Goal: Task Accomplishment & Management: Contribute content

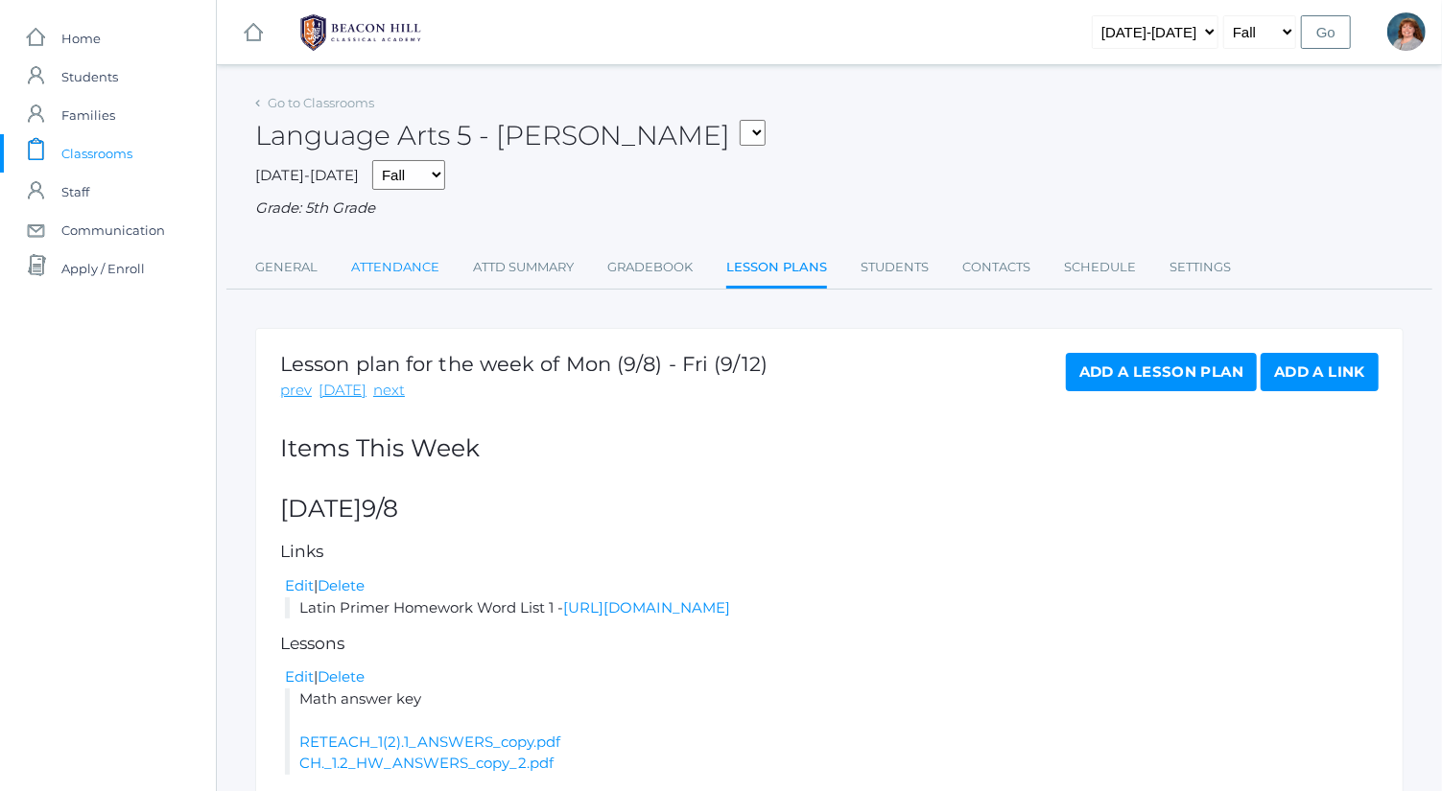
click at [399, 262] on link "Attendance" at bounding box center [395, 267] width 88 height 38
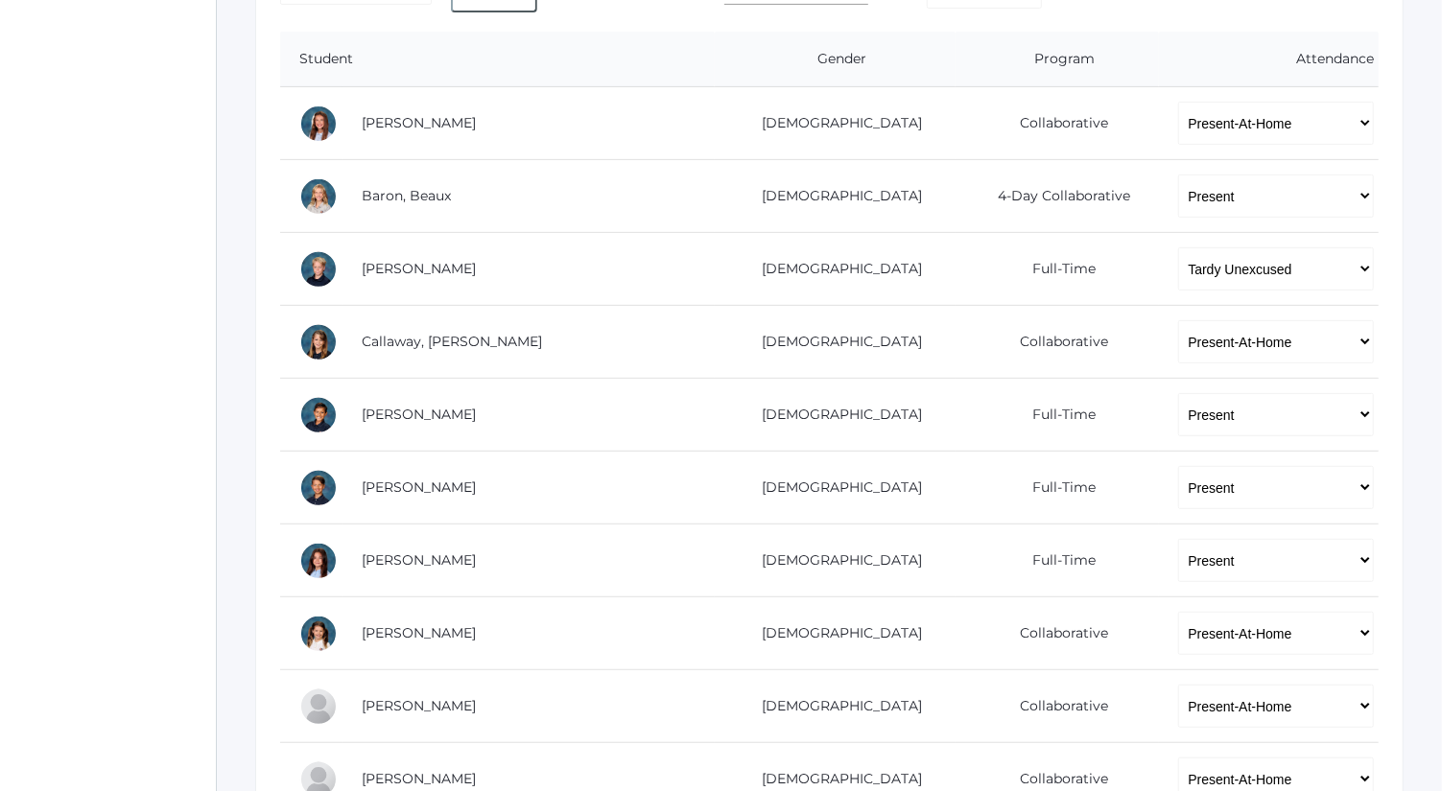
scroll to position [389, 0]
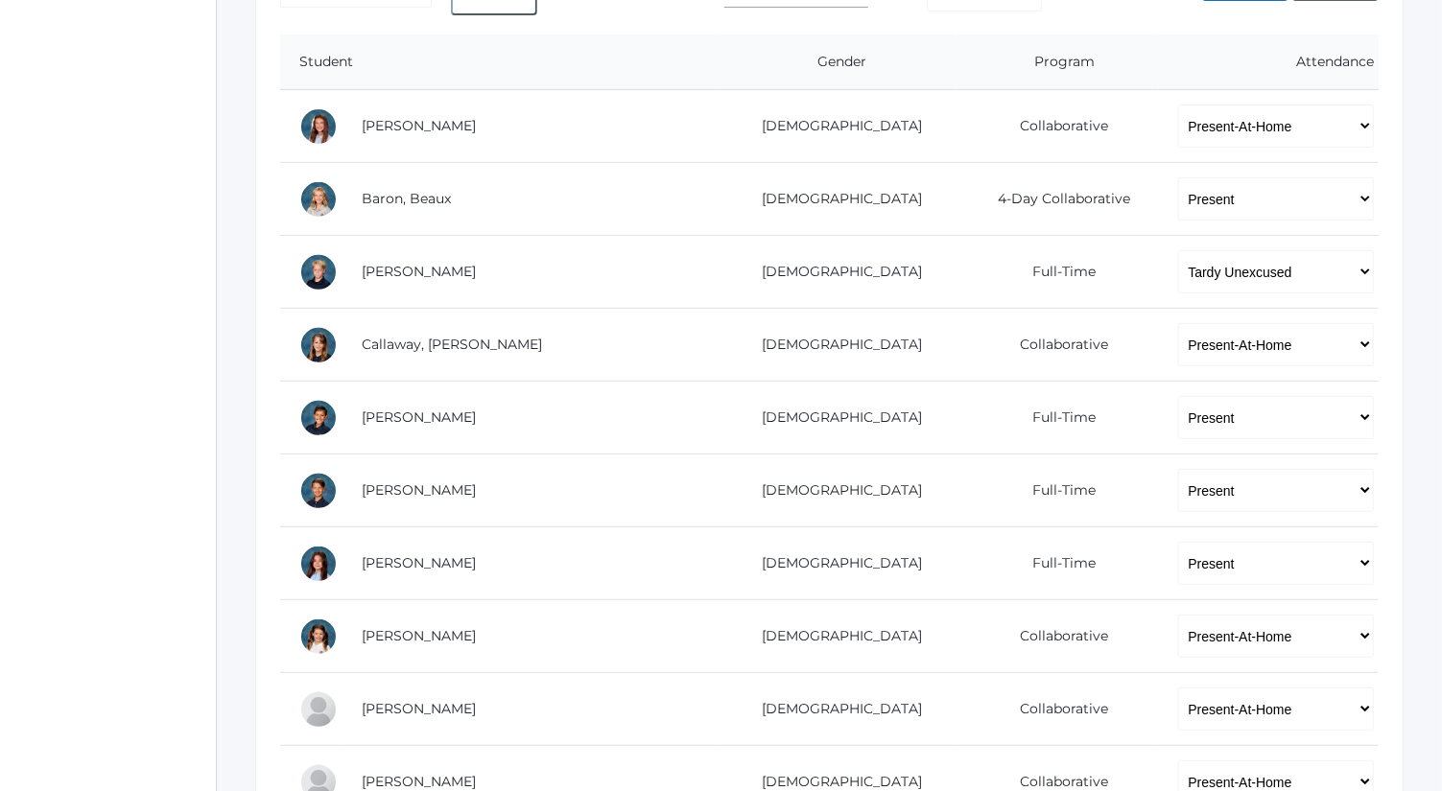
click at [746, 448] on td "Male" at bounding box center [835, 418] width 241 height 73
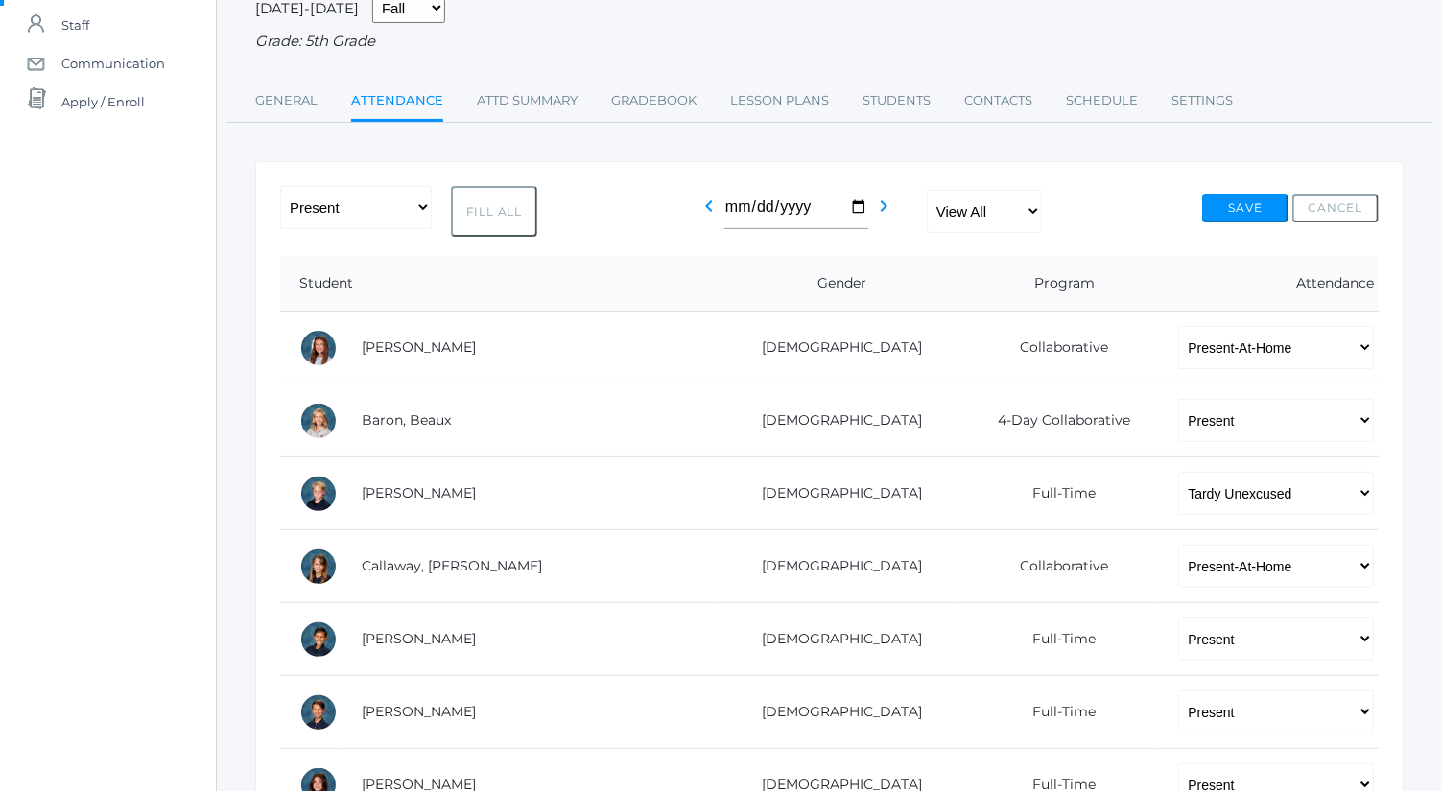
scroll to position [0, 0]
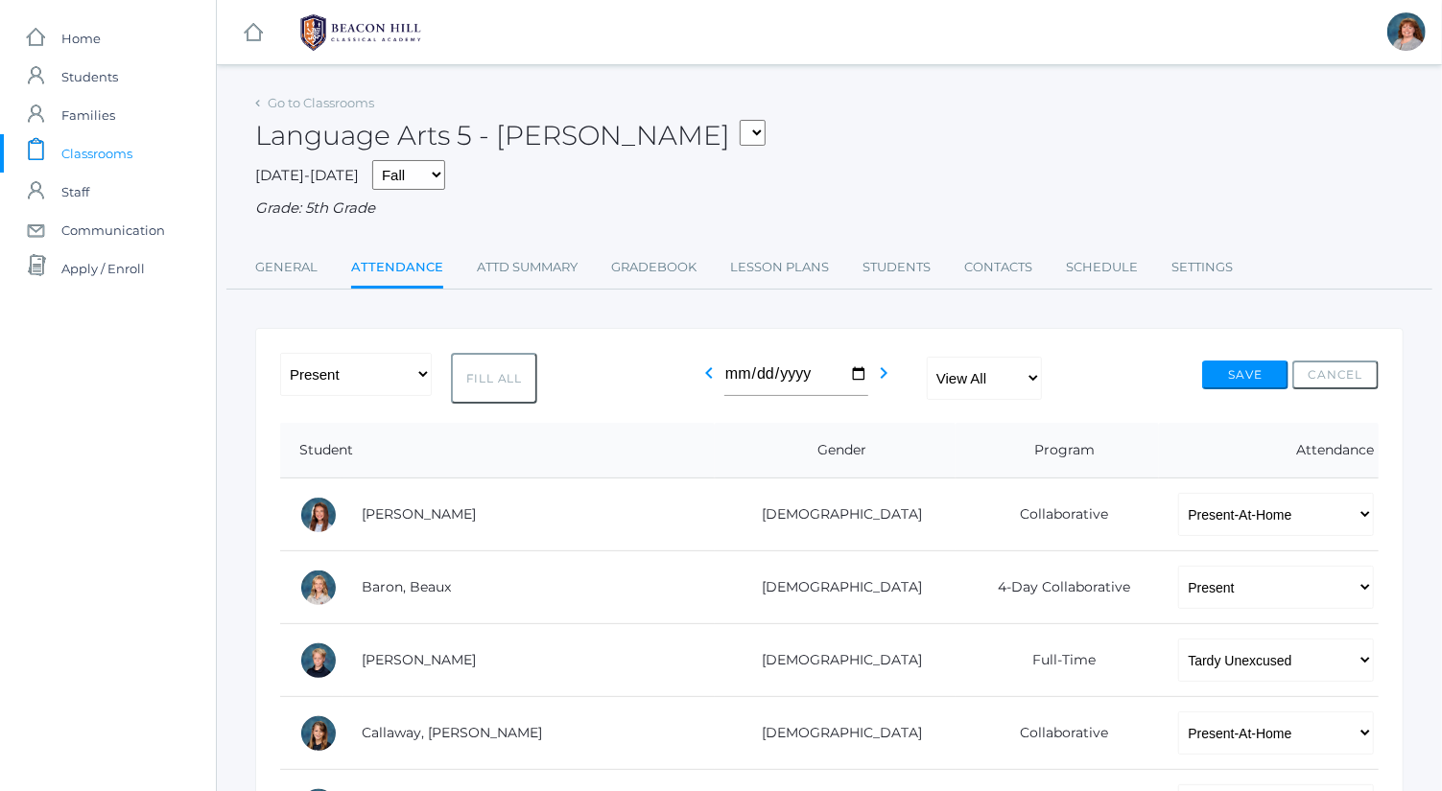
click at [327, 116] on div "Language Arts 5 - Bence 05ART - Art 5 Bence 05CITIZEN - Citizenship and Steward…" at bounding box center [829, 124] width 1148 height 71
click at [334, 95] on link "Go to Classrooms" at bounding box center [321, 102] width 106 height 15
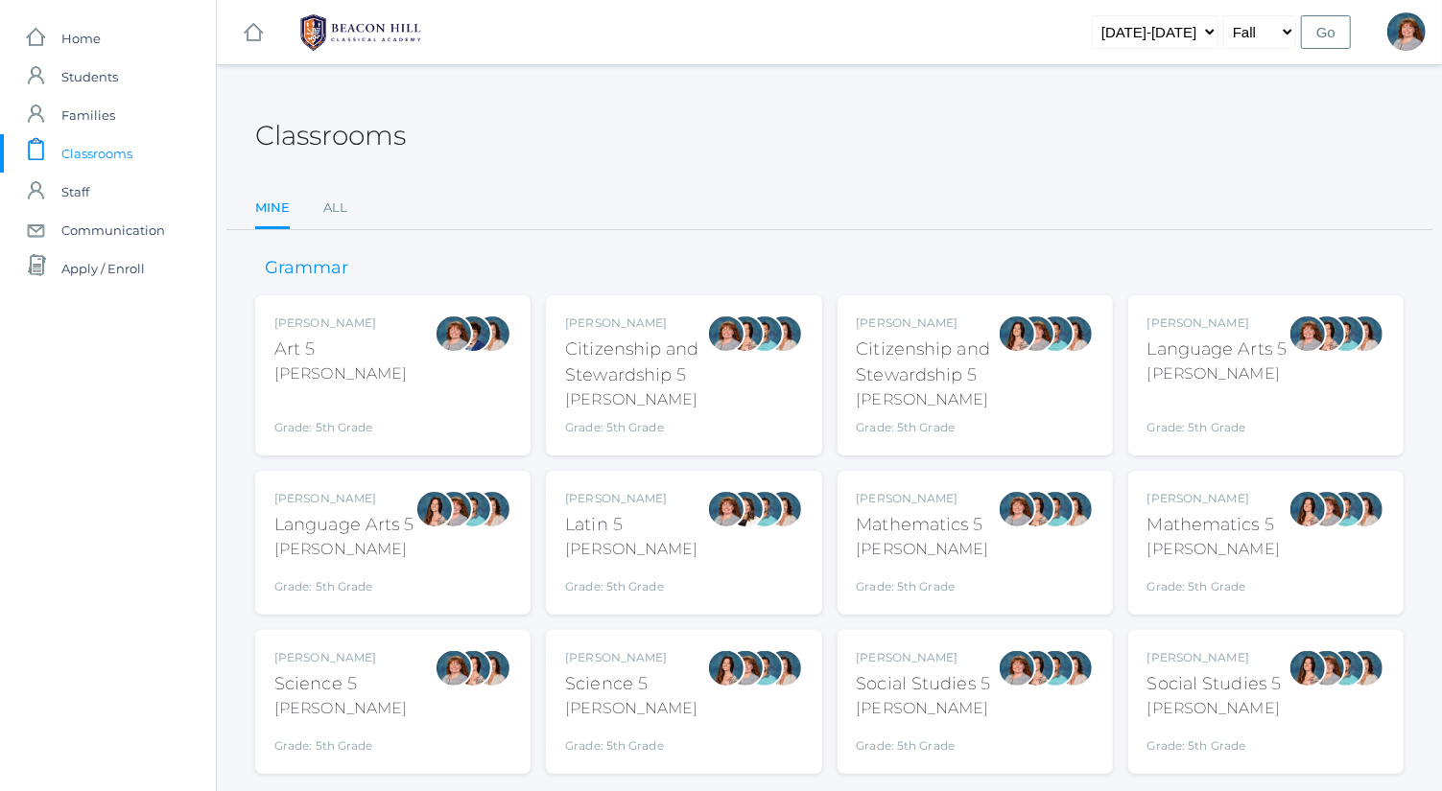
click at [472, 578] on div at bounding box center [454, 543] width 38 height 106
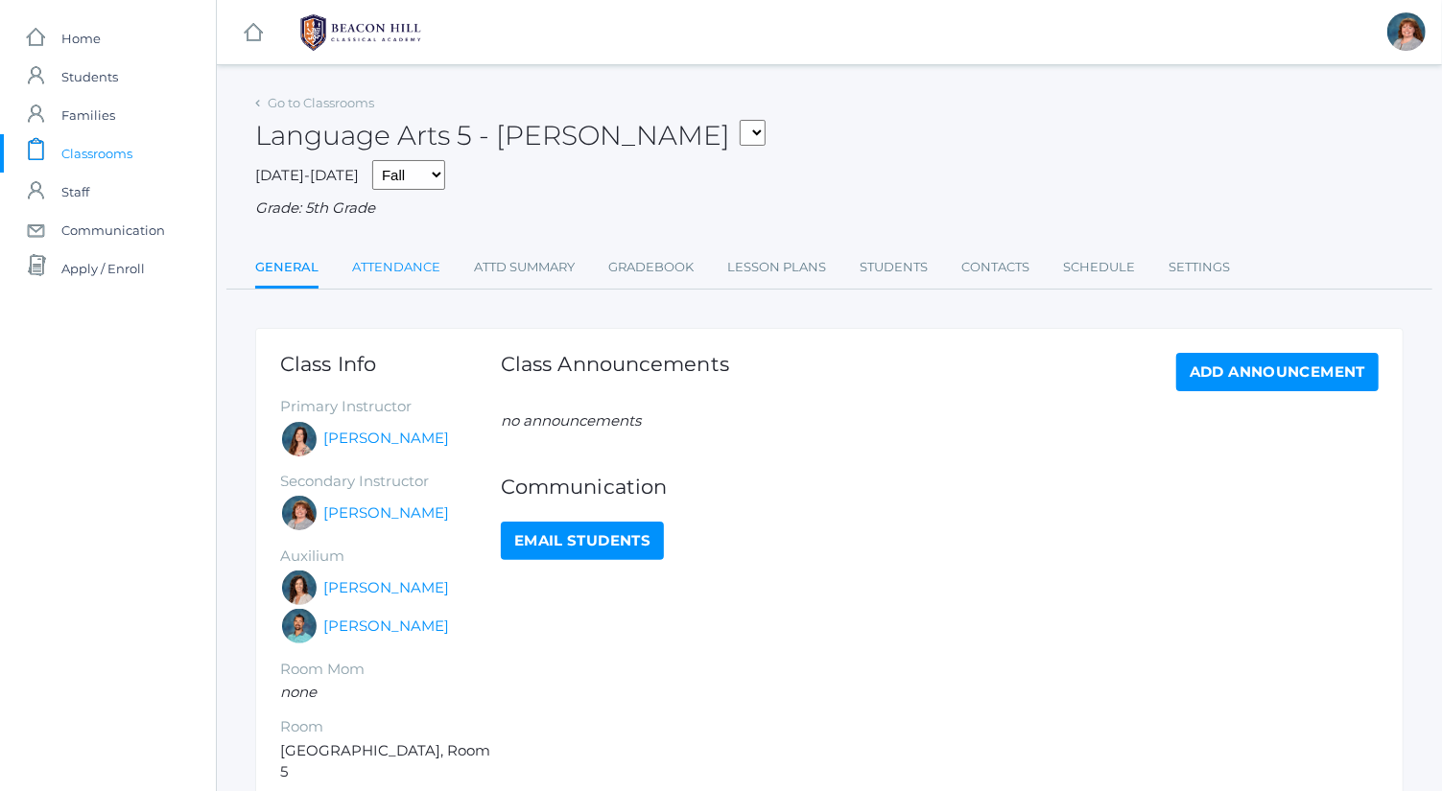
click at [391, 275] on link "Attendance" at bounding box center [396, 267] width 88 height 38
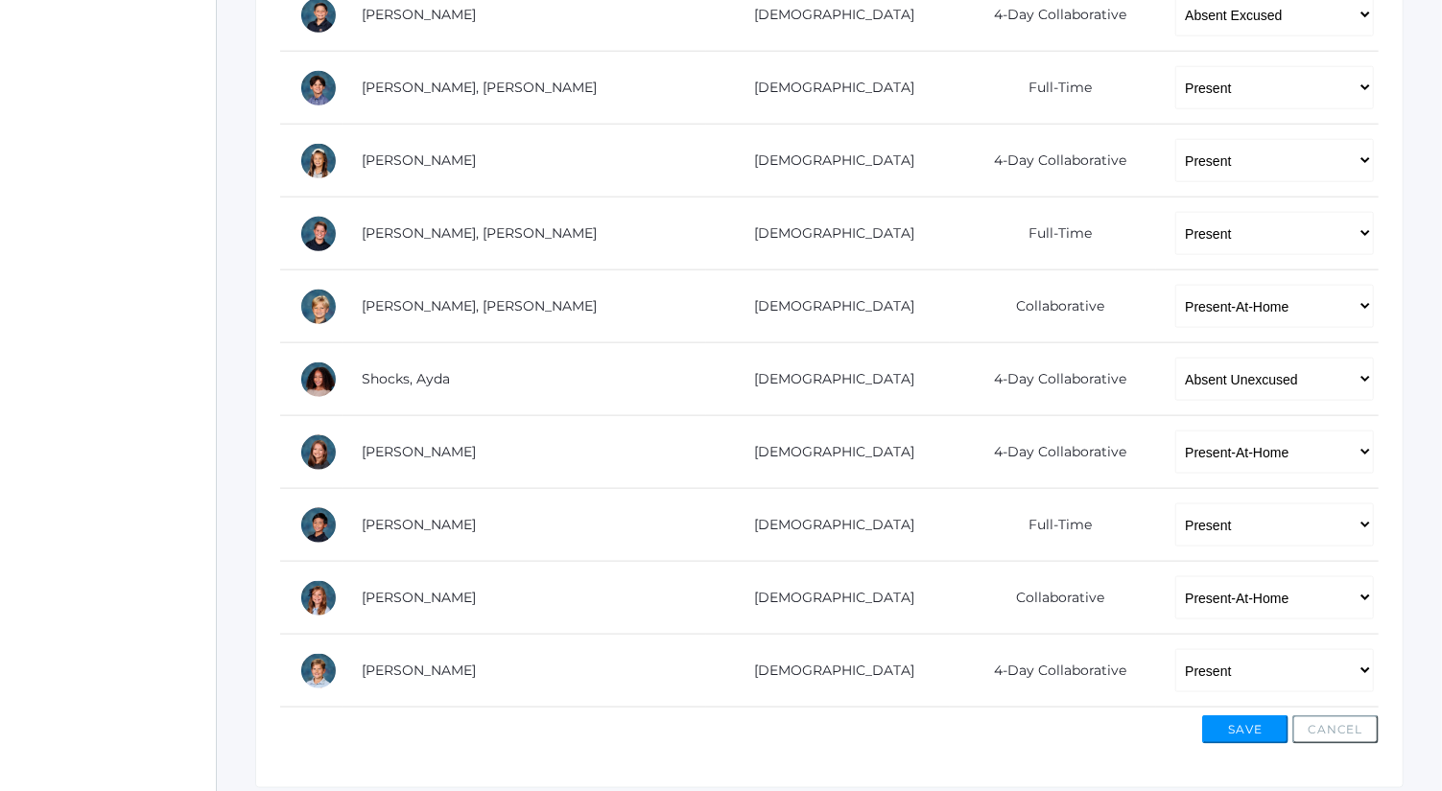
scroll to position [1236, 0]
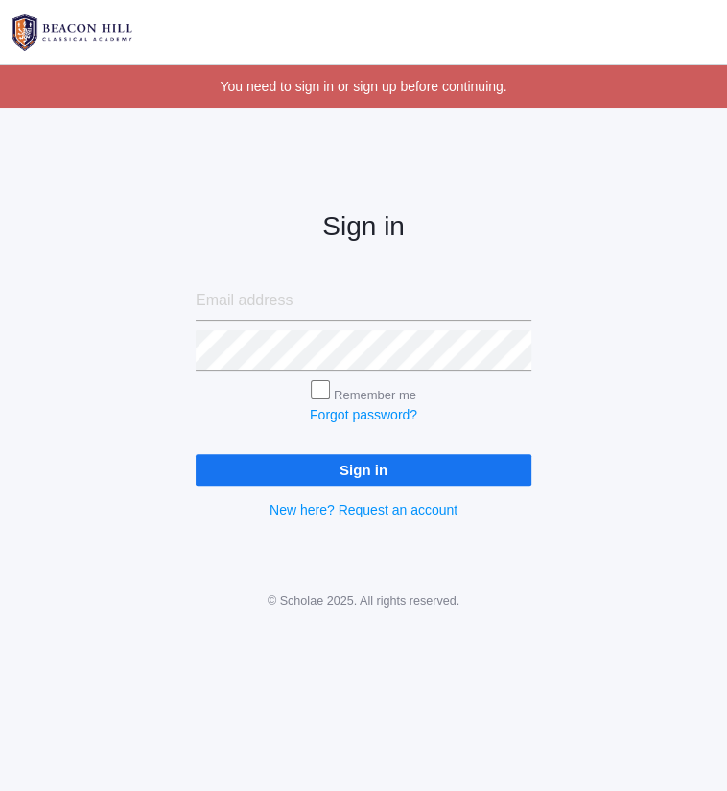
click at [369, 304] on input "email" at bounding box center [364, 300] width 336 height 40
type input "sarah@beaconhillclassical.org"
click at [196, 454] on input "Sign in" at bounding box center [364, 470] width 336 height 32
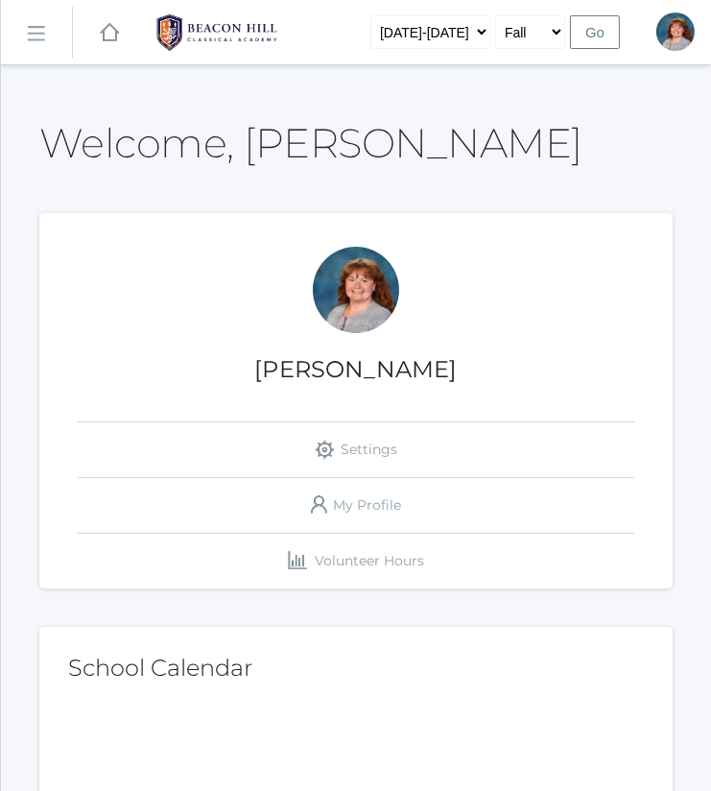
click at [36, 24] on rect at bounding box center [35, 34] width 31 height 31
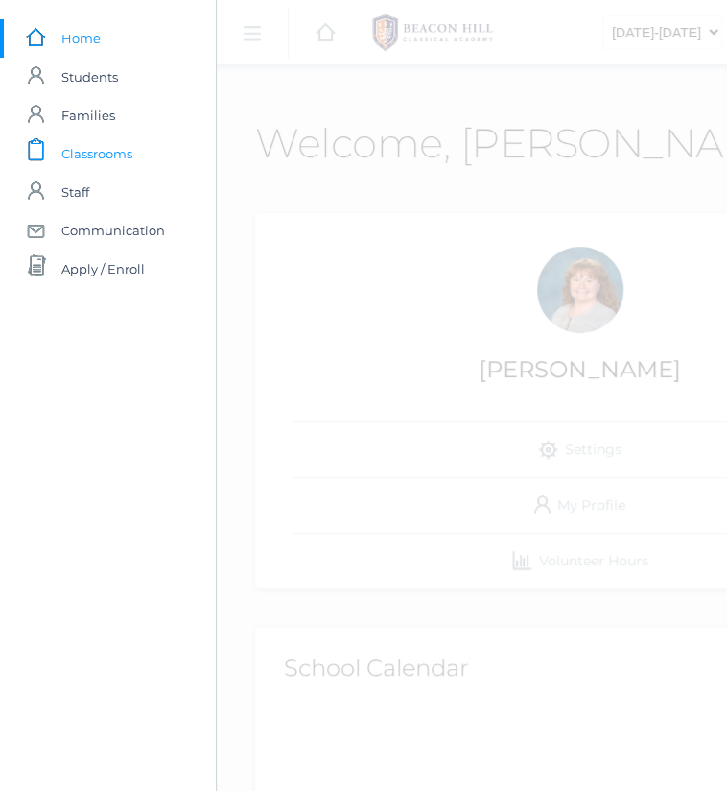
click at [102, 152] on span "Classrooms" at bounding box center [96, 153] width 71 height 38
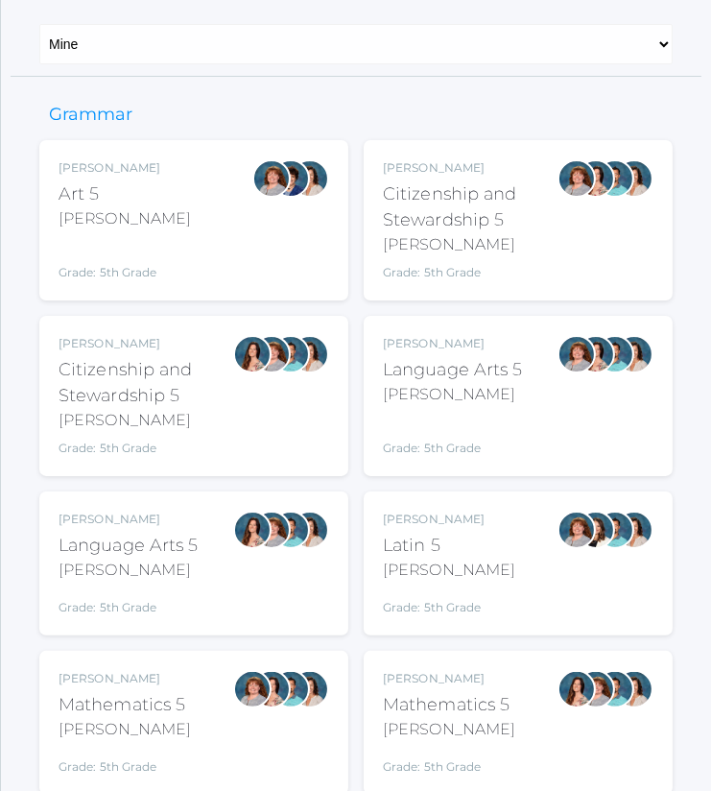
scroll to position [206, 0]
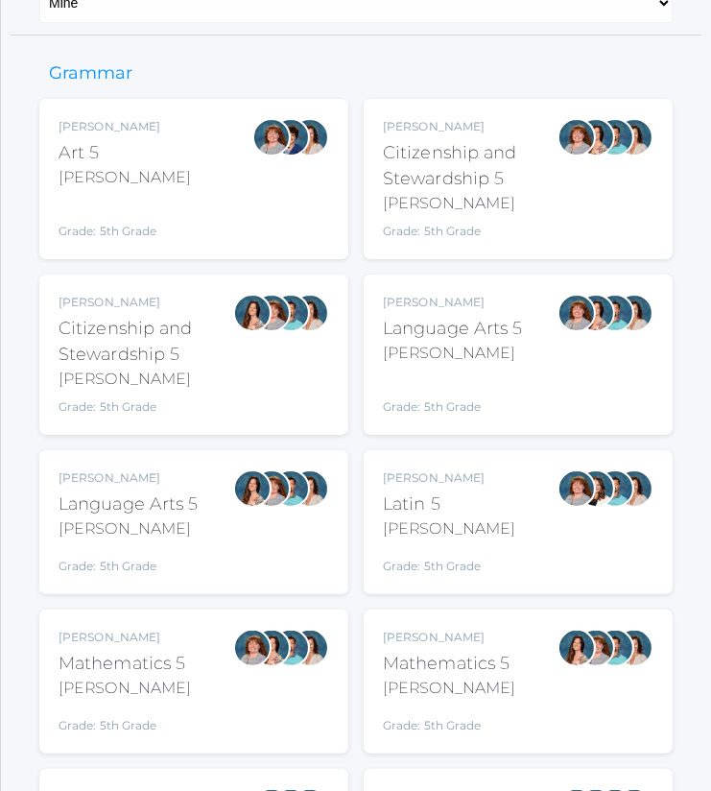
click at [471, 369] on div "Sarah Bence Language Arts 5 Bence Grade: 5th Grade 05LA" at bounding box center [453, 355] width 140 height 122
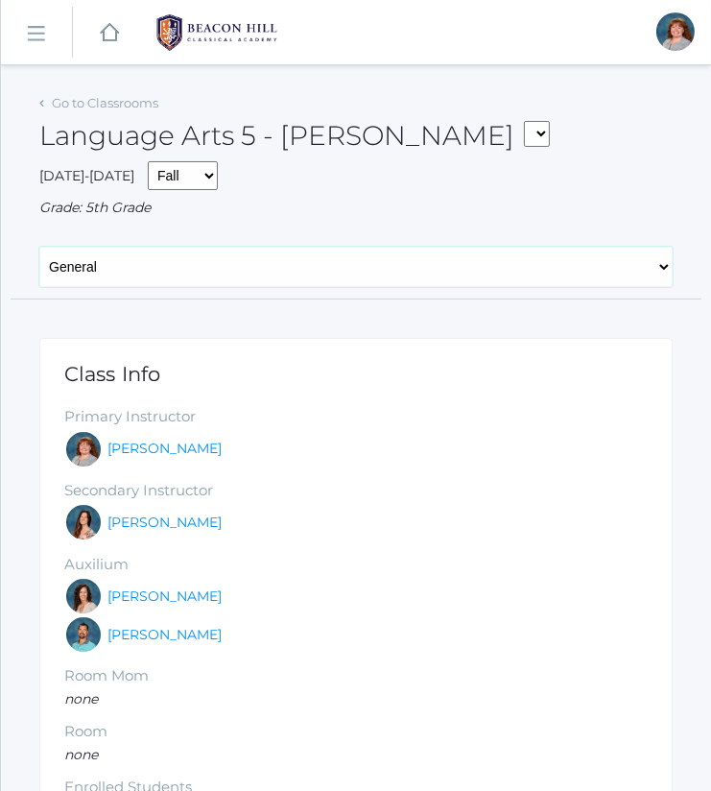
click at [307, 273] on select "General Attendance Attd Summary Gradebook Lesson Plans Students Contacts Schedu…" at bounding box center [355, 267] width 633 height 40
select select "/classrooms/1968/lesson_plans?term=1"
click at [39, 247] on select "General Attendance Attd Summary Gradebook Lesson Plans Students Contacts Schedu…" at bounding box center [355, 267] width 633 height 40
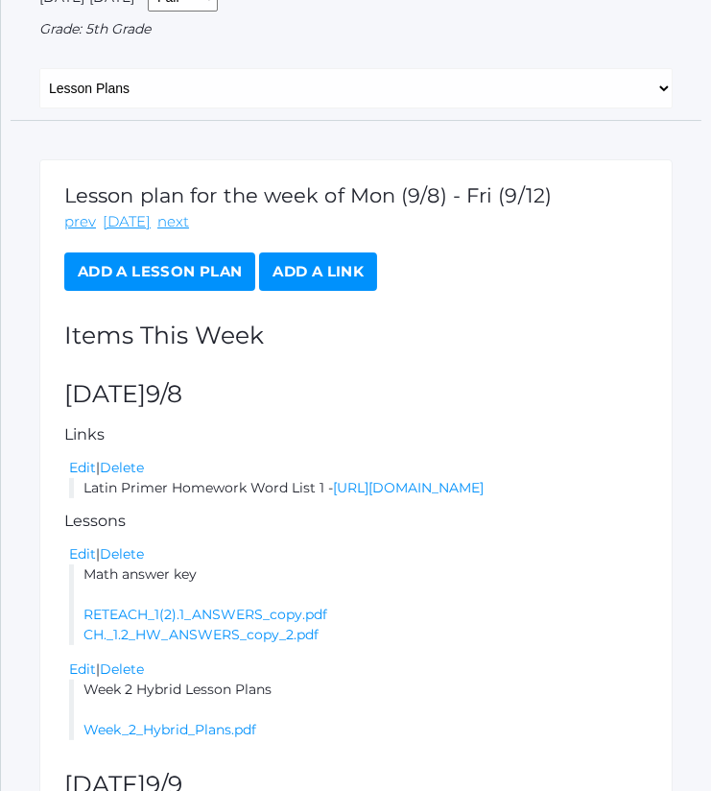
scroll to position [342, 0]
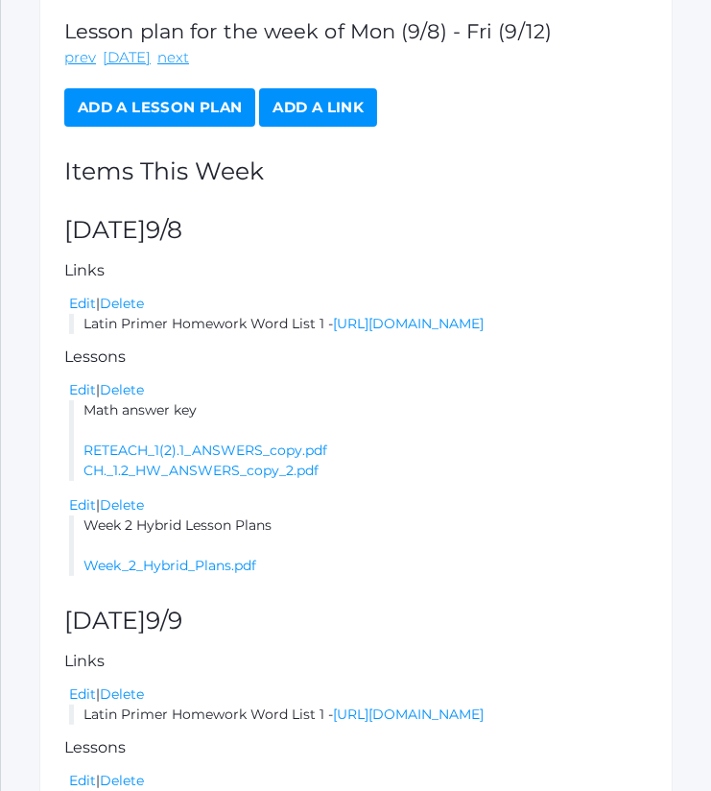
click at [194, 114] on link "Add a Lesson Plan" at bounding box center [159, 107] width 191 height 38
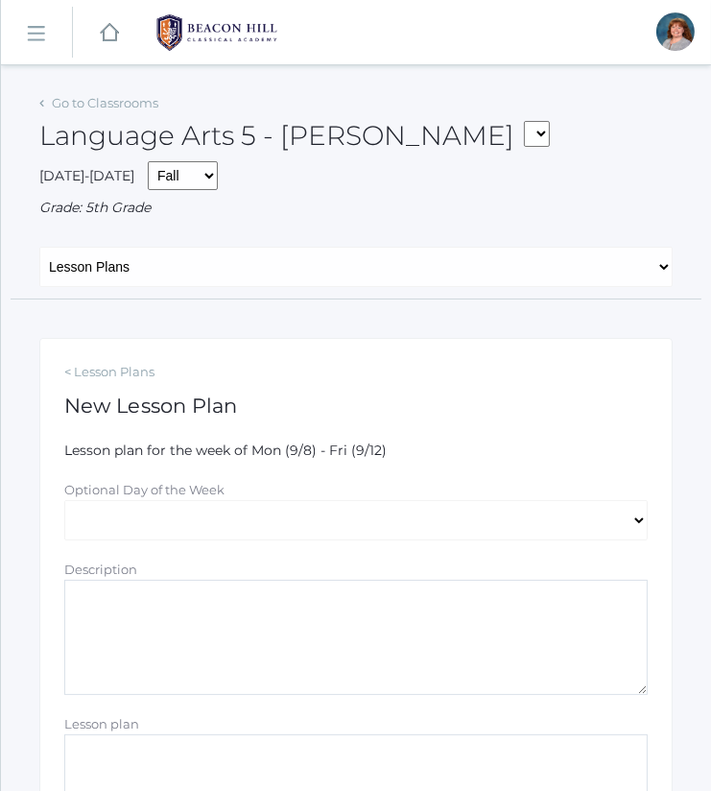
click at [272, 550] on form "Lesson plan for the week of Mon (9/8) - Fri (9/12) Optional Day of the Week Mon…" at bounding box center [355, 715] width 583 height 551
click at [274, 531] on select "[DATE] [DATE] [DATE] [DATE] [DATE]" at bounding box center [355, 520] width 583 height 40
select select "2025-09-10"
click at [64, 500] on select "[DATE] [DATE] [DATE] [DATE] [DATE]" at bounding box center [355, 520] width 583 height 40
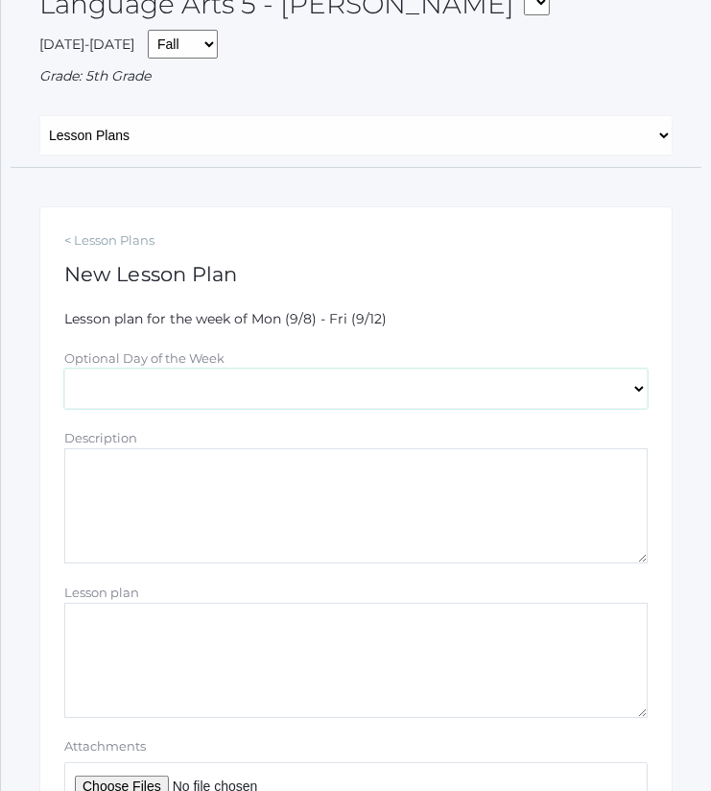
scroll to position [132, 0]
click at [315, 493] on textarea "Description" at bounding box center [355, 504] width 583 height 115
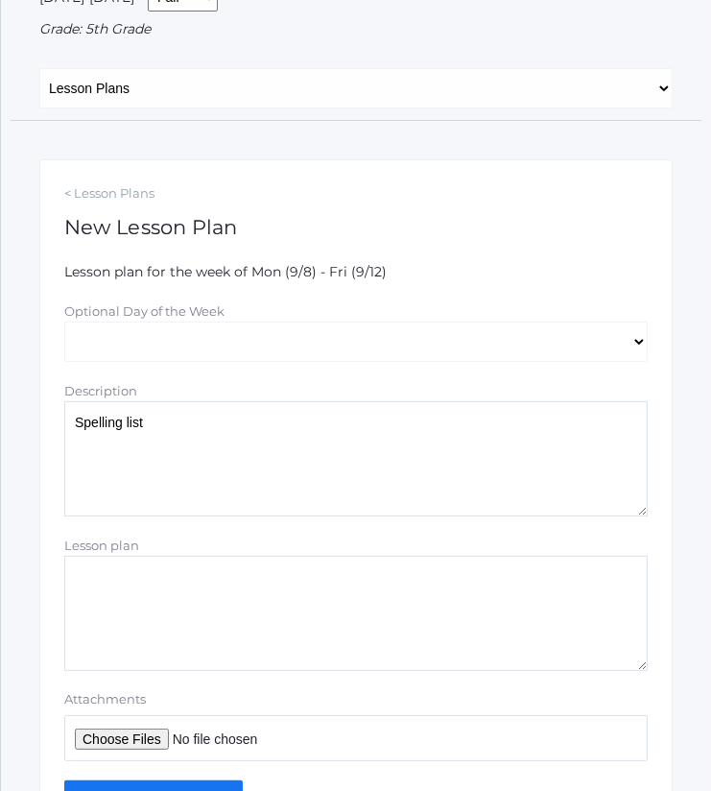
scroll to position [179, 0]
type textarea "Spelling list"
click at [164, 730] on input "Attachments" at bounding box center [355, 737] width 583 height 46
type input "C:\fakepath\list 2.docx"
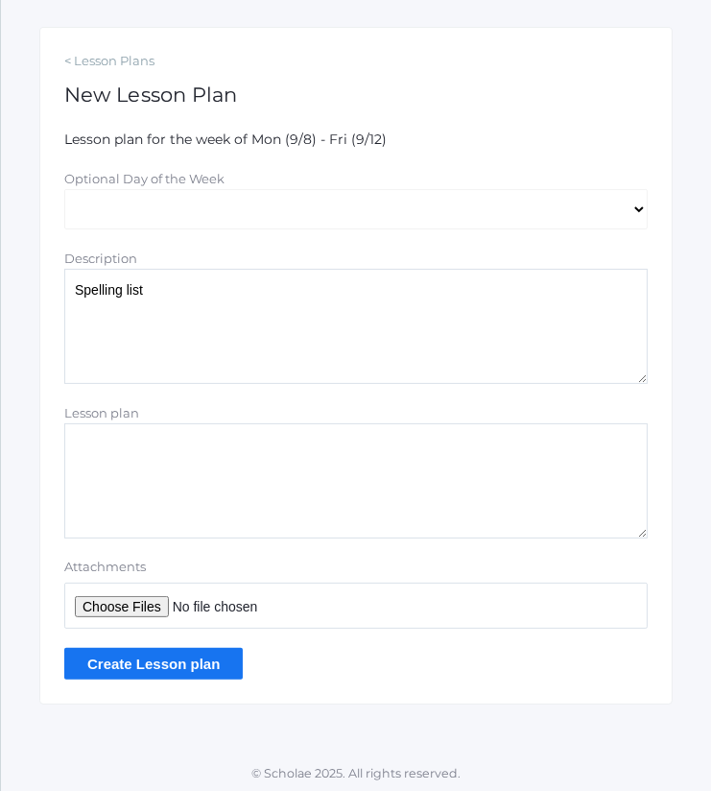
click at [221, 658] on input "Create Lesson plan" at bounding box center [153, 664] width 178 height 32
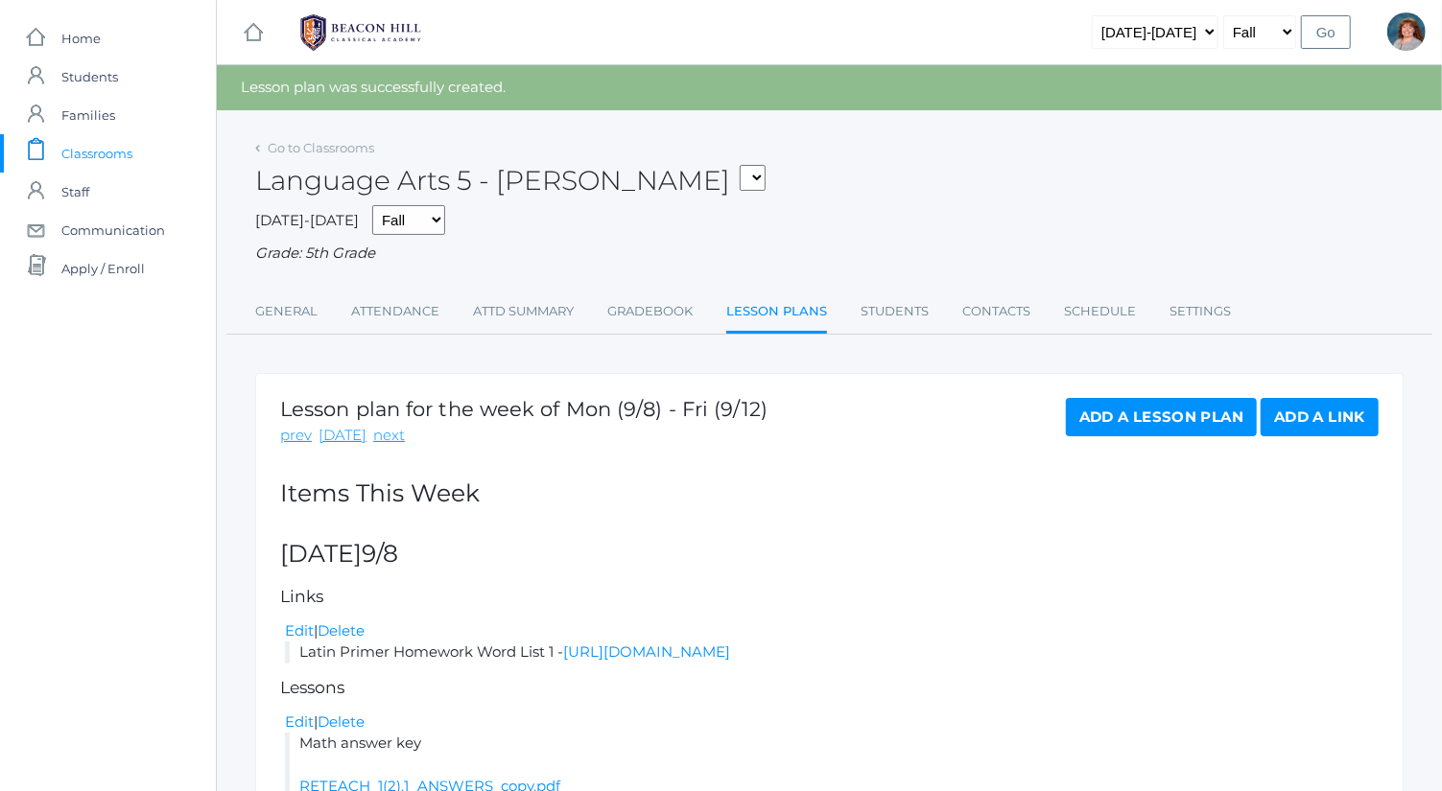
click at [710, 406] on link "Add a Lesson Plan" at bounding box center [1161, 417] width 191 height 38
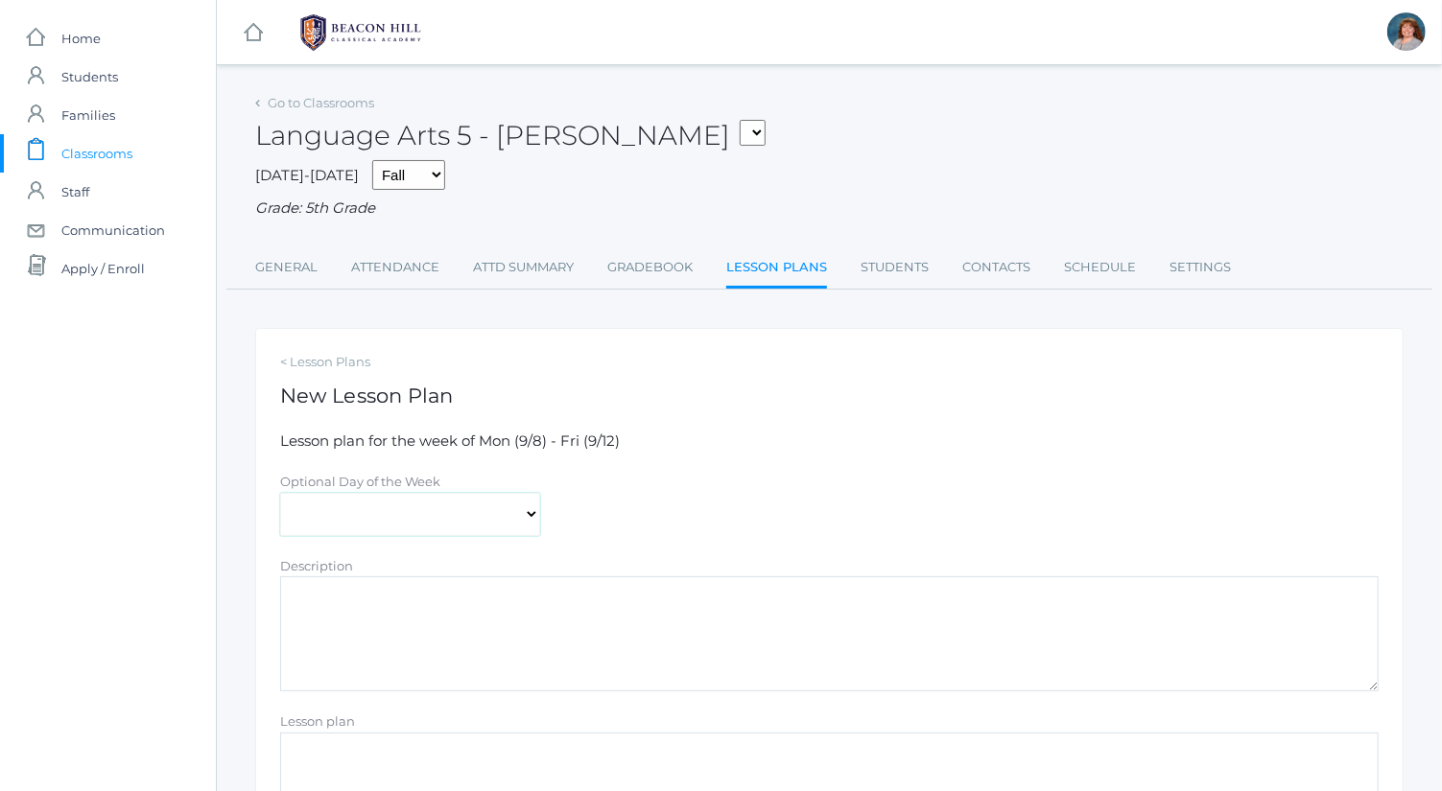
click at [484, 501] on select "[DATE] [DATE] [DATE] [DATE] [DATE]" at bounding box center [410, 514] width 260 height 43
select select "[DATE]"
click at [280, 493] on select "[DATE] [DATE] [DATE] [DATE] [DATE]" at bounding box center [410, 514] width 260 height 43
click at [524, 644] on textarea "Description" at bounding box center [829, 634] width 1098 height 115
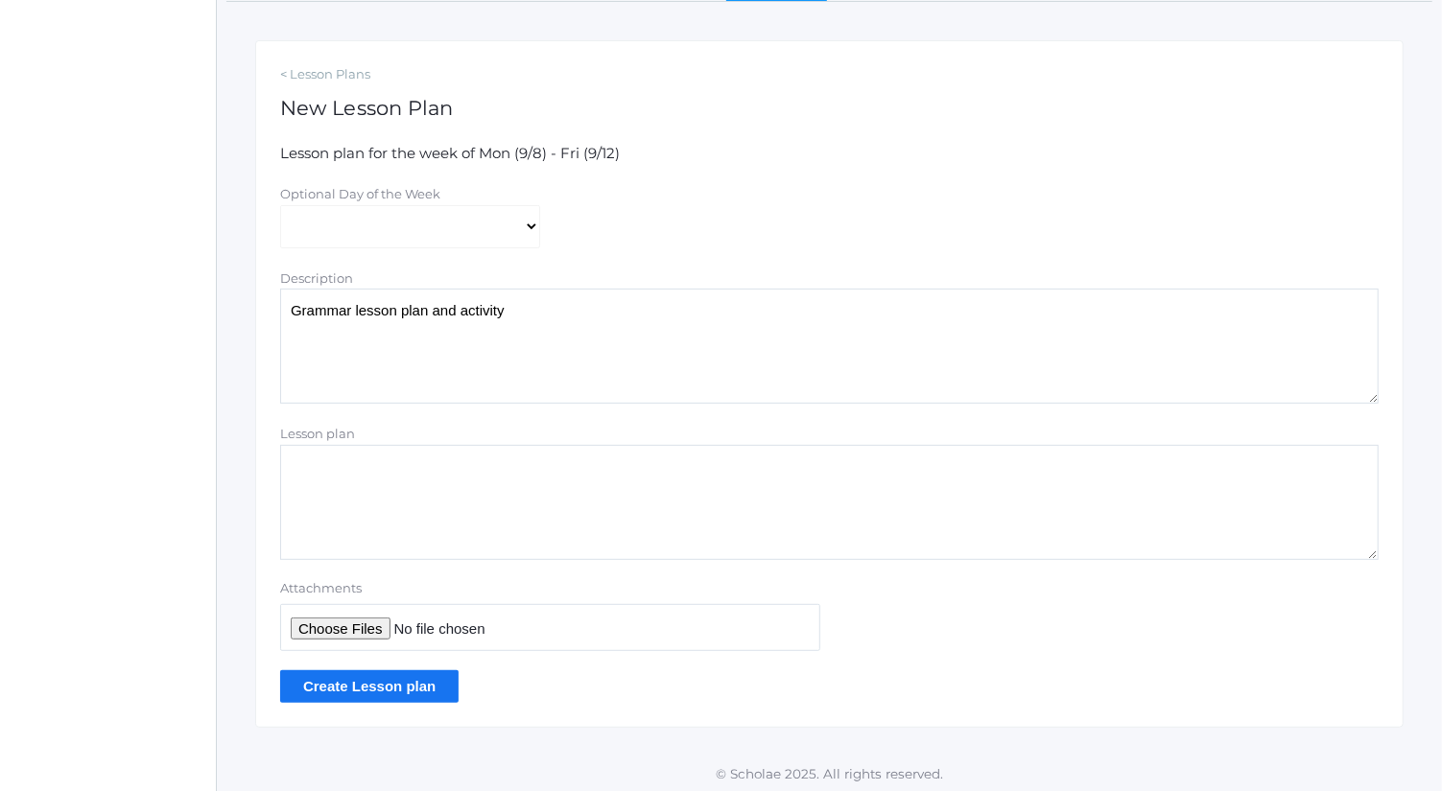
scroll to position [289, 0]
type textarea "Grammar lesson plan and activity"
click at [316, 626] on input "Attachments" at bounding box center [550, 626] width 540 height 47
type input "C:\fakepath\Lesson 6 and 7_ Types of Sentences.docx"
click at [437, 684] on input "Create Lesson plan" at bounding box center [369, 686] width 178 height 32
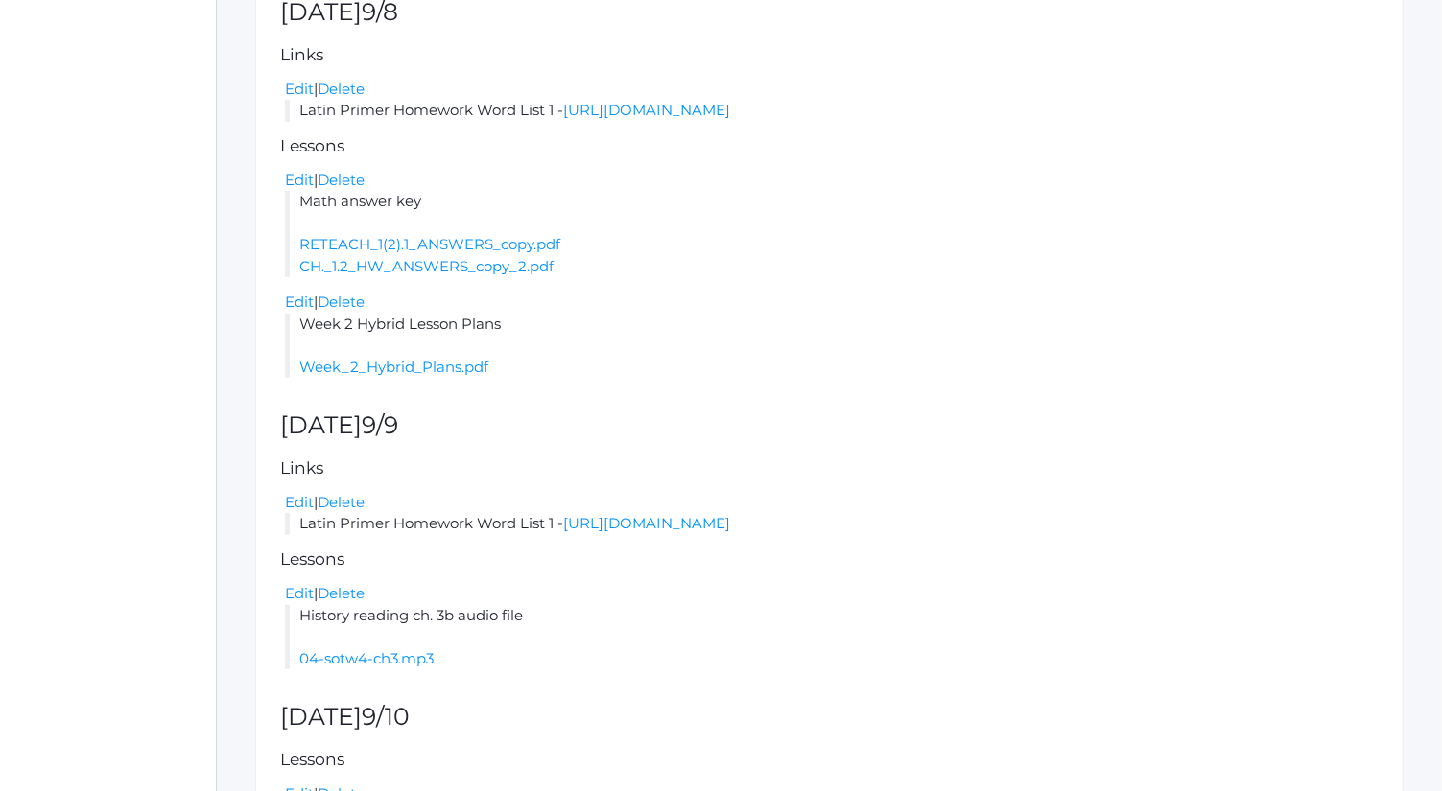
scroll to position [785, 0]
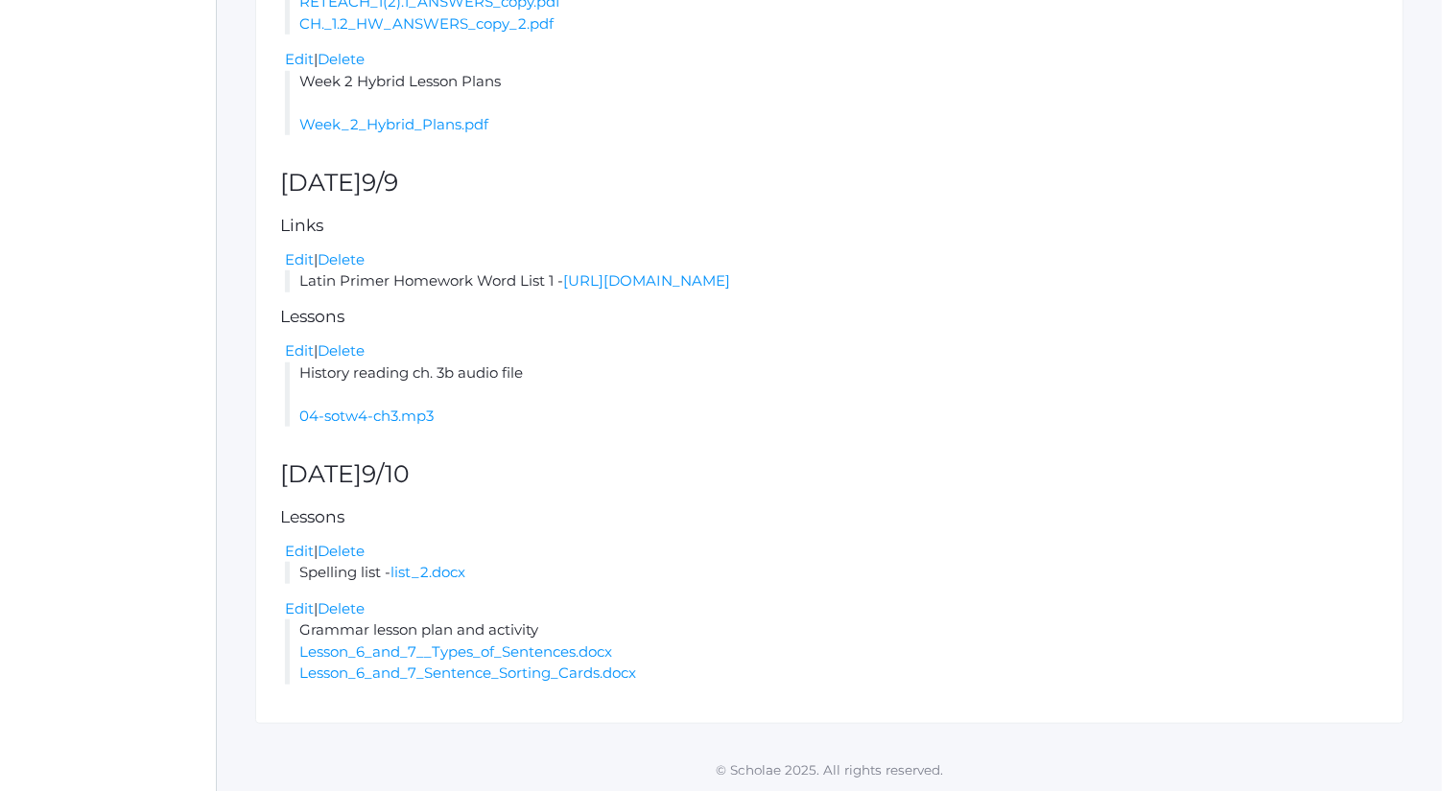
click at [673, 183] on h2 "Tuesday 9/9" at bounding box center [829, 183] width 1098 height 27
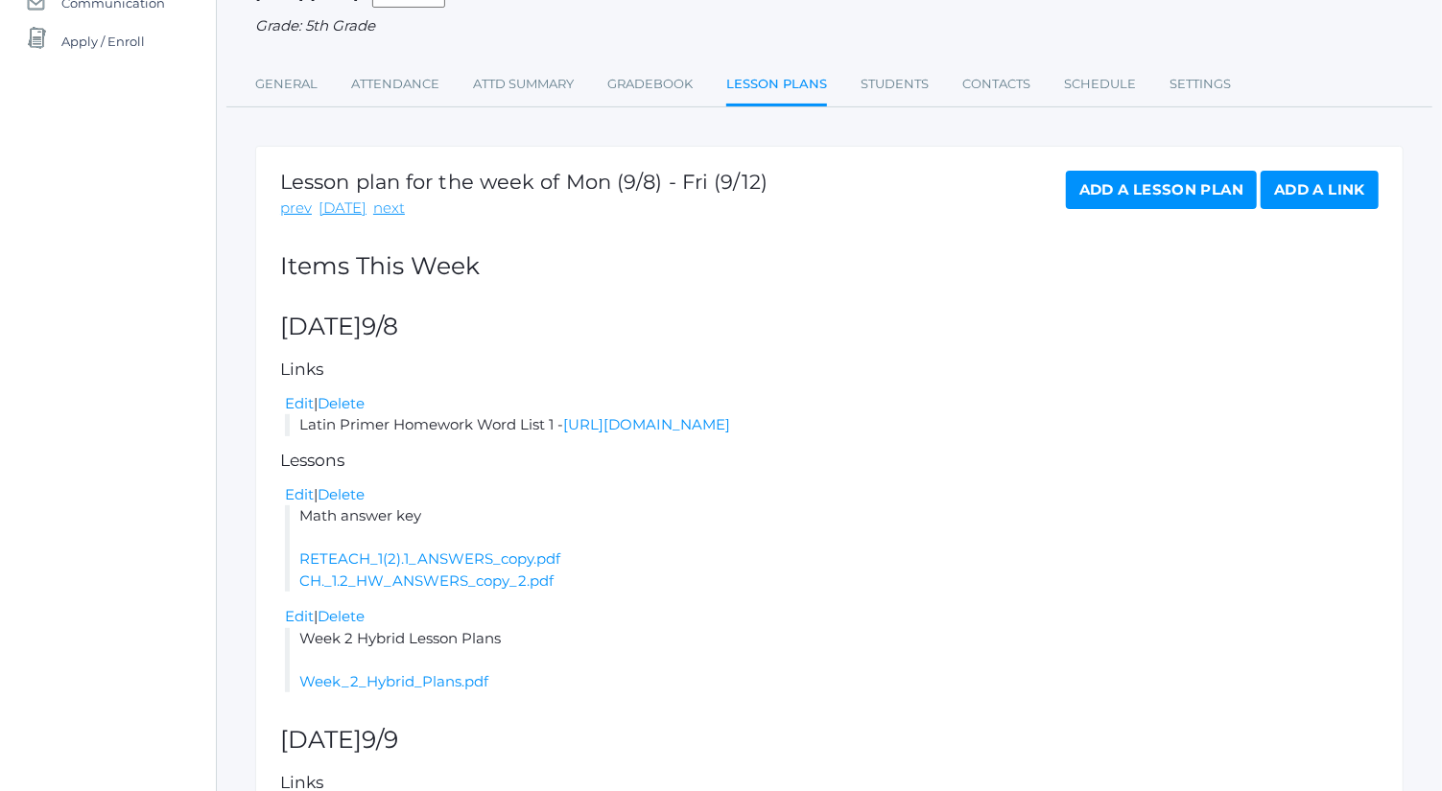
scroll to position [222, 0]
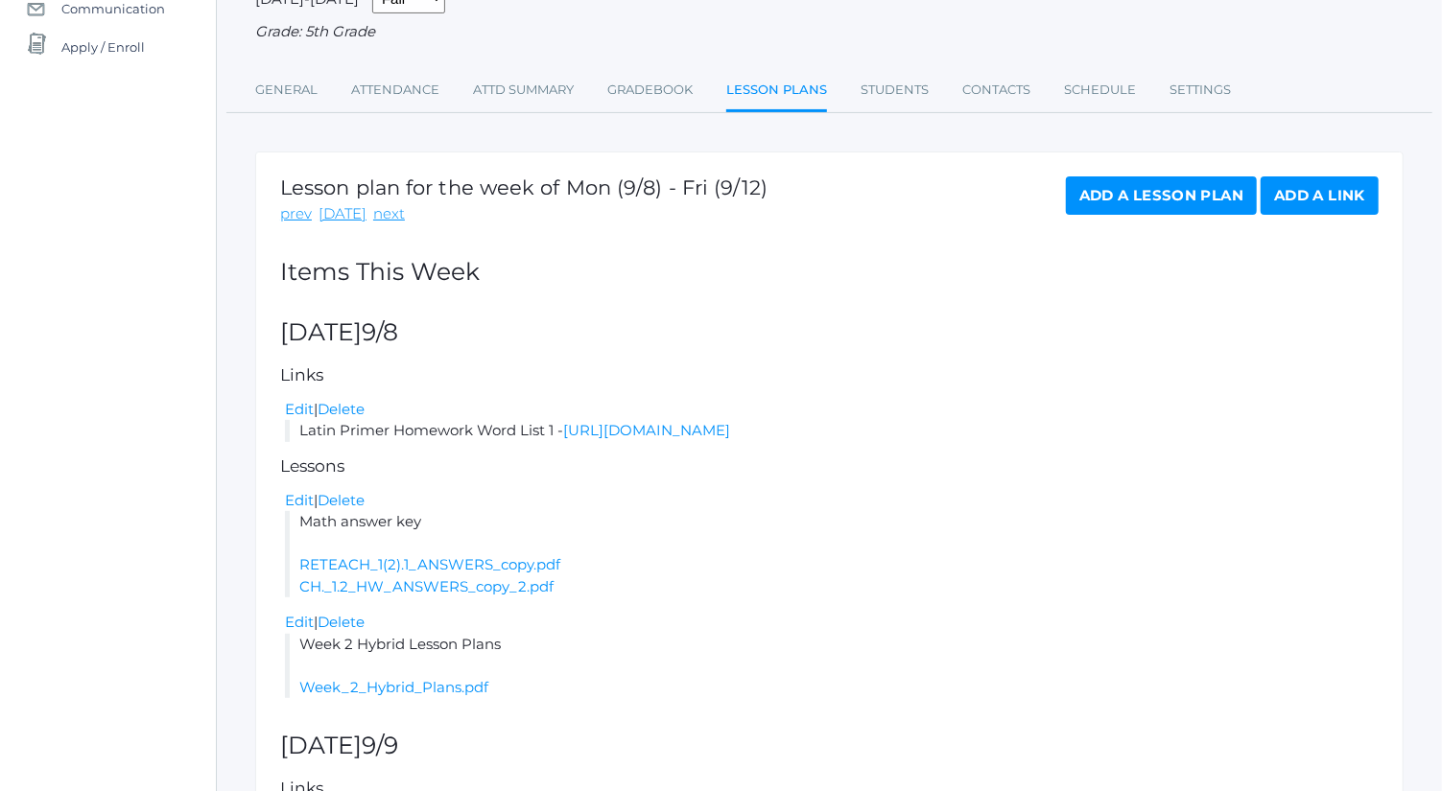
click at [1168, 198] on link "Add a Lesson Plan" at bounding box center [1161, 196] width 191 height 38
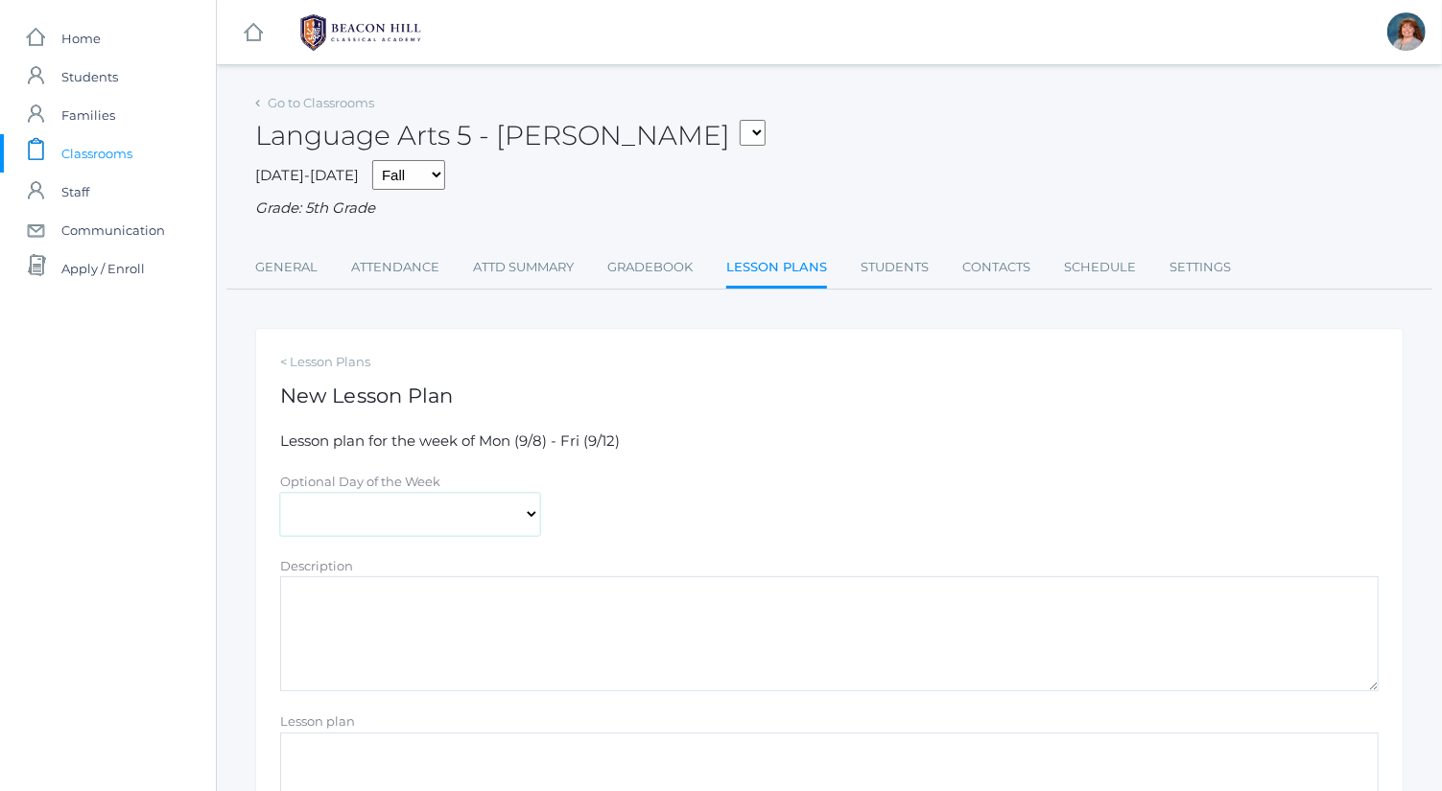
click at [517, 505] on select "[DATE] [DATE] [DATE] [DATE] [DATE]" at bounding box center [410, 514] width 260 height 43
select select "[DATE]"
click at [280, 493] on select "[DATE] [DATE] [DATE] [DATE] [DATE]" at bounding box center [410, 514] width 260 height 43
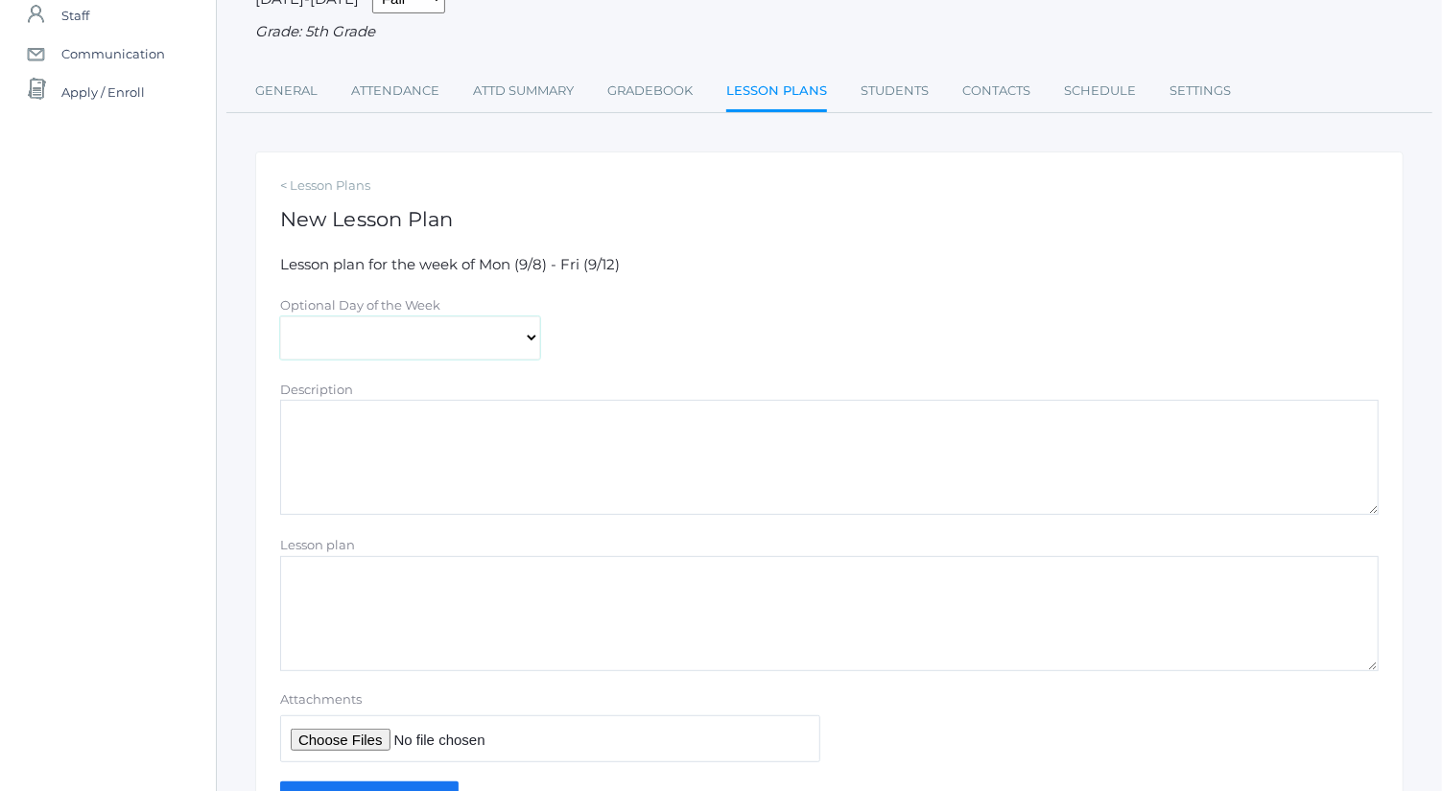
scroll to position [178, 0]
click at [508, 633] on textarea "Lesson plan" at bounding box center [829, 612] width 1098 height 115
click at [447, 408] on textarea "Description" at bounding box center [829, 455] width 1098 height 115
type textarea "Math lesson- complete DAY 1 ONLY"
click at [367, 729] on input "Attachments" at bounding box center [550, 737] width 540 height 47
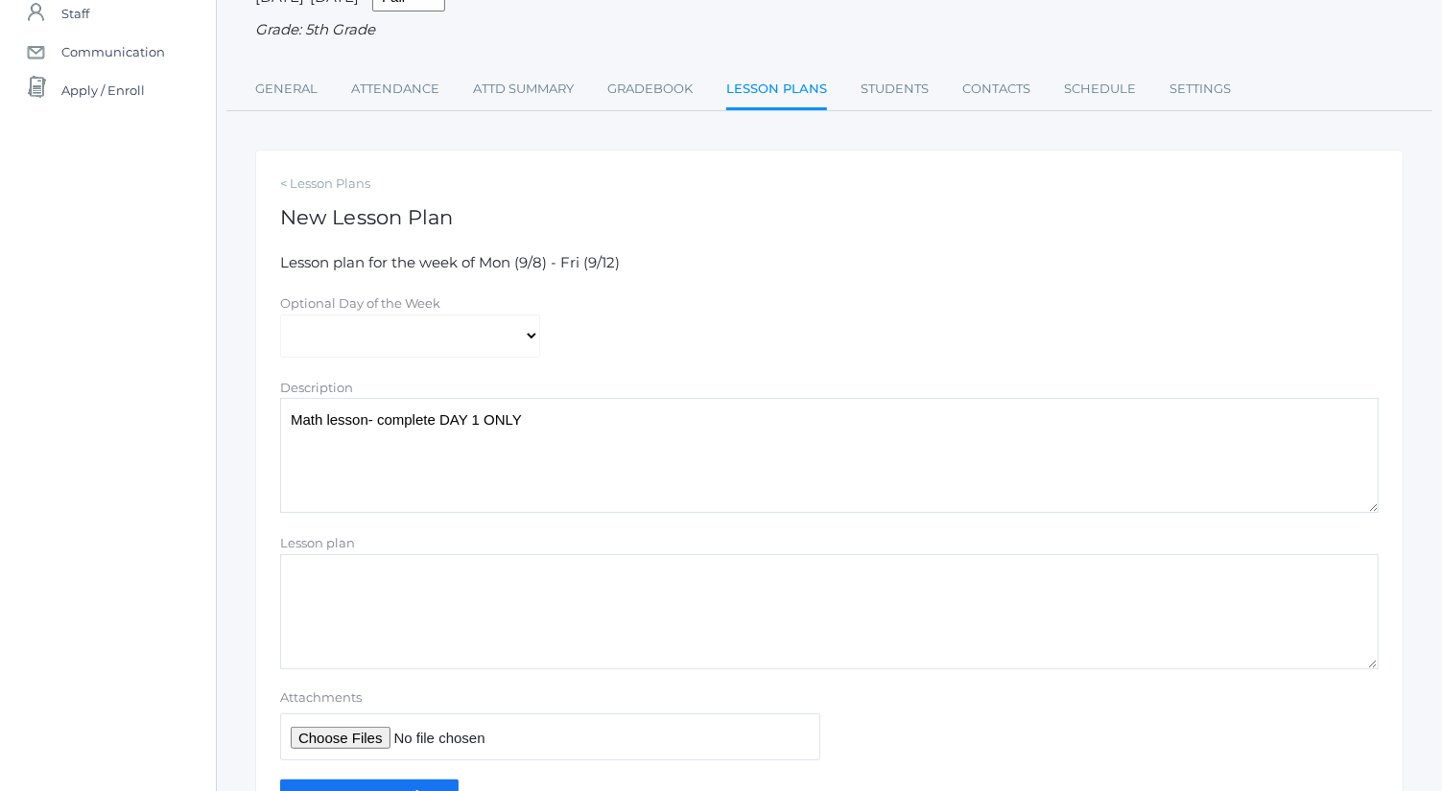
type input "C:\fakepath\1.3 Day 1 Homework.docx"
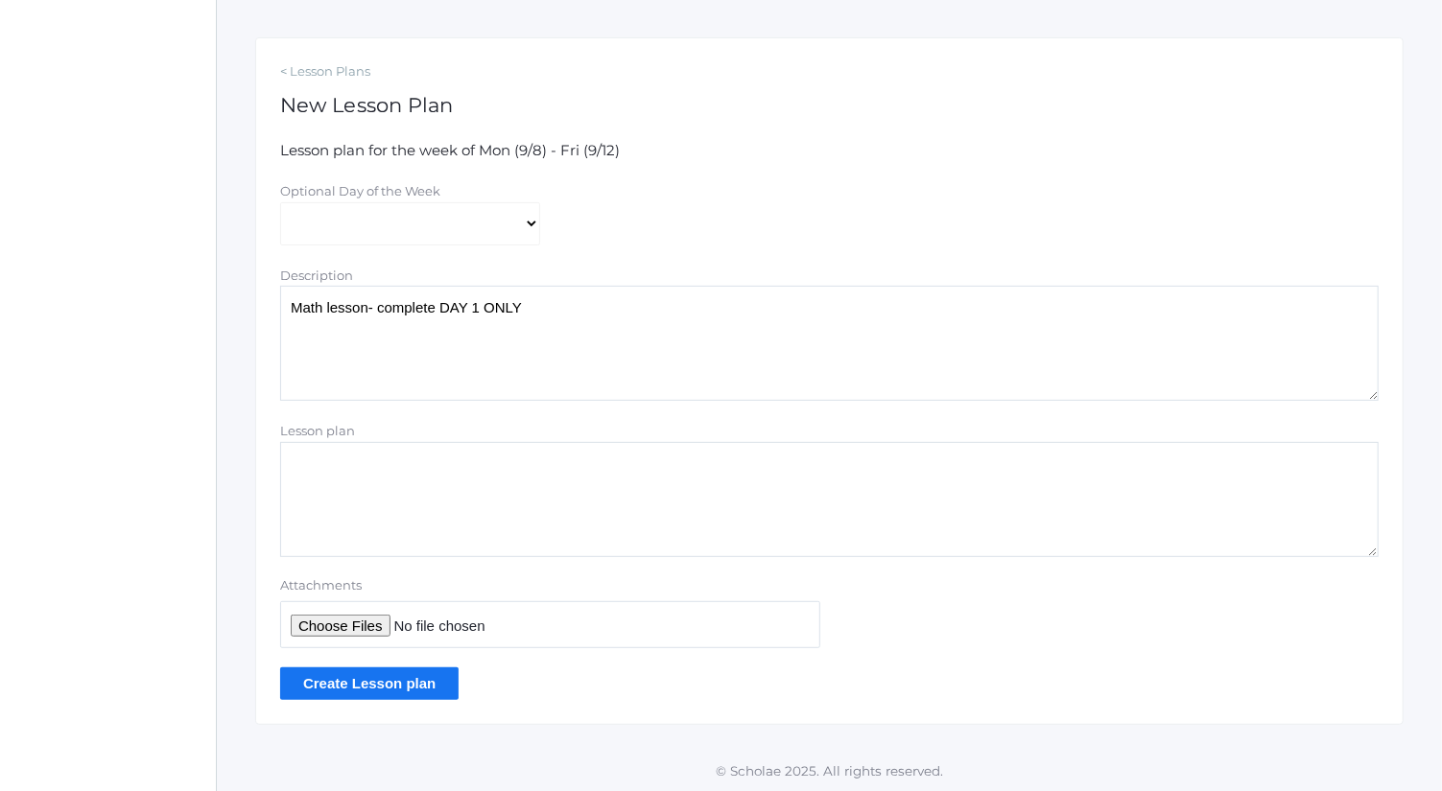
click at [413, 682] on input "Create Lesson plan" at bounding box center [369, 684] width 178 height 32
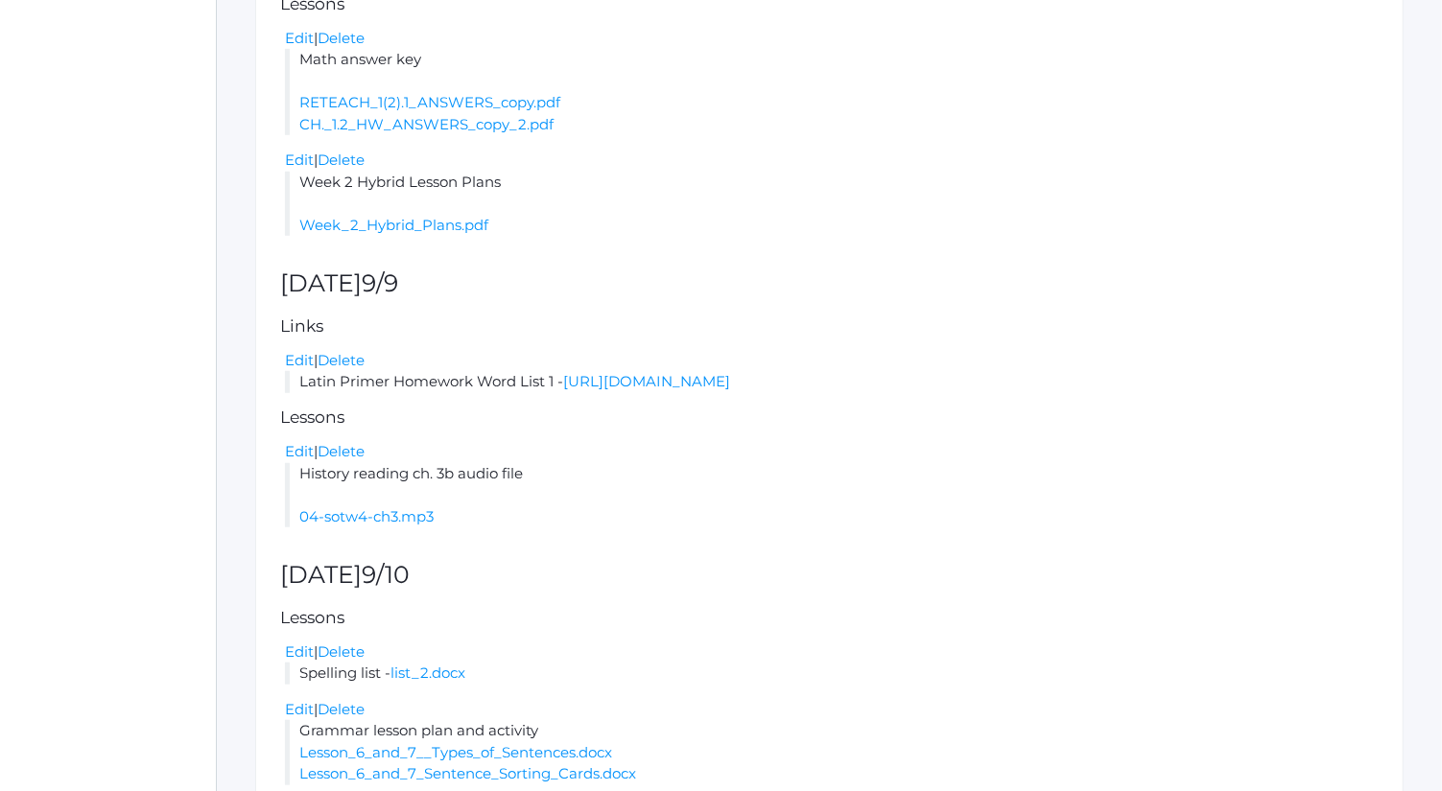
scroll to position [842, 0]
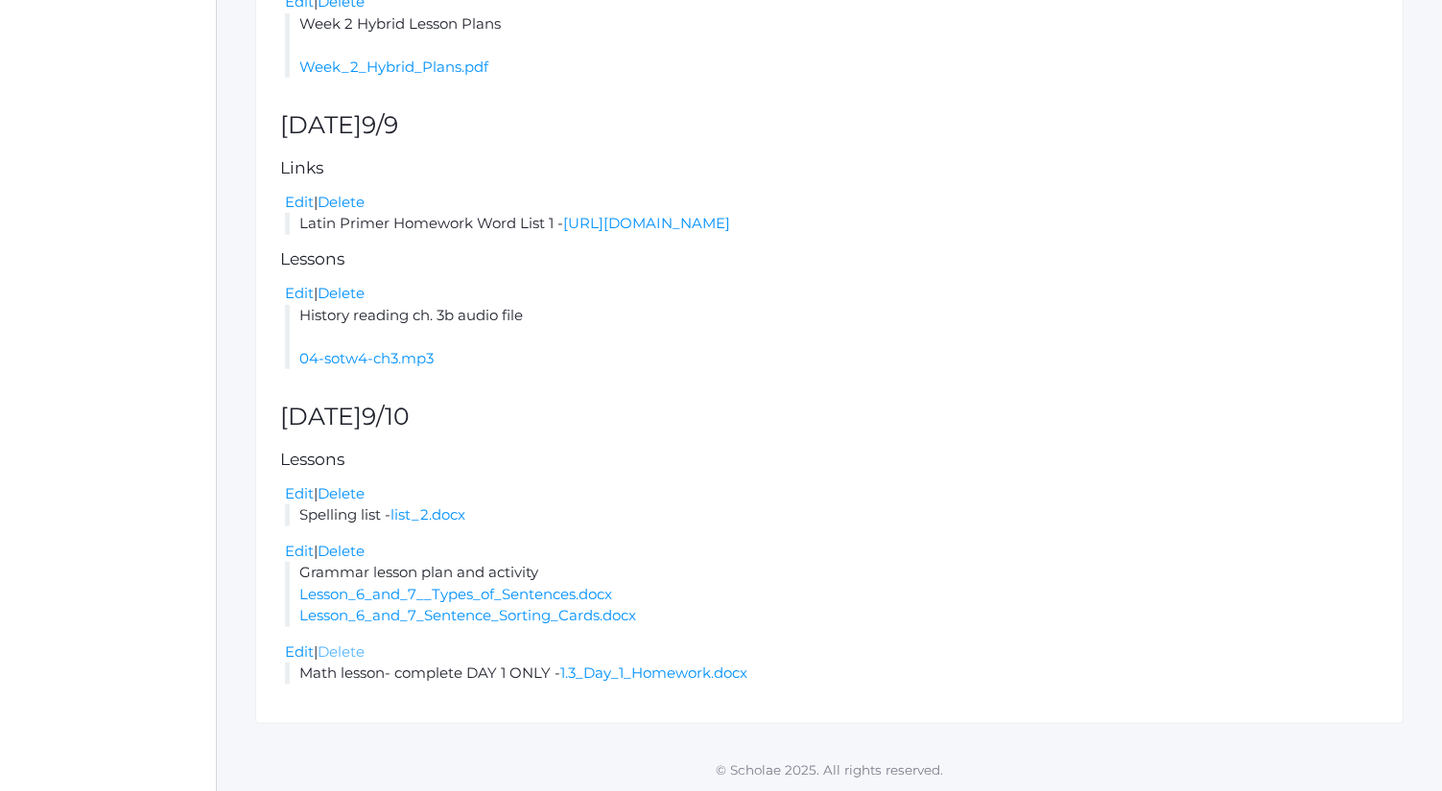
click at [358, 654] on link "Delete" at bounding box center [341, 652] width 47 height 18
click at [301, 652] on link "Edit" at bounding box center [299, 652] width 29 height 18
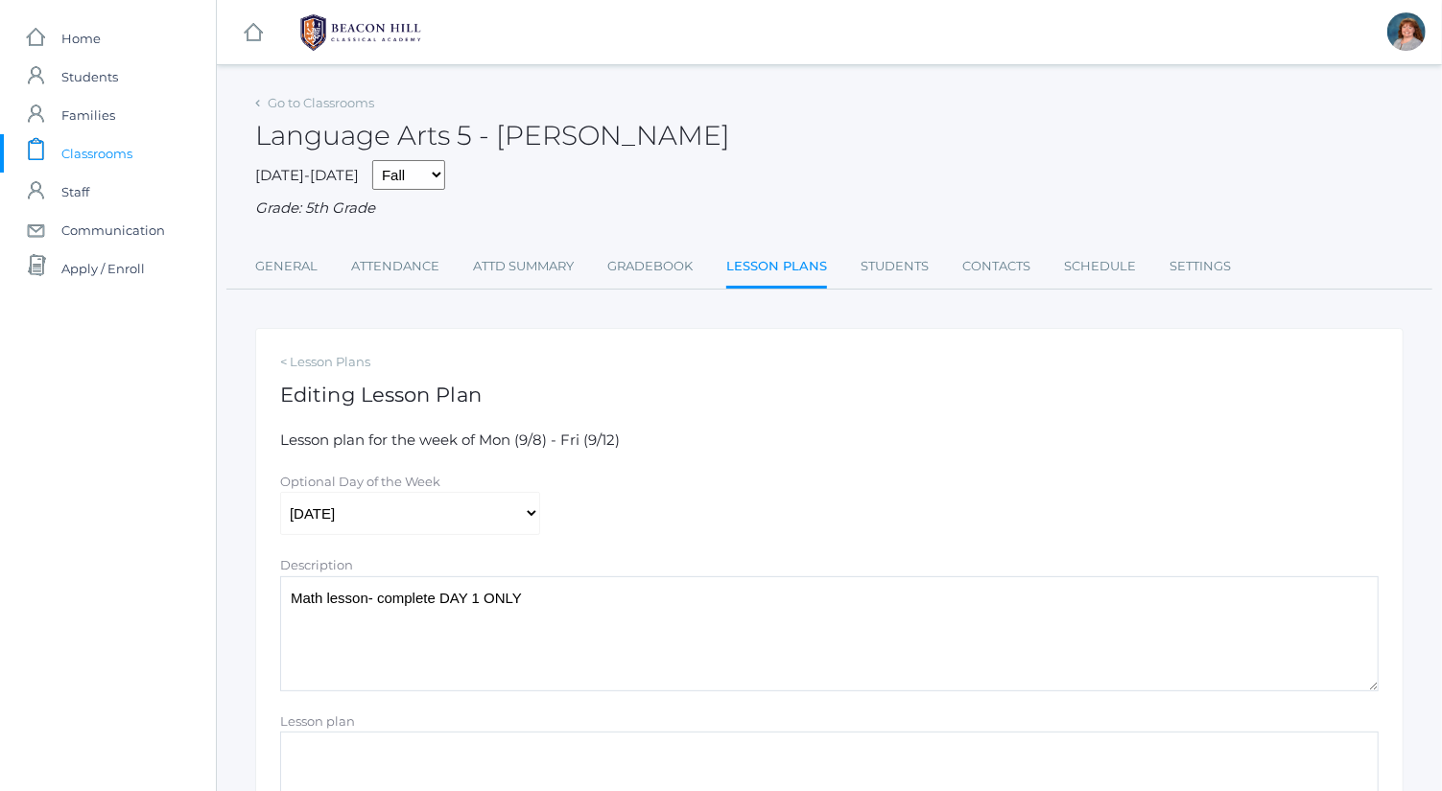
scroll to position [380, 0]
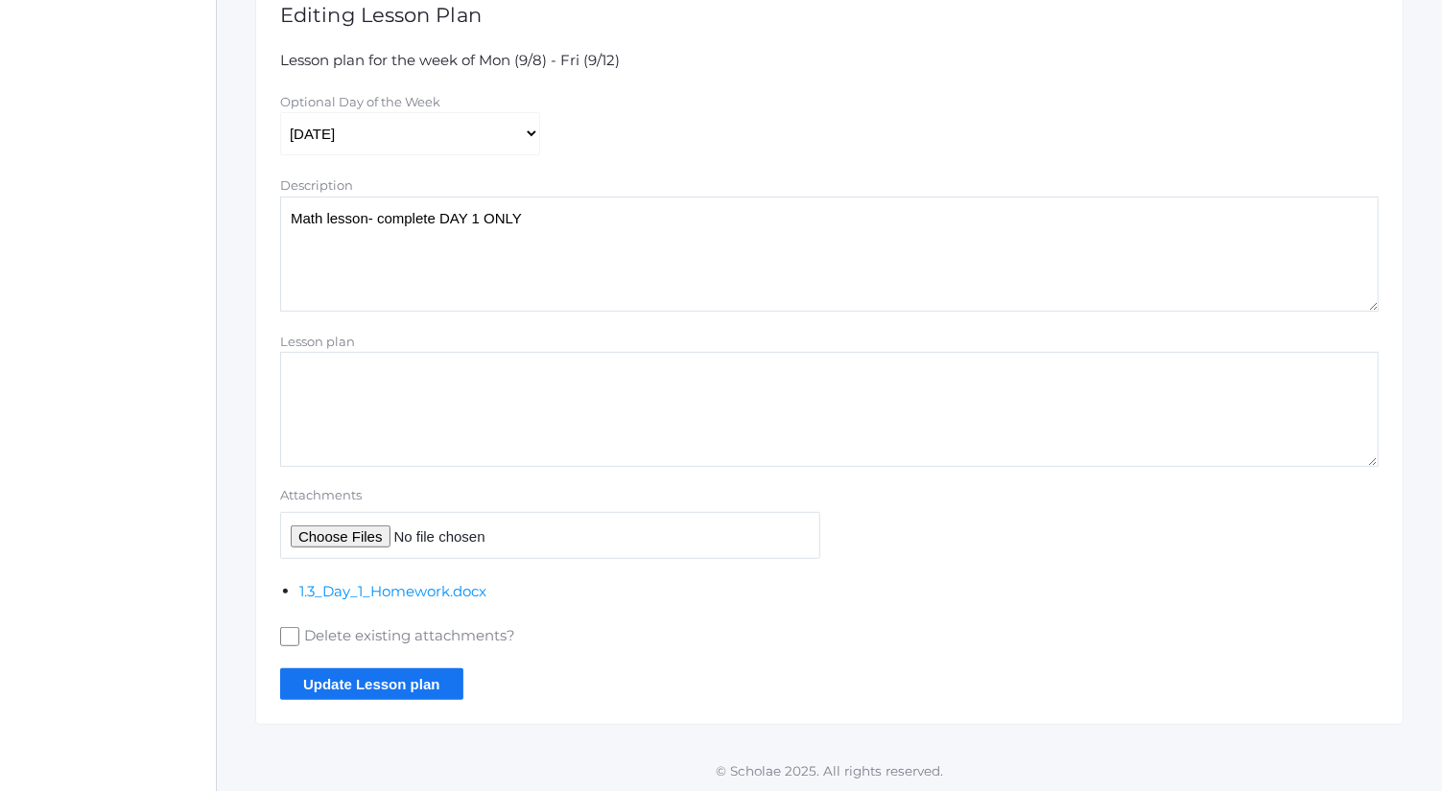
click at [289, 641] on input "Delete existing attachments?" at bounding box center [289, 636] width 19 height 19
checkbox input "true"
click at [391, 531] on input "Attachments" at bounding box center [550, 535] width 540 height 47
click at [372, 532] on input "Attachments" at bounding box center [550, 535] width 540 height 47
type input "C:\fakepath\1.3_ Dividing by Powers of Ten.docx"
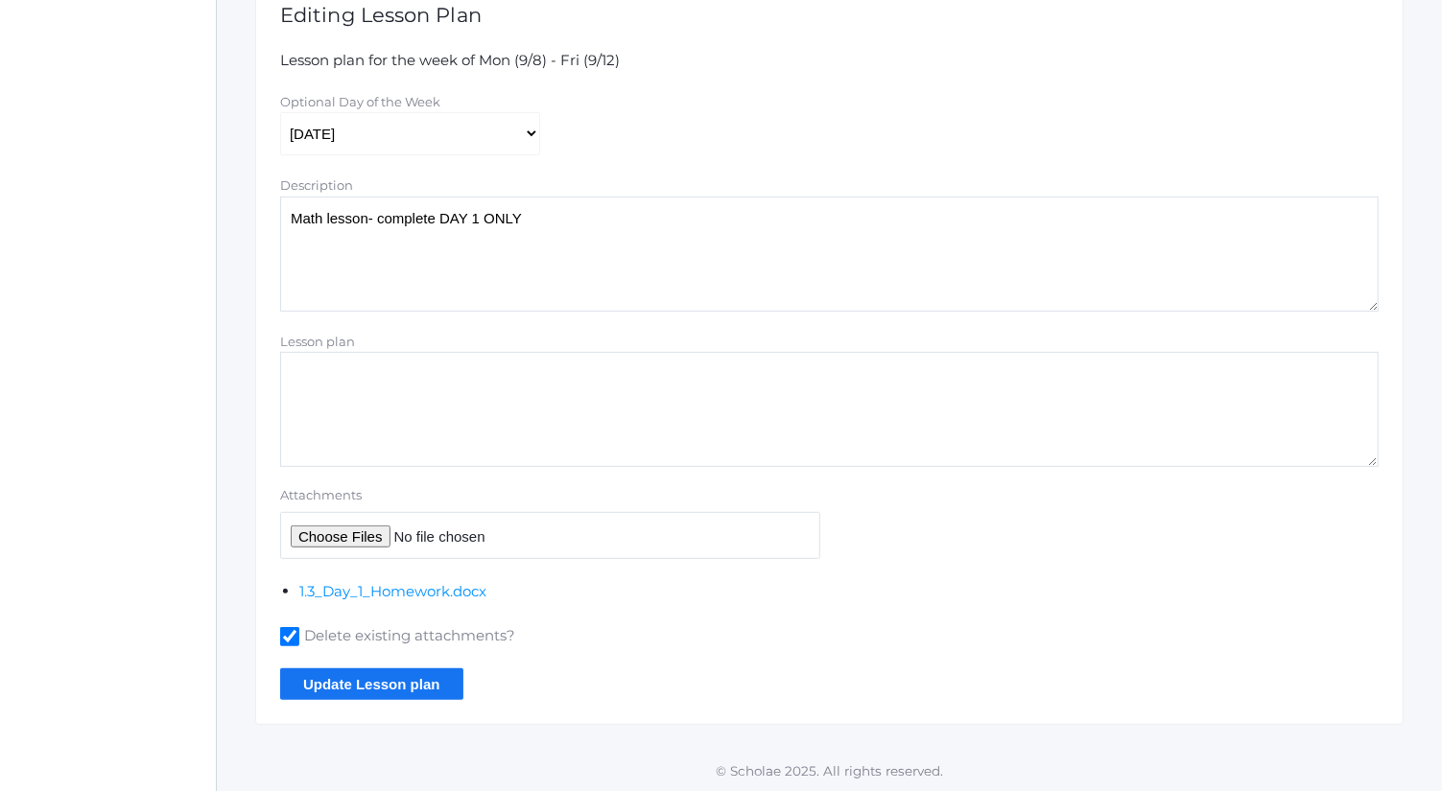
click at [423, 690] on input "Update Lesson plan" at bounding box center [371, 685] width 183 height 32
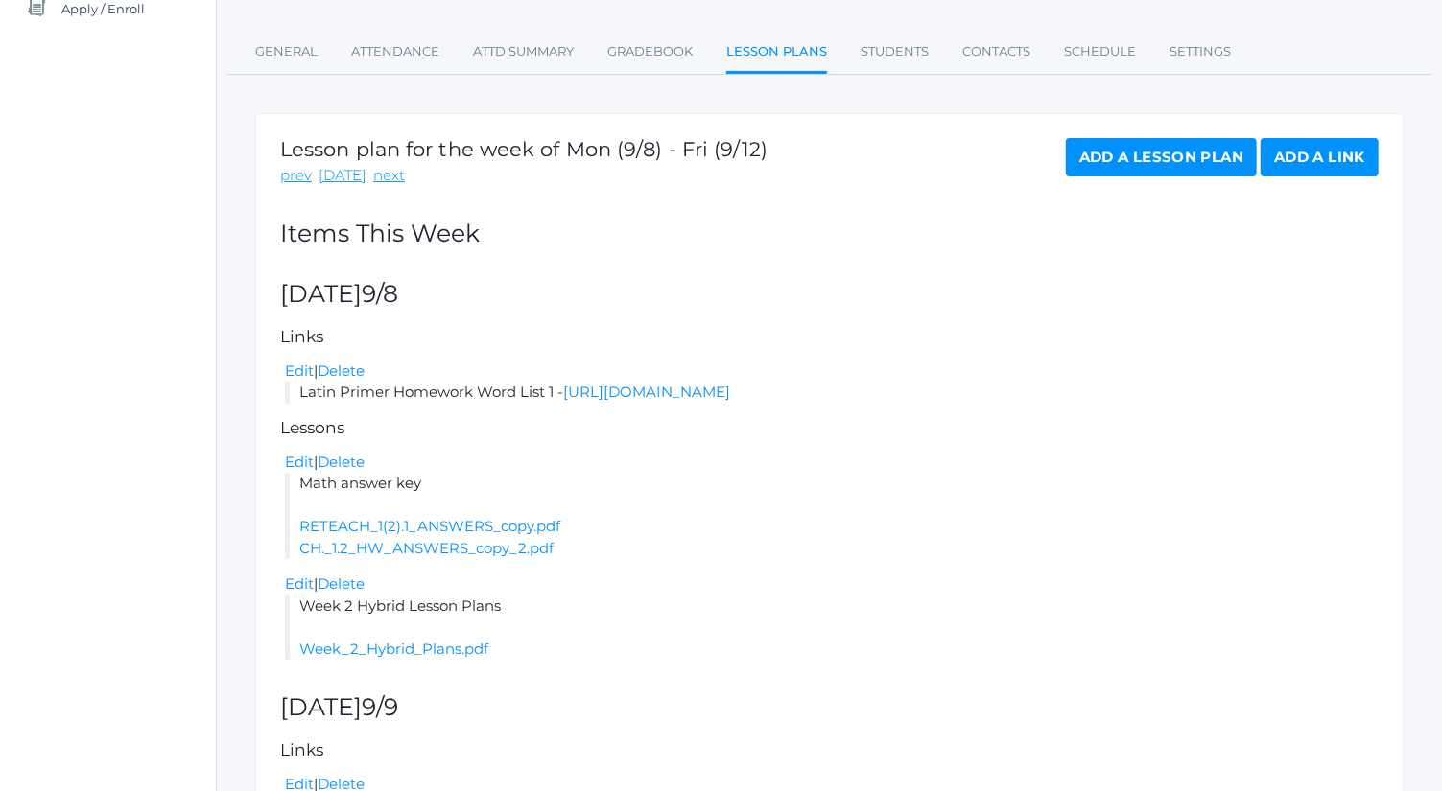
scroll to position [256, 0]
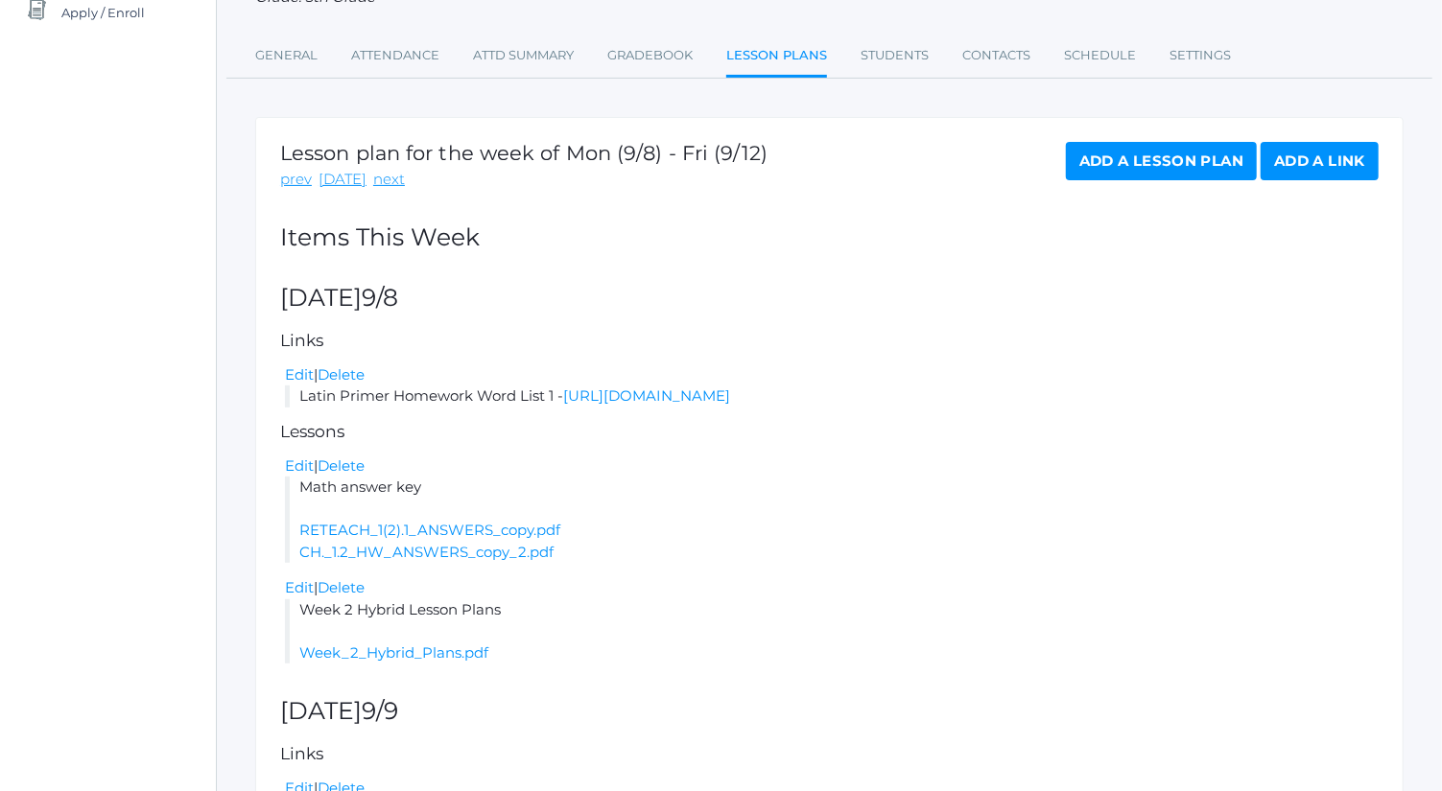
click at [1131, 149] on link "Add a Lesson Plan" at bounding box center [1161, 161] width 191 height 38
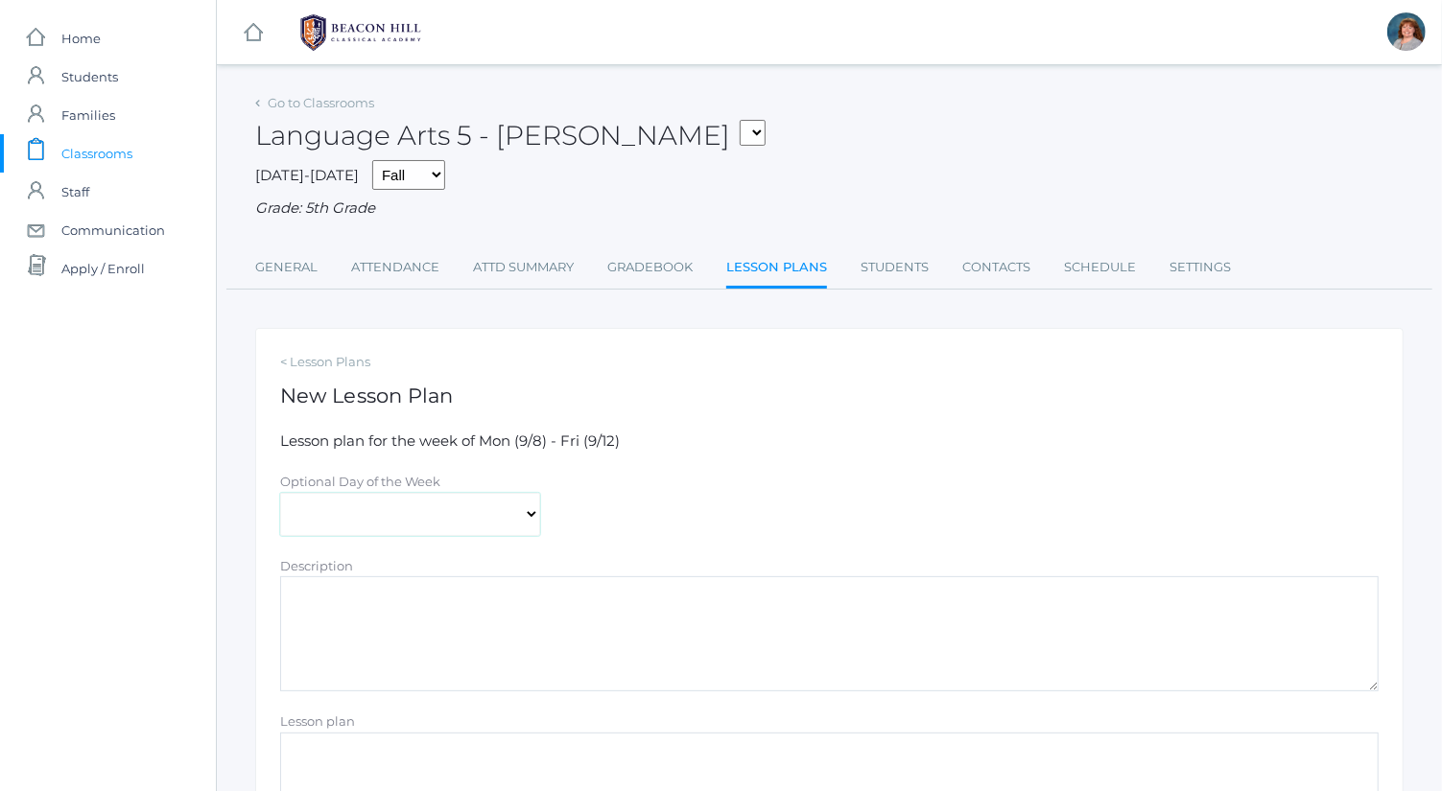
click at [377, 508] on select "[DATE] [DATE] [DATE] [DATE] [DATE]" at bounding box center [410, 514] width 260 height 43
select select "[DATE]"
click at [280, 493] on select "[DATE] [DATE] [DATE] [DATE] [DATE]" at bounding box center [410, 514] width 260 height 43
click at [531, 649] on textarea "Description" at bounding box center [829, 634] width 1098 height 115
type textarea "m"
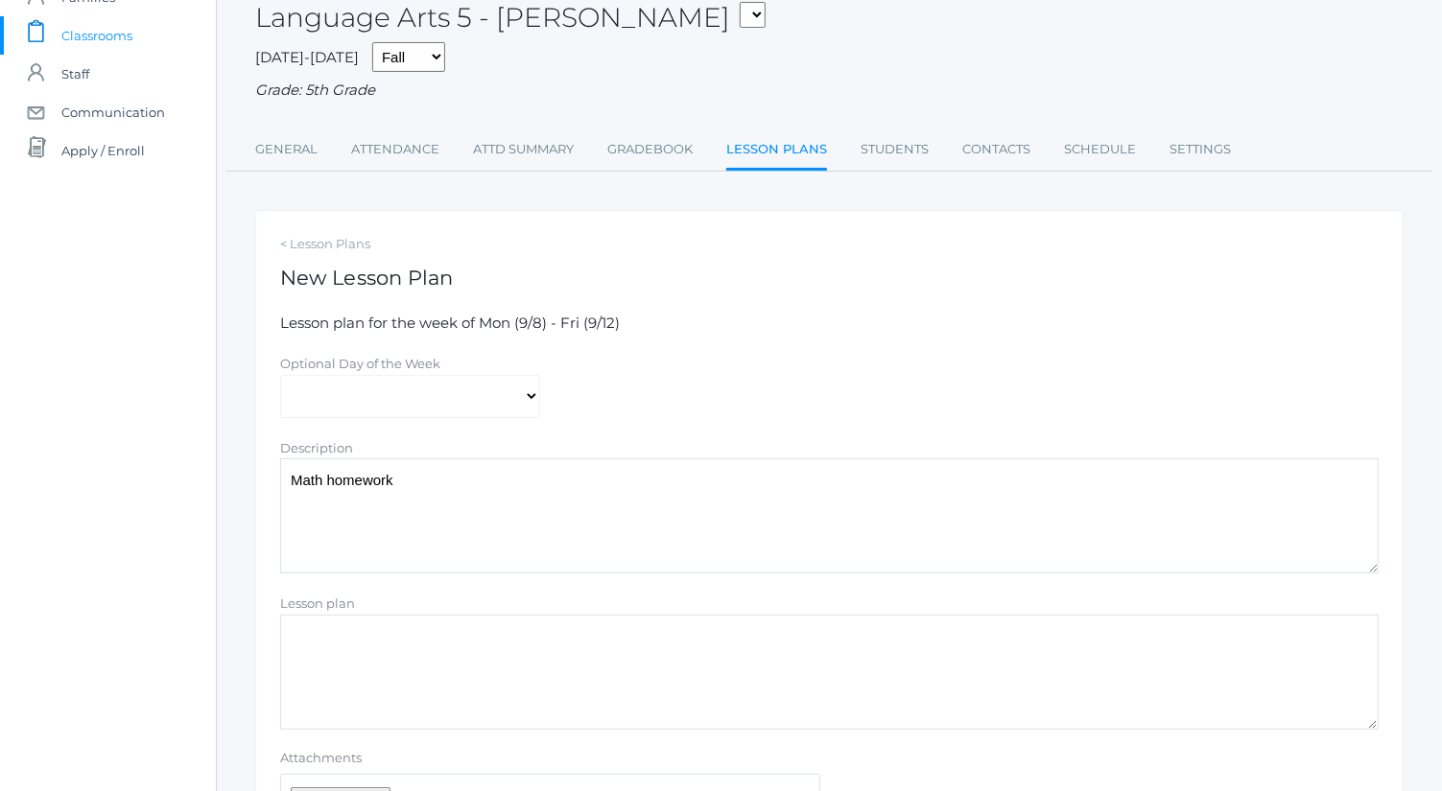
scroll to position [291, 0]
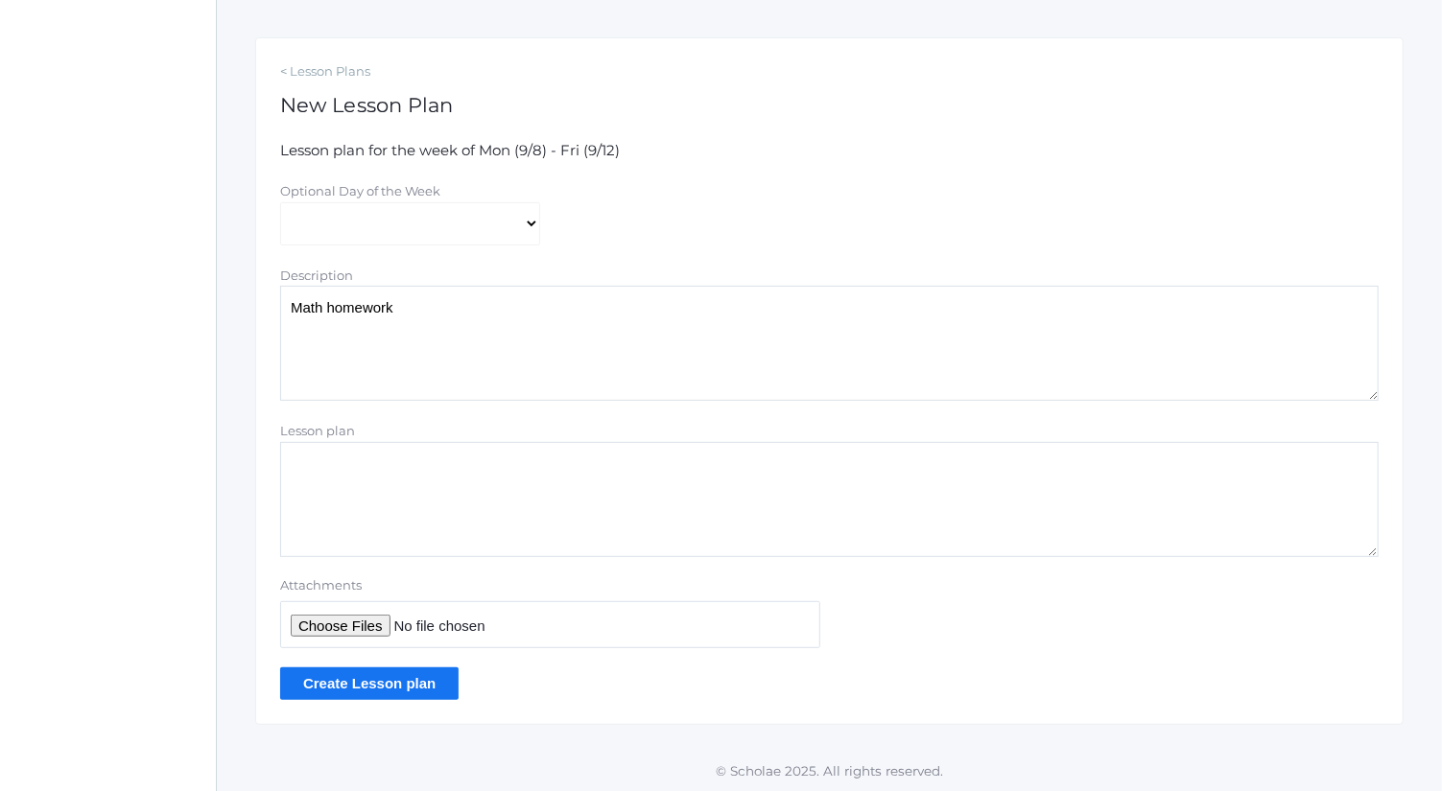
type textarea "Math homework"
click at [361, 631] on input "Attachments" at bounding box center [550, 625] width 540 height 47
type input "C:\fakepath\1.3 Day 1 Homework.docx"
click at [434, 673] on input "Create Lesson plan" at bounding box center [369, 684] width 178 height 32
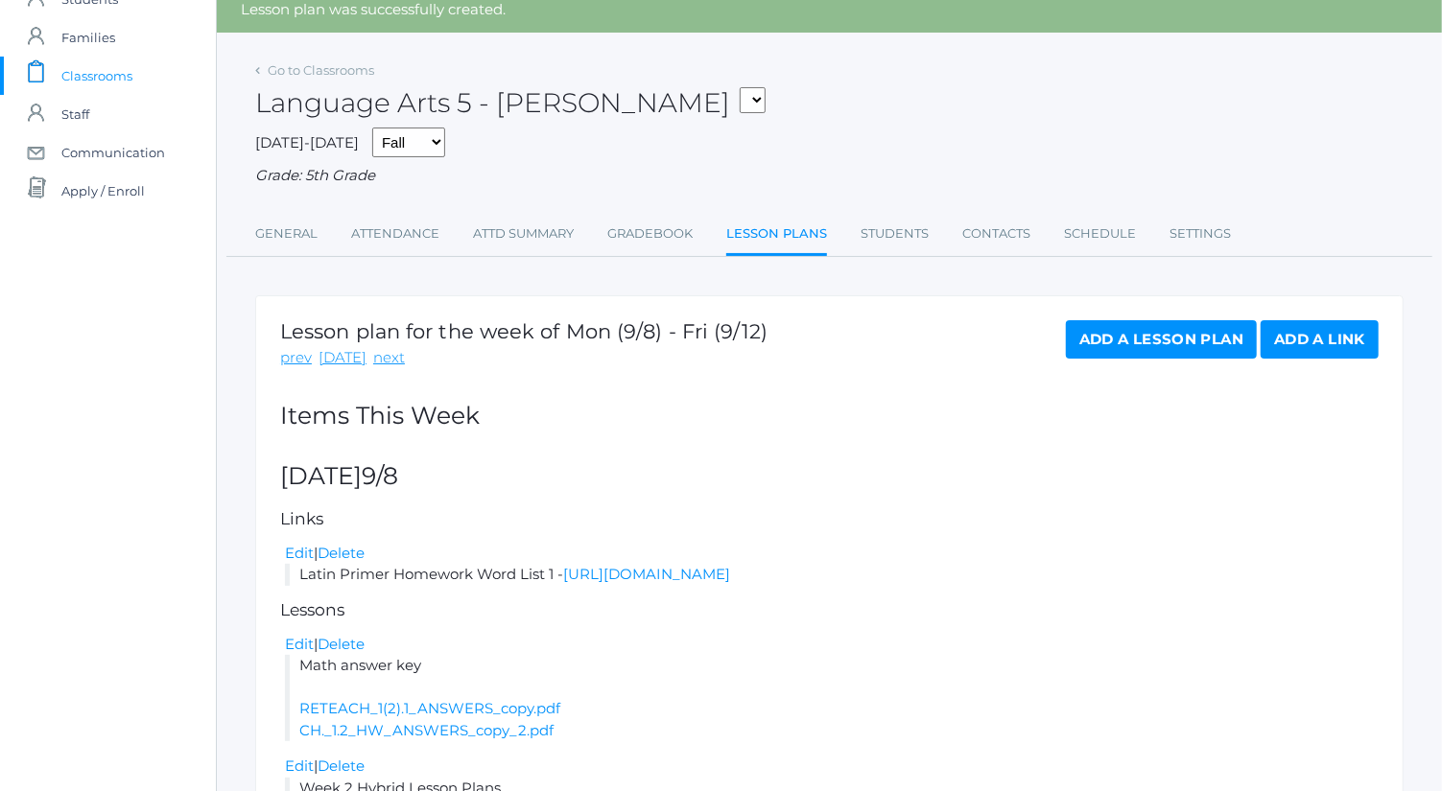
scroll to position [77, 0]
click at [1137, 345] on link "Add a Lesson Plan" at bounding box center [1161, 340] width 191 height 38
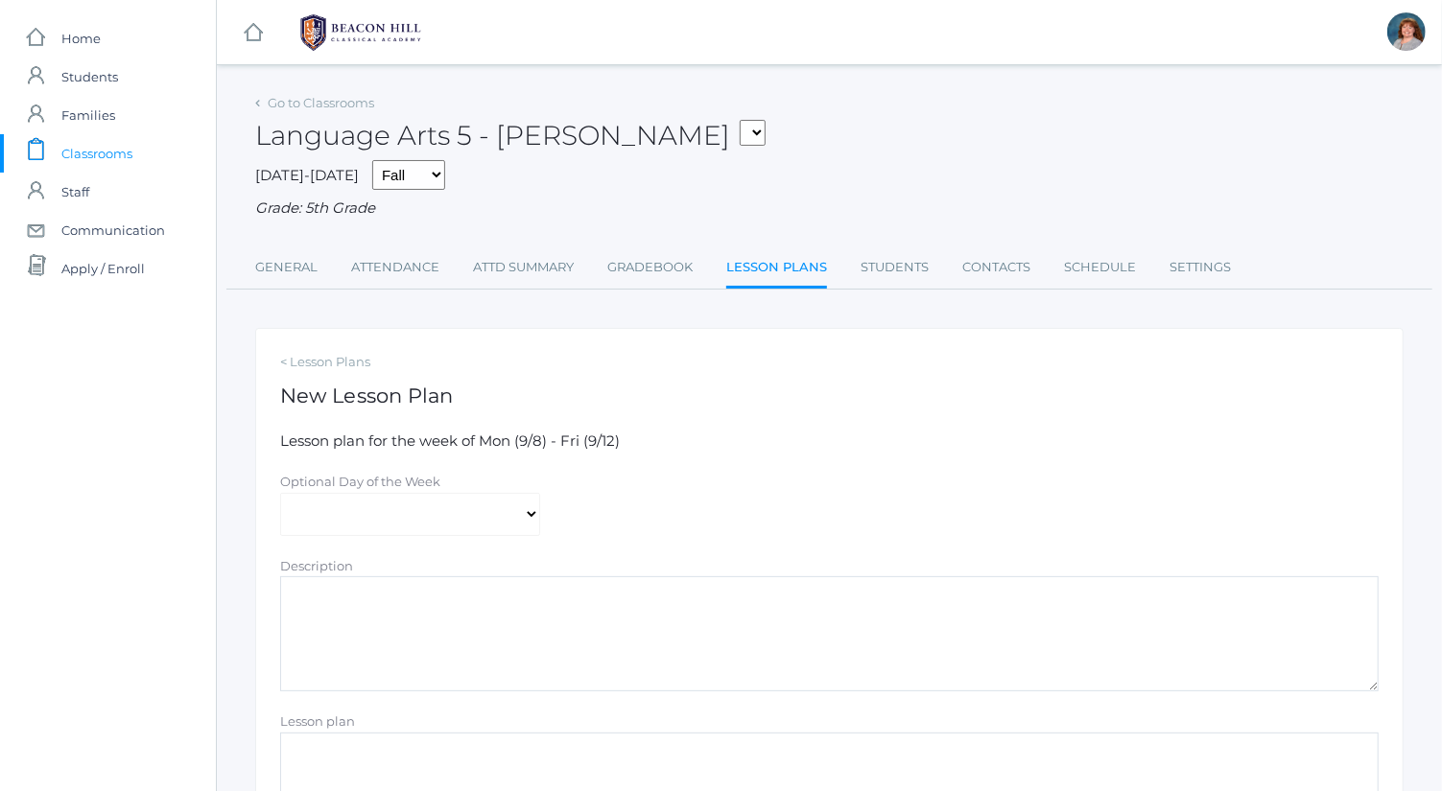
click at [437, 539] on form "Lesson plan for the week of Mon (9/8) - Fri (9/12) Optional Day of the Week [DA…" at bounding box center [829, 711] width 1098 height 560
click at [437, 524] on select "[DATE] [DATE] [DATE] [DATE] [DATE]" at bounding box center [410, 514] width 260 height 43
select select "2025-09-10"
click at [280, 493] on select "[DATE] [DATE] [DATE] [DATE] [DATE]" at bounding box center [410, 514] width 260 height 43
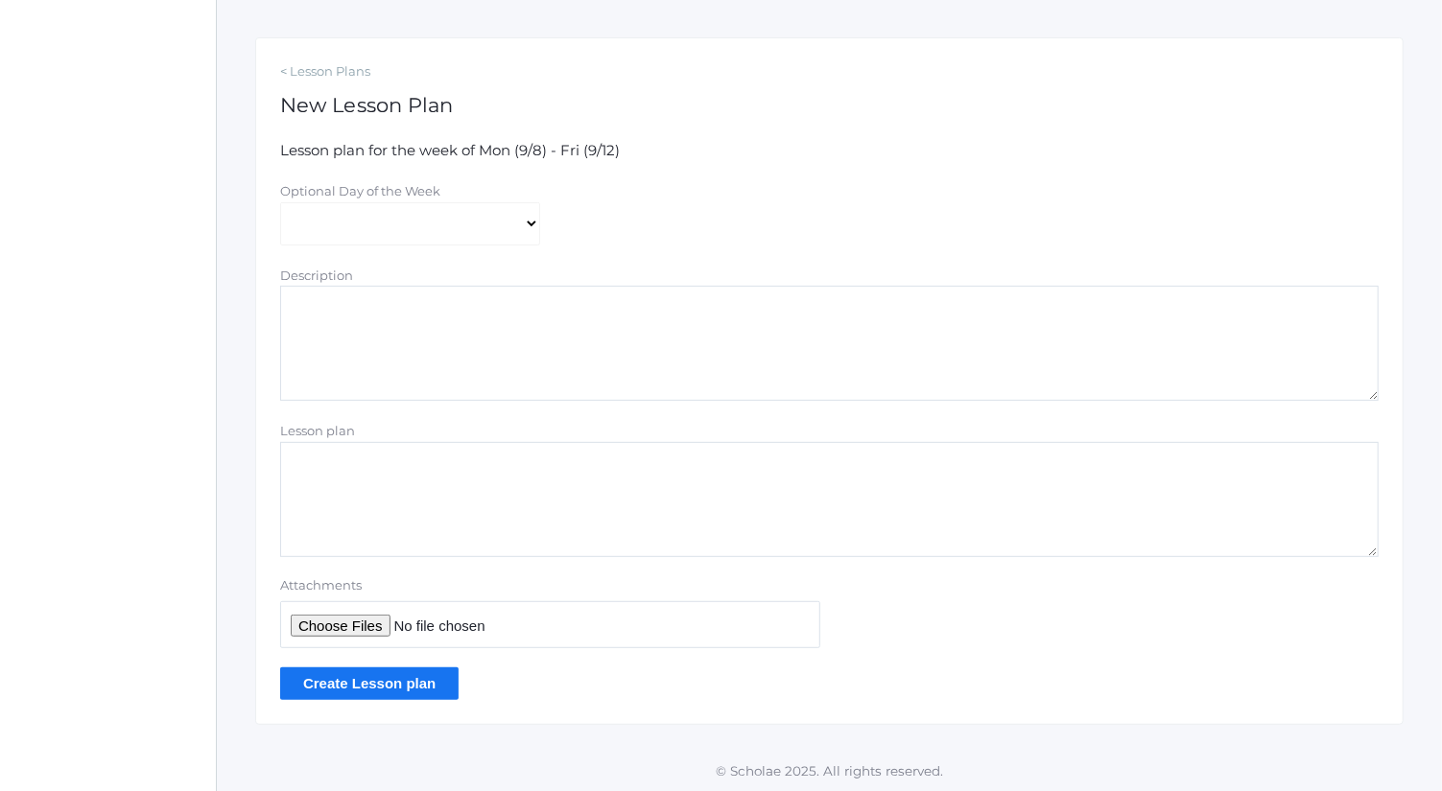
click at [489, 478] on textarea "Lesson plan" at bounding box center [829, 499] width 1098 height 115
type textarea "S"
type textarea "Plans for [DATE]"
click at [364, 616] on input "Attachments" at bounding box center [550, 625] width 540 height 47
type input "C:\fakepath\Wednesday Plans.docx"
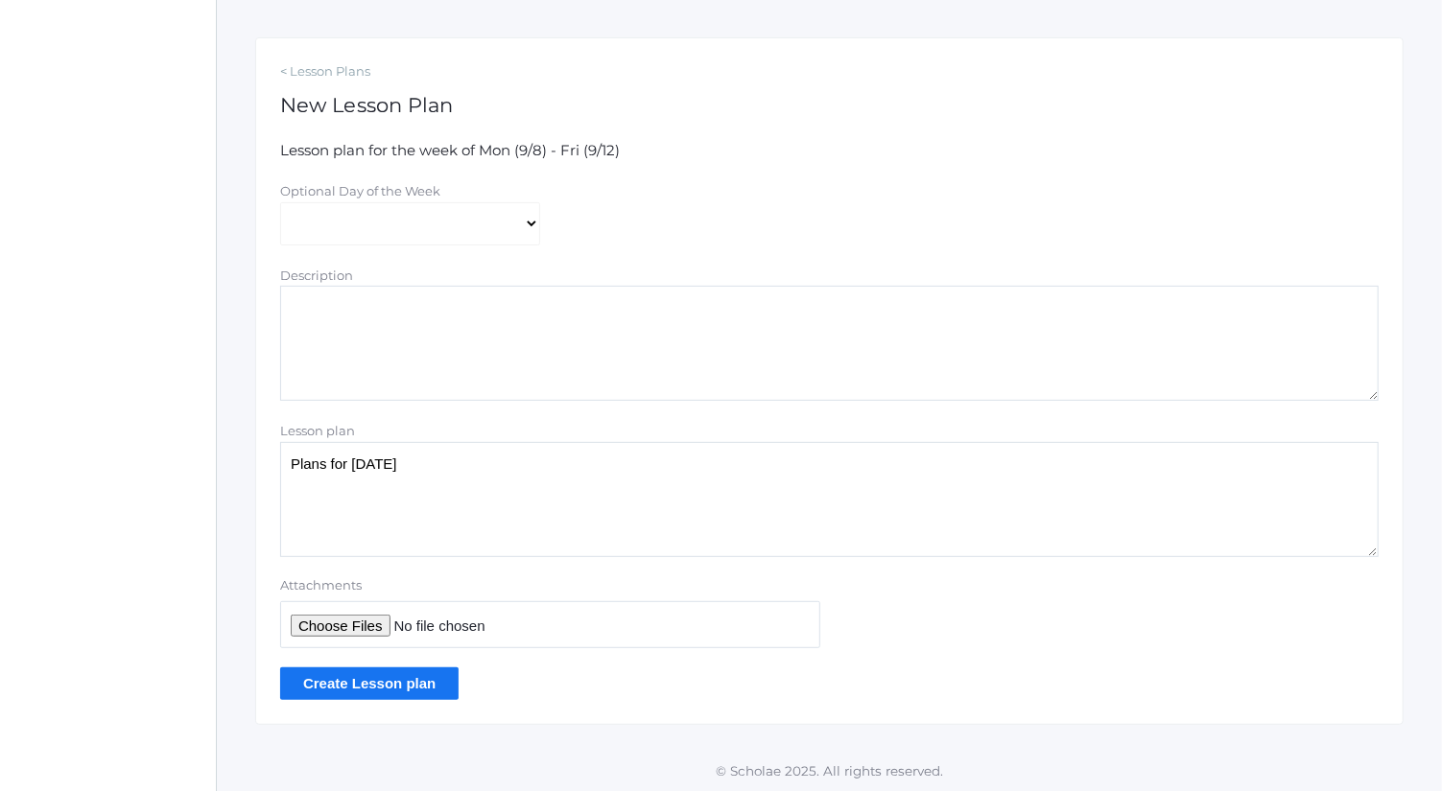
click at [423, 685] on input "Create Lesson plan" at bounding box center [369, 684] width 178 height 32
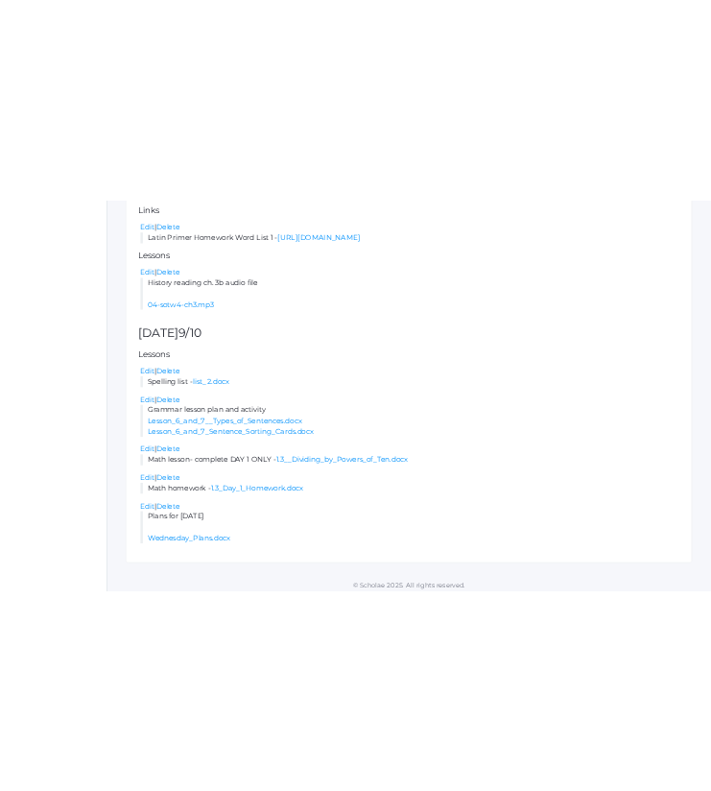
scroll to position [1001, 0]
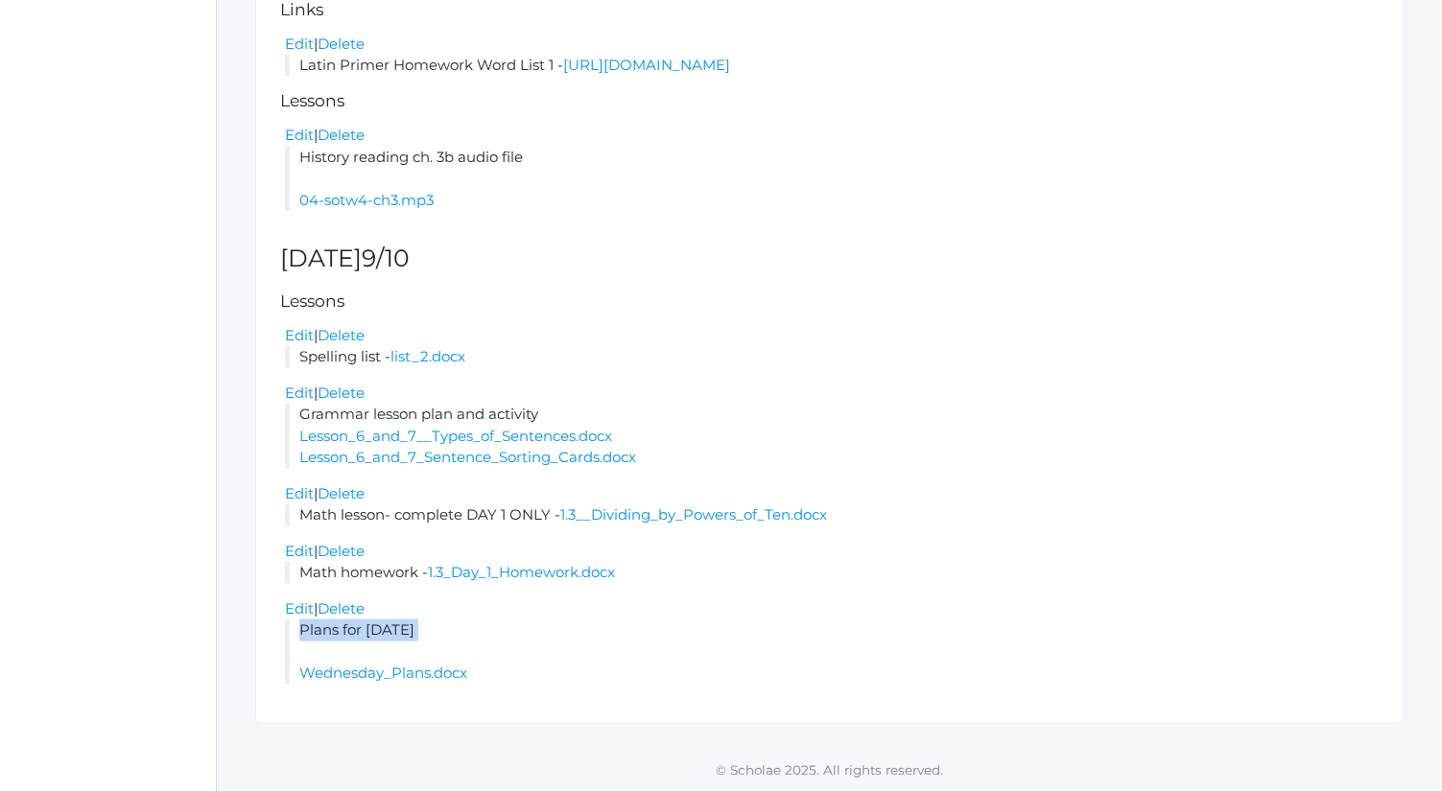
drag, startPoint x: 462, startPoint y: 628, endPoint x: 461, endPoint y: 640, distance: 11.6
click at [461, 640] on li "Plans for Wednesday Wednesday_Plans.docx" at bounding box center [832, 652] width 1094 height 65
click at [480, 643] on li "Plans for Wednesday Wednesday_Plans.docx" at bounding box center [832, 652] width 1094 height 65
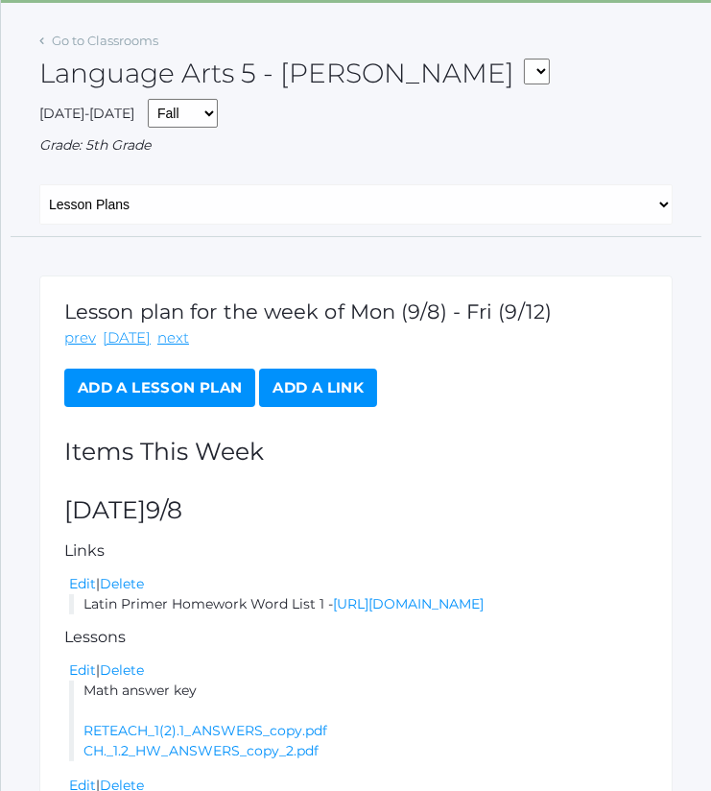
scroll to position [0, 0]
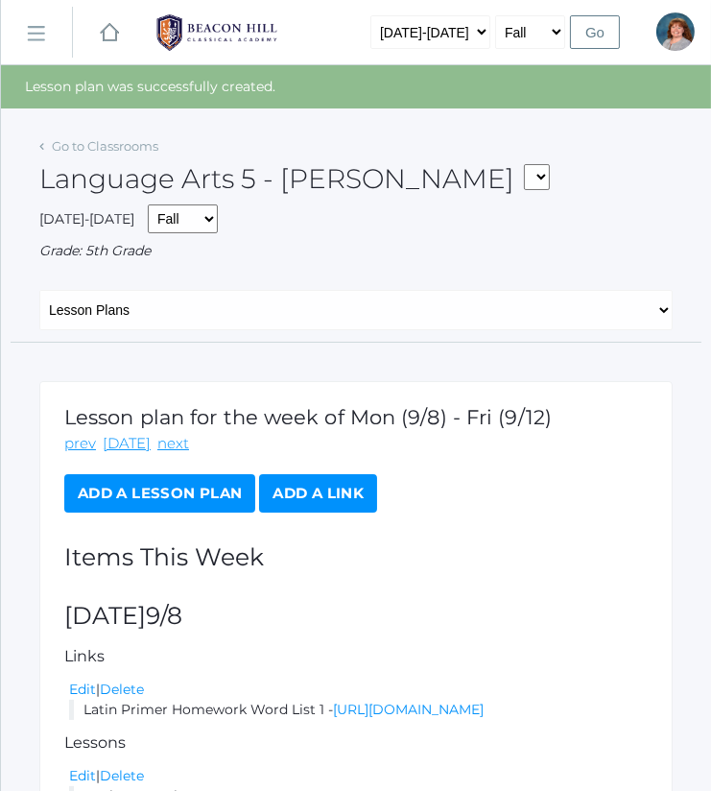
click at [154, 505] on link "Add a Lesson Plan" at bounding box center [159, 493] width 191 height 38
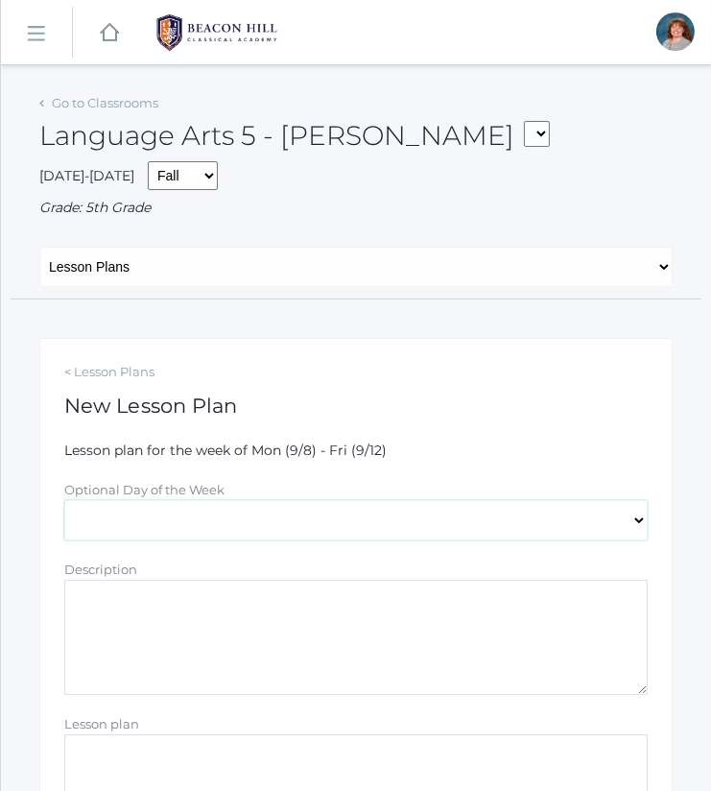
click at [232, 529] on select "[DATE] [DATE] [DATE] [DATE] [DATE]" at bounding box center [355, 520] width 583 height 40
select select "2025-09-11"
click at [64, 500] on select "[DATE] [DATE] [DATE] [DATE] [DATE]" at bounding box center [355, 520] width 583 height 40
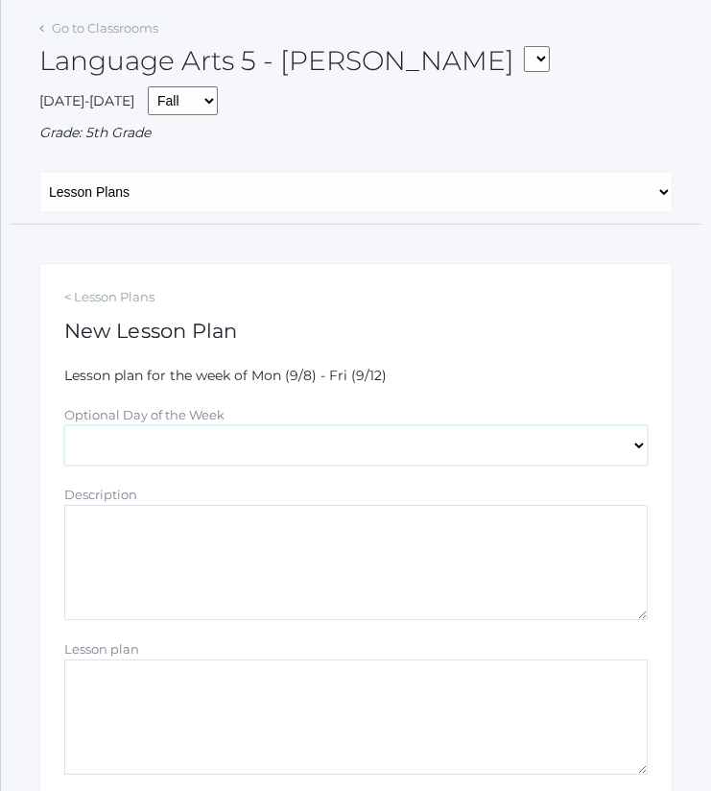
scroll to position [77, 0]
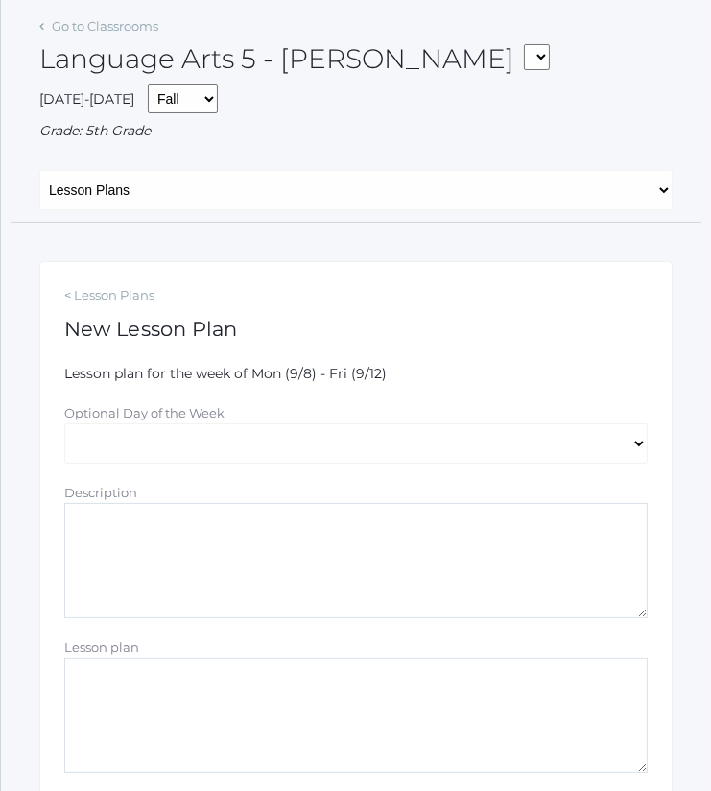
click at [285, 507] on textarea "Description" at bounding box center [355, 560] width 583 height 115
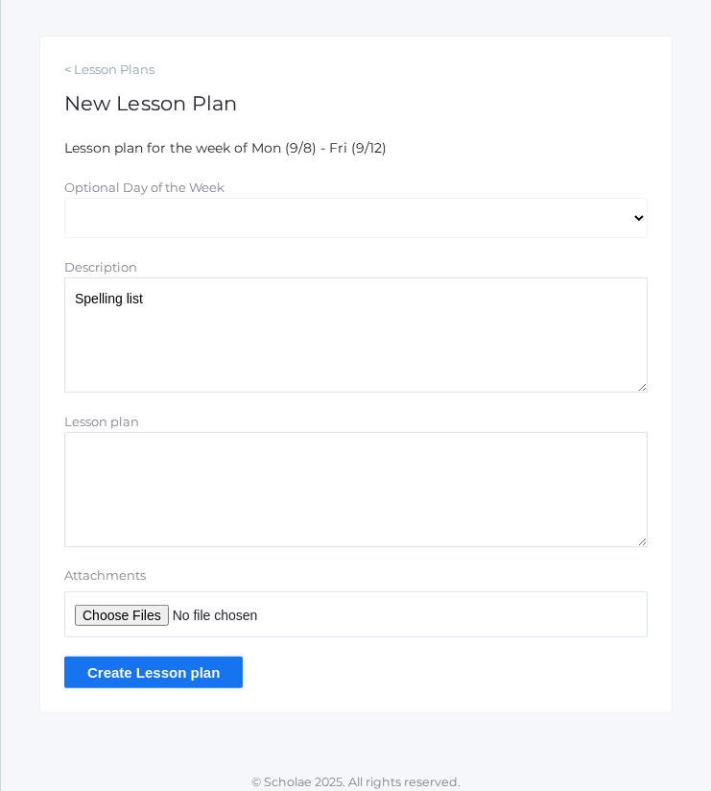
scroll to position [303, 0]
type textarea "Spelling list"
click at [143, 615] on input "Attachments" at bounding box center [355, 613] width 583 height 46
type input "C:\fakepath\list 2.docx"
click at [224, 665] on input "Create Lesson plan" at bounding box center [153, 671] width 178 height 32
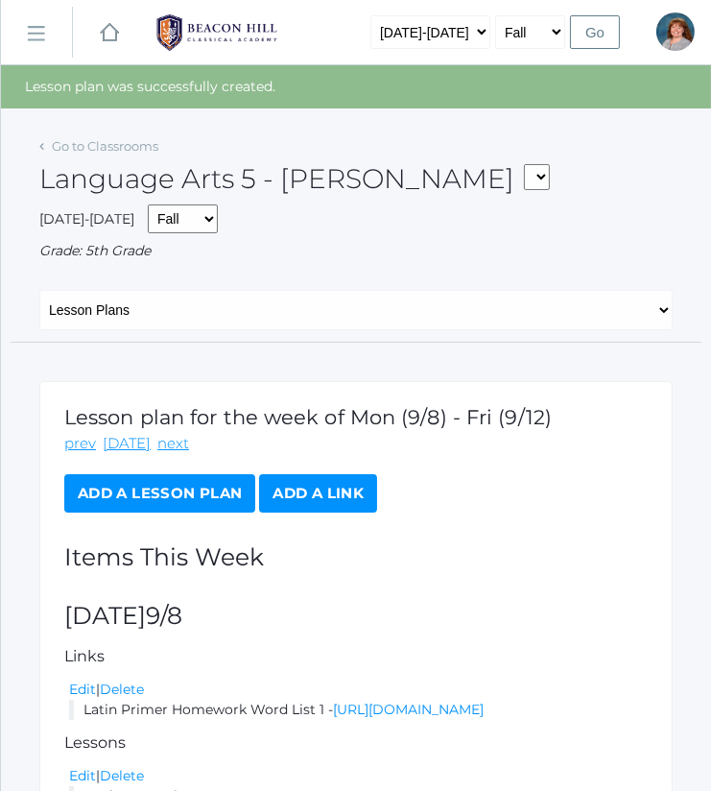
click at [190, 494] on link "Add a Lesson Plan" at bounding box center [159, 493] width 191 height 38
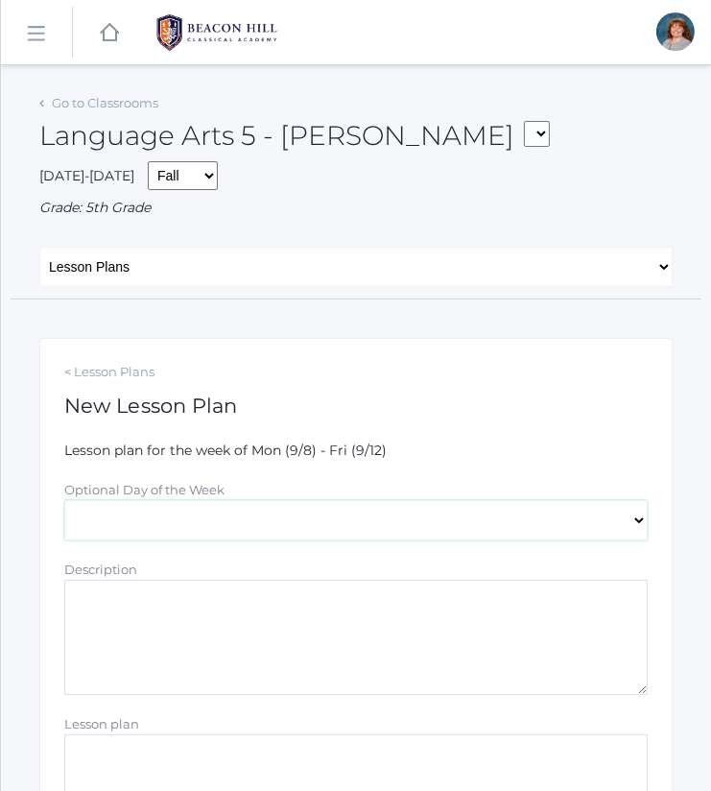
click at [249, 501] on select "[DATE] [DATE] [DATE] [DATE] [DATE]" at bounding box center [355, 520] width 583 height 40
select select "[DATE]"
click at [64, 500] on select "[DATE] [DATE] [DATE] [DATE] [DATE]" at bounding box center [355, 520] width 583 height 40
click at [319, 675] on textarea "Description" at bounding box center [355, 636] width 583 height 115
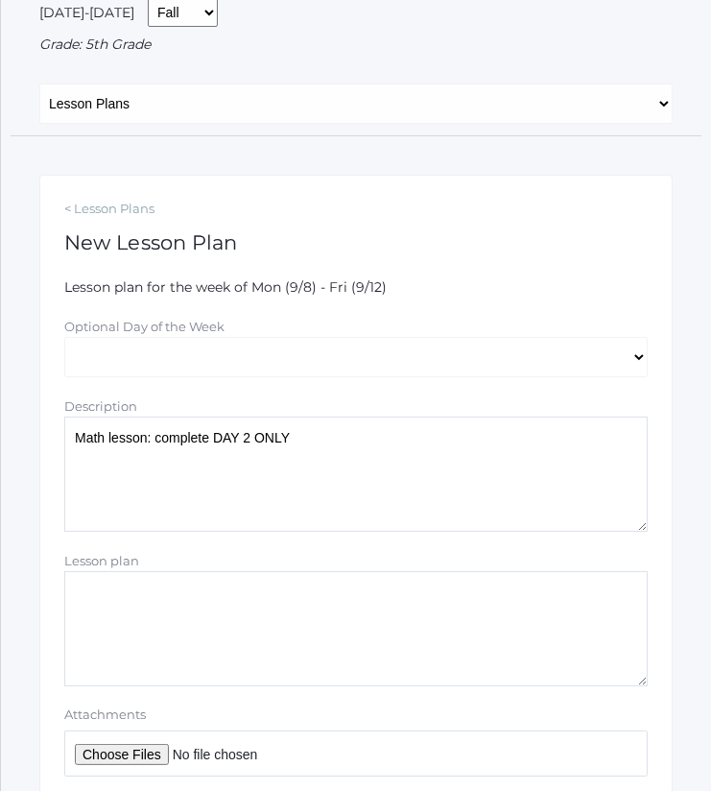
scroll to position [167, 0]
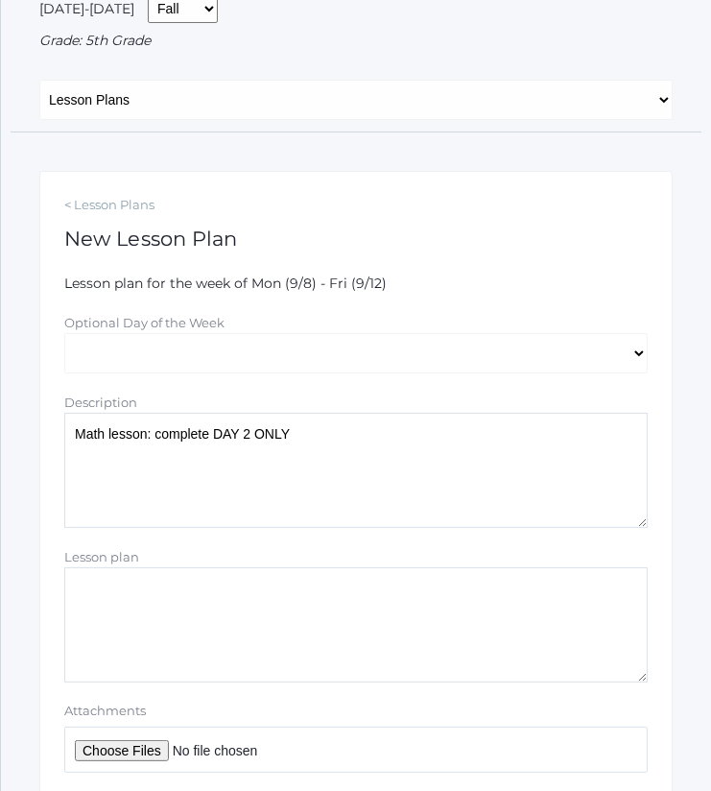
type textarea "Math lesson: complete DAY 2 ONLY"
click at [153, 749] on input "Attachments" at bounding box center [355, 749] width 583 height 46
type input "C:\fakepath\1.3_ Dividing by Powers of Ten.docx"
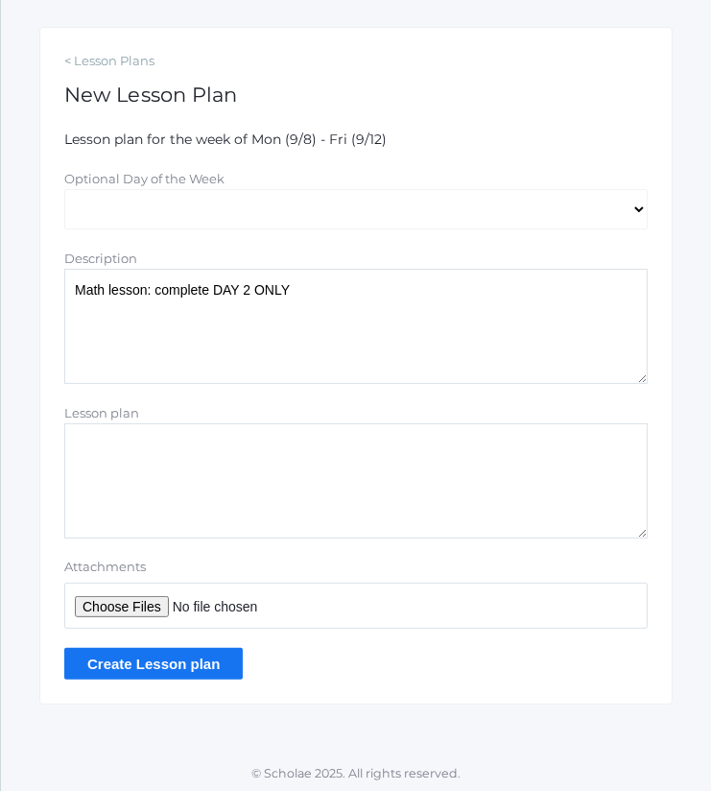
click at [204, 653] on input "Create Lesson plan" at bounding box center [153, 664] width 178 height 32
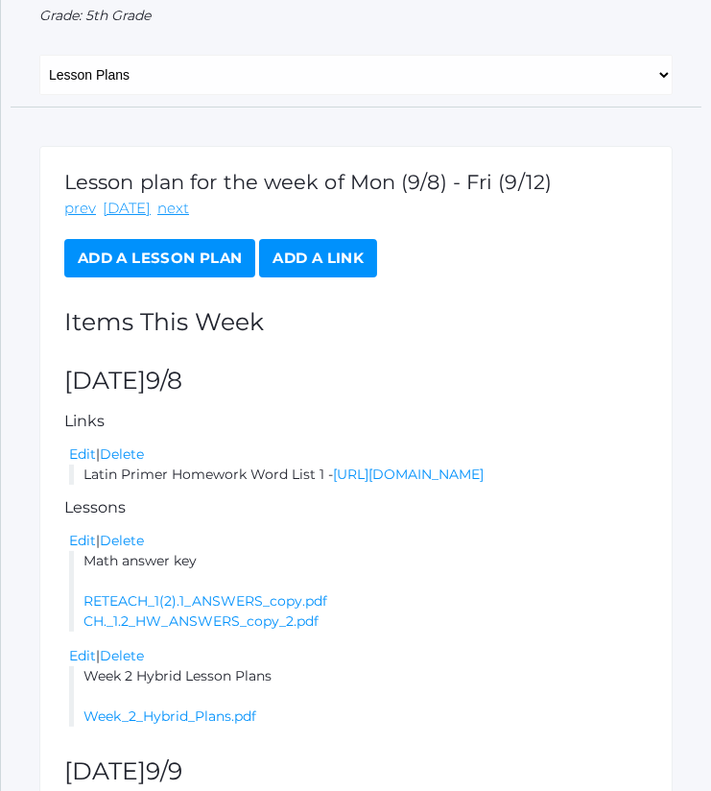
scroll to position [207, 0]
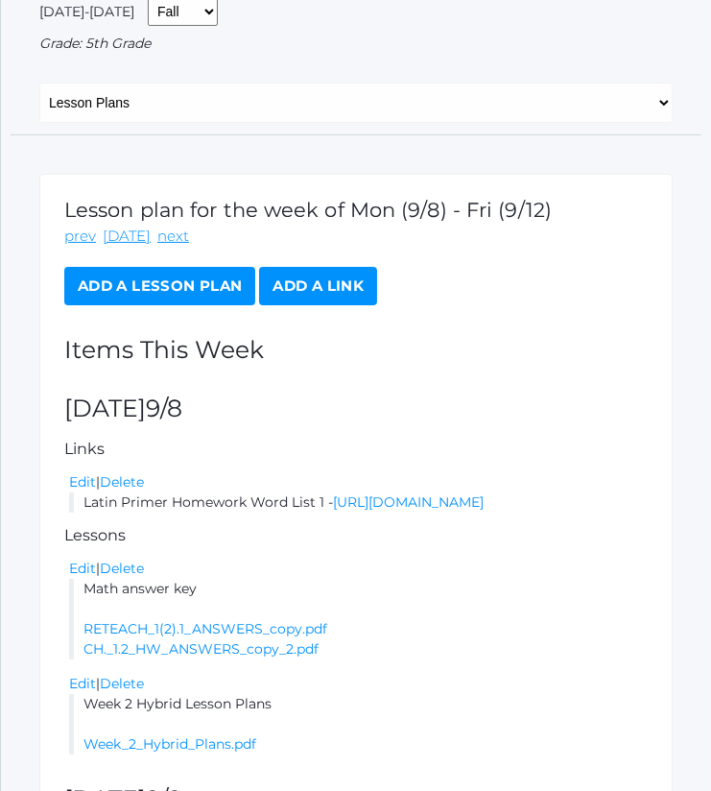
click at [195, 275] on link "Add a Lesson Plan" at bounding box center [159, 286] width 191 height 38
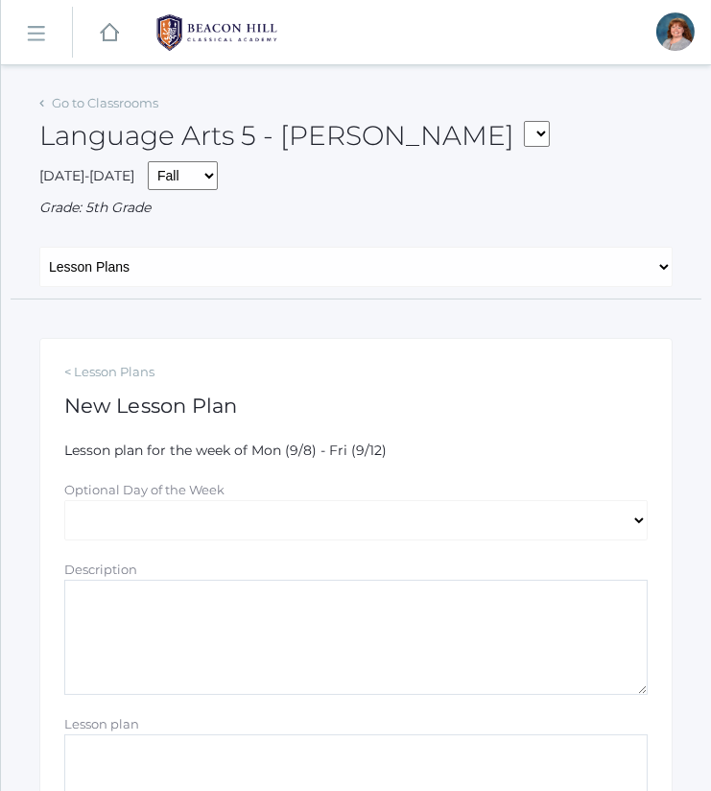
click at [212, 480] on div "Optional Day of the Week" at bounding box center [355, 490] width 583 height 20
click at [223, 529] on select "[DATE] [DATE] [DATE] [DATE] [DATE]" at bounding box center [355, 520] width 583 height 40
select select "2025-09-11"
click at [64, 500] on select "Monday Tuesday Wednesday Thursday Friday" at bounding box center [355, 520] width 583 height 40
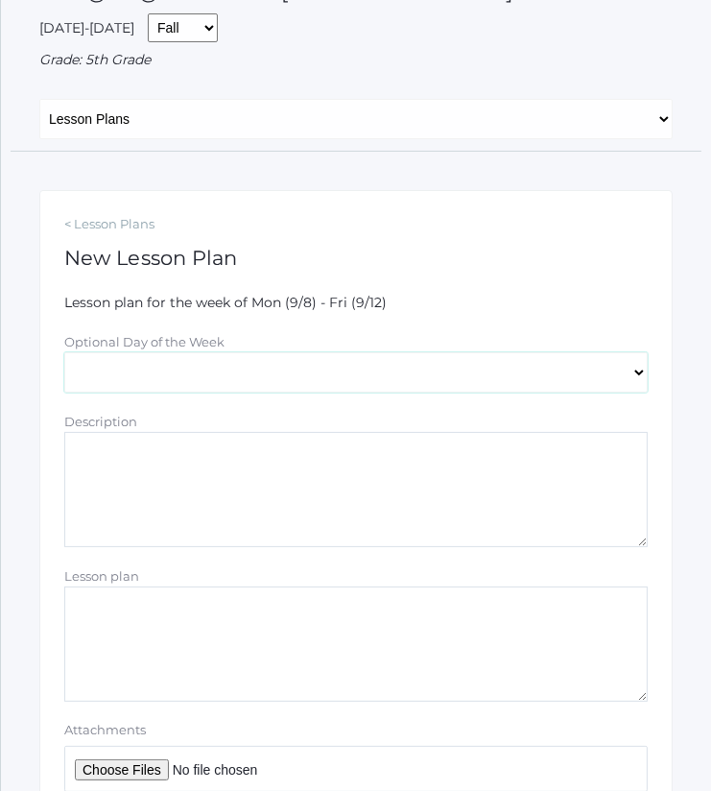
scroll to position [150, 0]
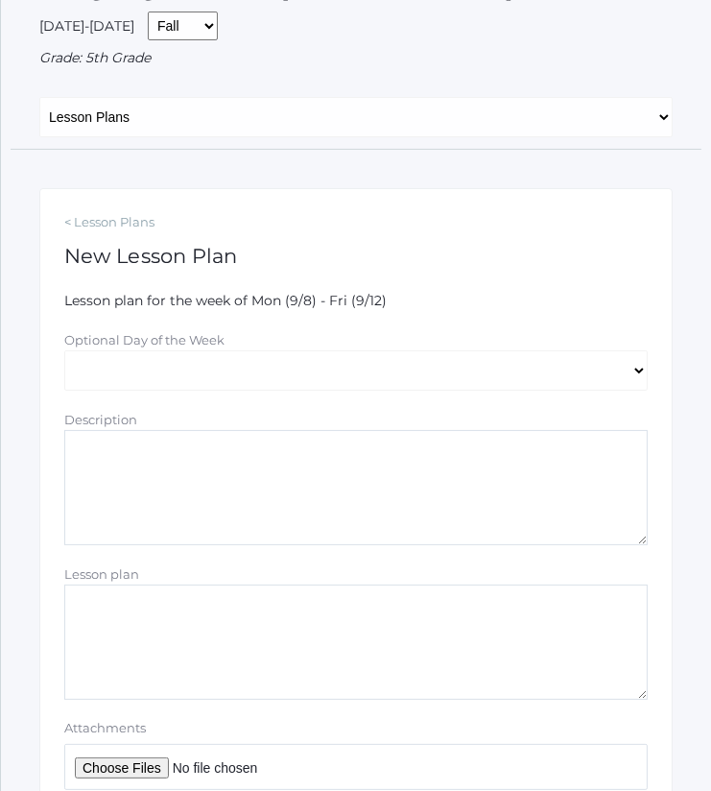
click at [247, 477] on textarea "Description" at bounding box center [355, 487] width 583 height 115
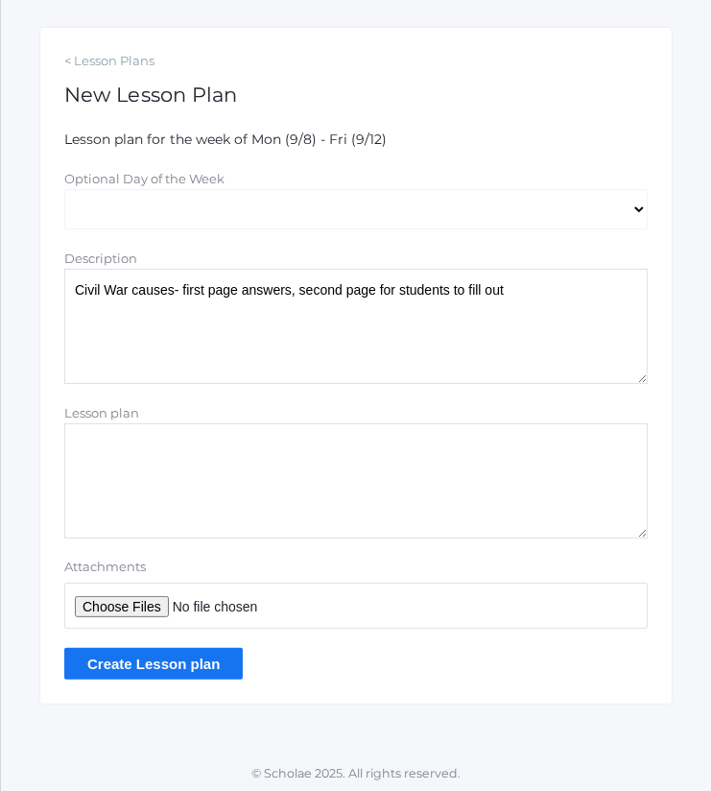
type textarea "Civil War causes- first page answers, second page for students to fill out"
click at [135, 587] on input "Attachments" at bounding box center [355, 605] width 583 height 46
type input "C:\fakepath\Events Leading up to the Civil War.docx"
click at [210, 657] on input "Create Lesson plan" at bounding box center [153, 664] width 178 height 32
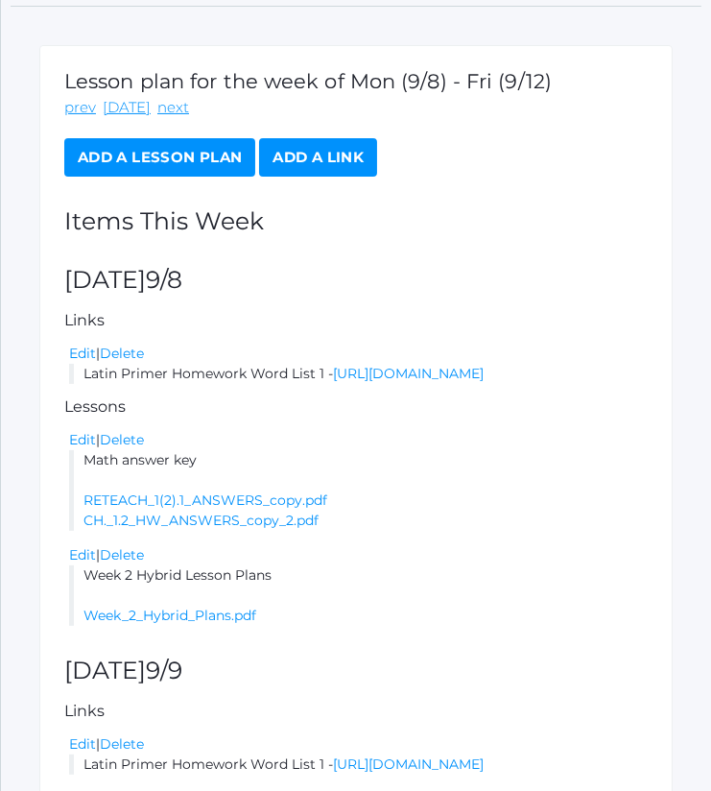
scroll to position [335, 0]
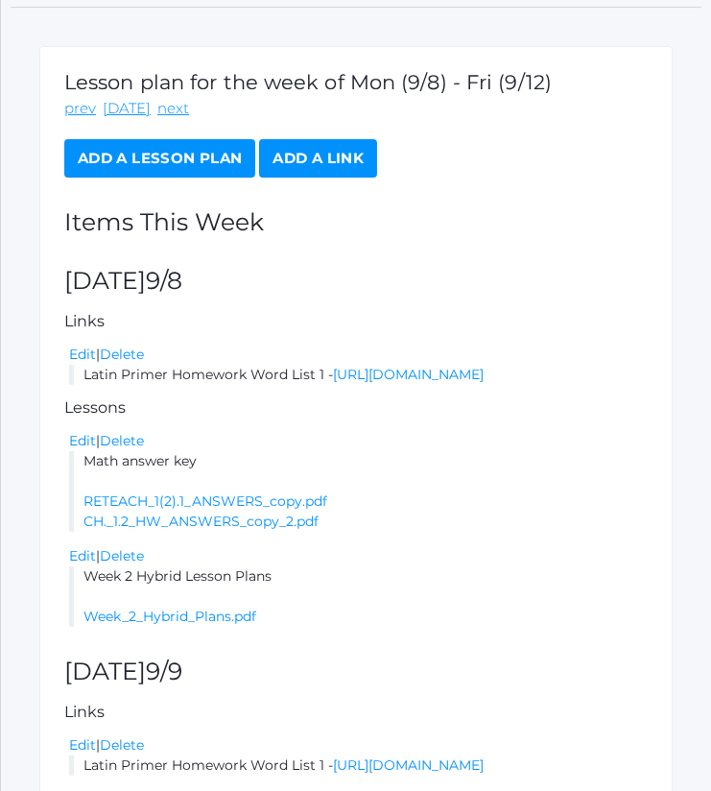
click at [203, 161] on link "Add a Lesson Plan" at bounding box center [159, 158] width 191 height 38
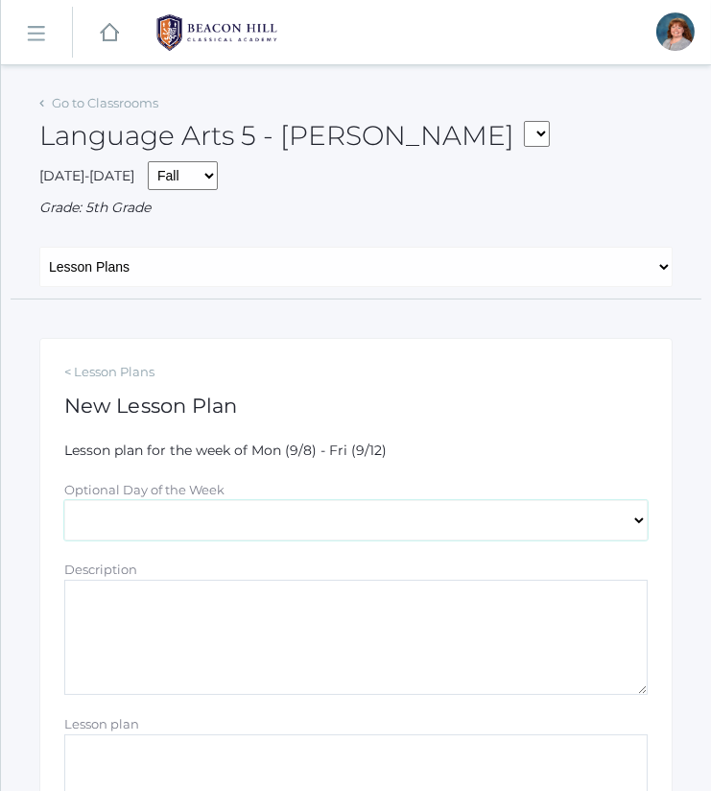
click at [255, 511] on select "[DATE] [DATE] [DATE] [DATE] [DATE]" at bounding box center [355, 520] width 583 height 40
select select "[DATE]"
click at [64, 500] on select "[DATE] [DATE] [DATE] [DATE] [DATE]" at bounding box center [355, 520] width 583 height 40
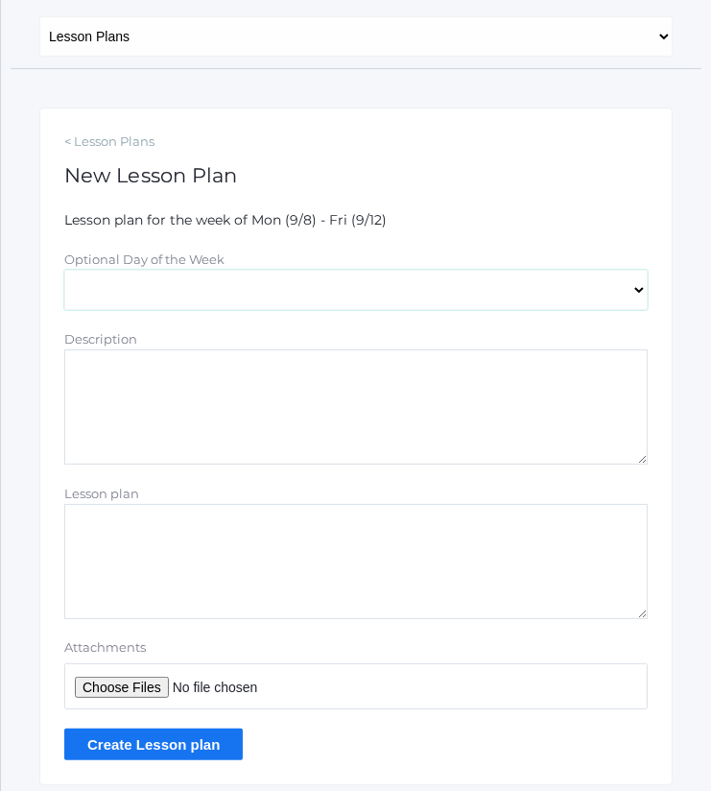
scroll to position [231, 0]
click at [302, 394] on textarea "Description" at bounding box center [355, 405] width 583 height 115
click at [270, 548] on textarea "Lesson plan" at bounding box center [355, 560] width 583 height 115
type textarea "p"
type textarea "Plans for Thursday"
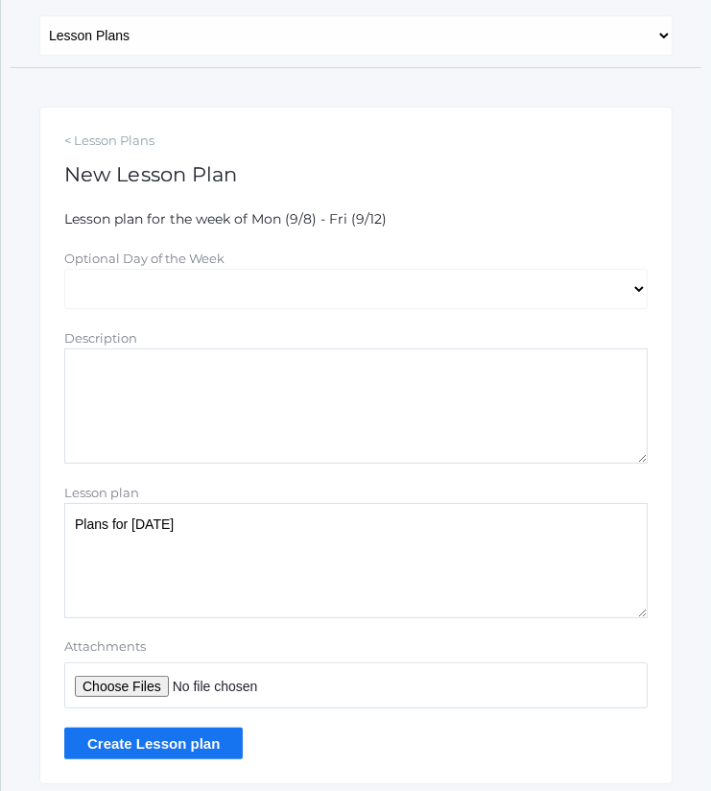
click at [158, 687] on input "Attachments" at bounding box center [355, 685] width 583 height 46
type input "C:\fakepath\Thursday Plans.docx"
click at [200, 741] on input "Create Lesson plan" at bounding box center [153, 743] width 178 height 32
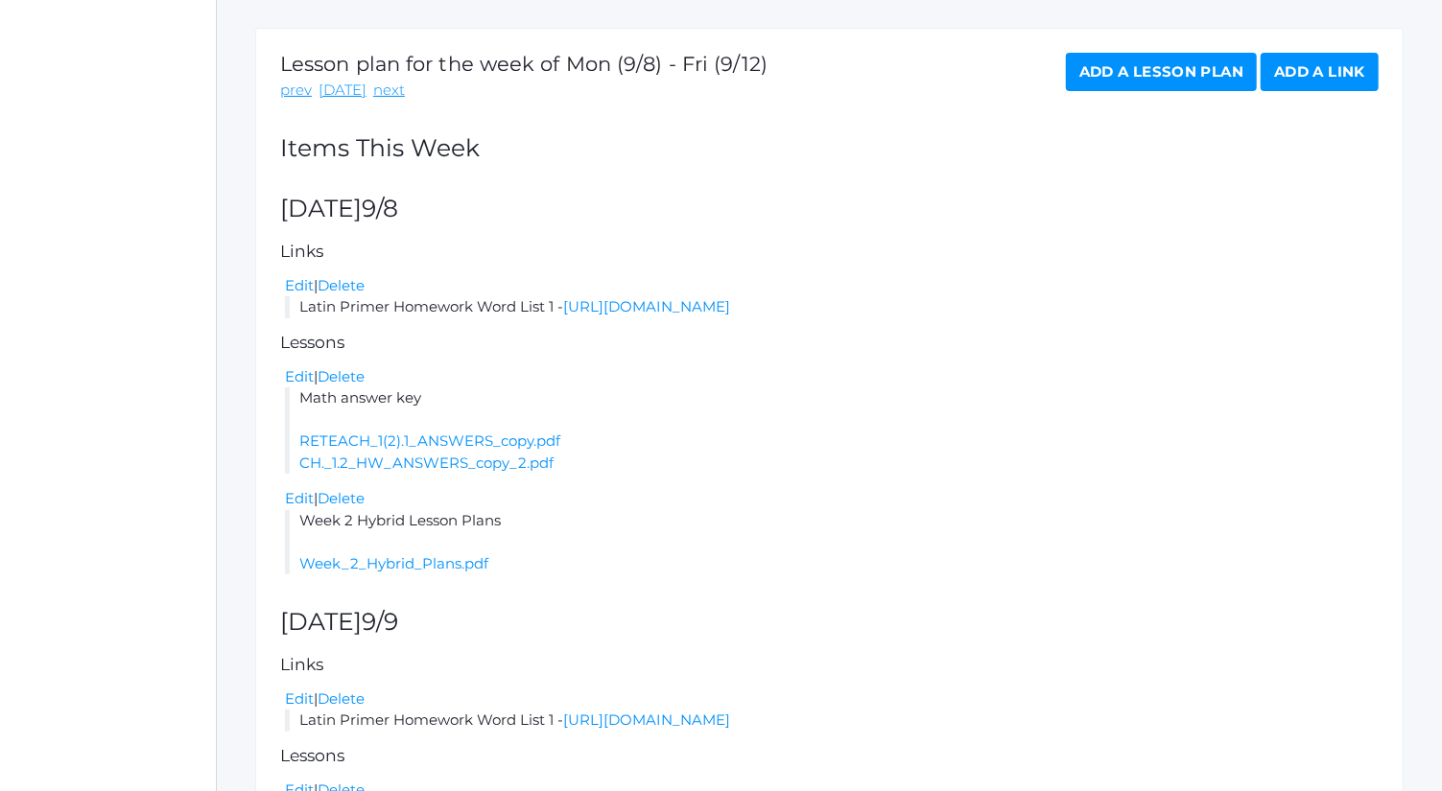
scroll to position [342, 0]
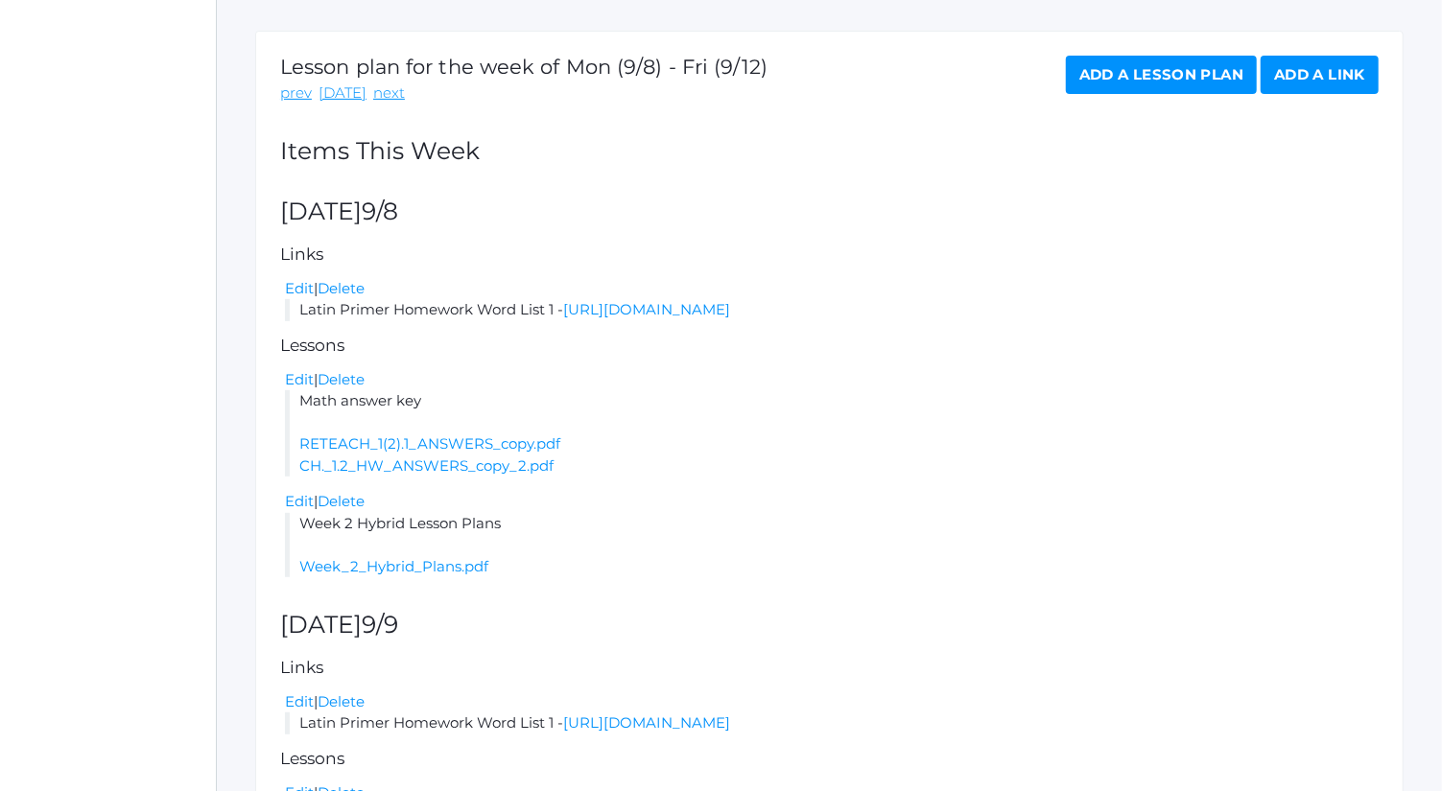
click at [710, 75] on link "Add a Lesson Plan" at bounding box center [1161, 75] width 191 height 38
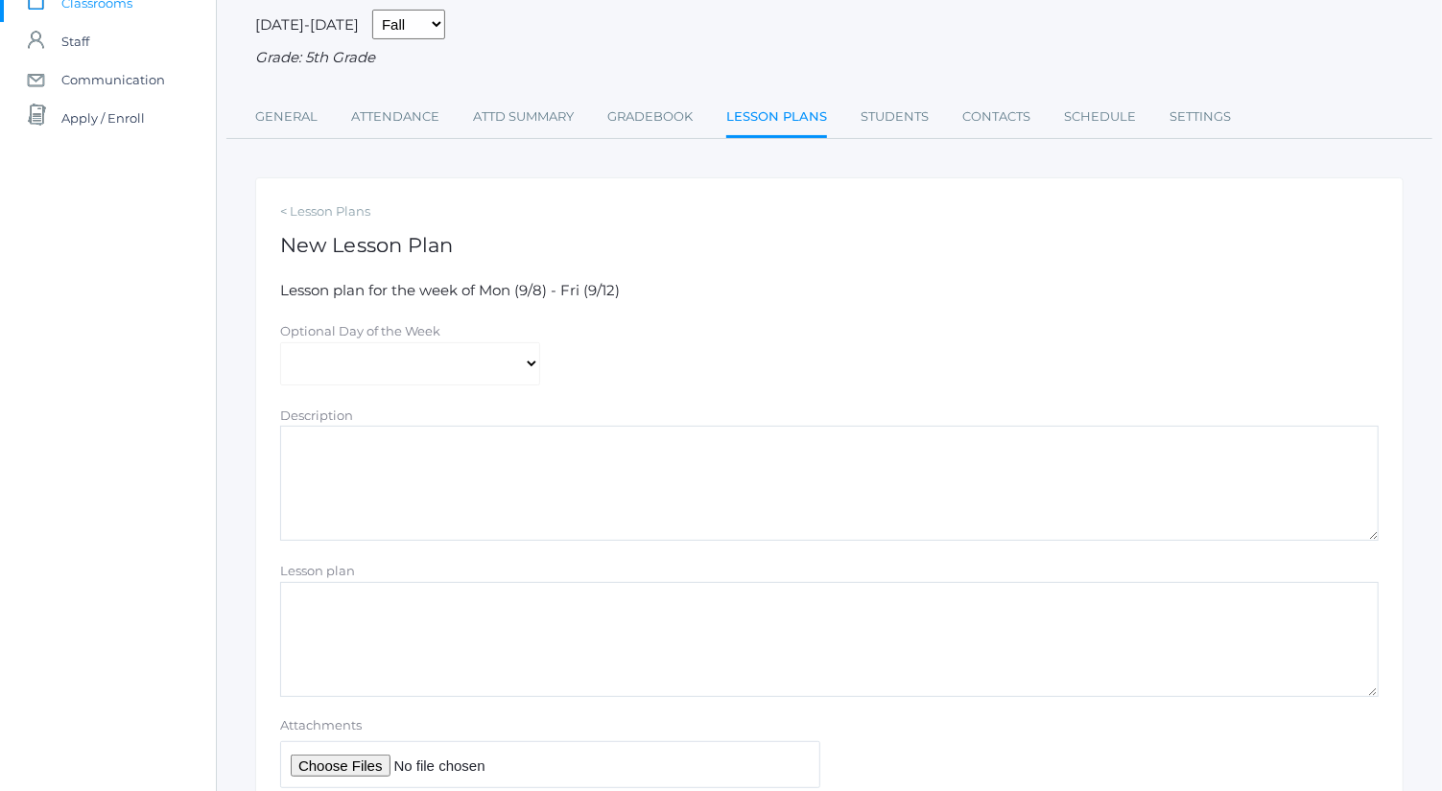
scroll to position [155, 0]
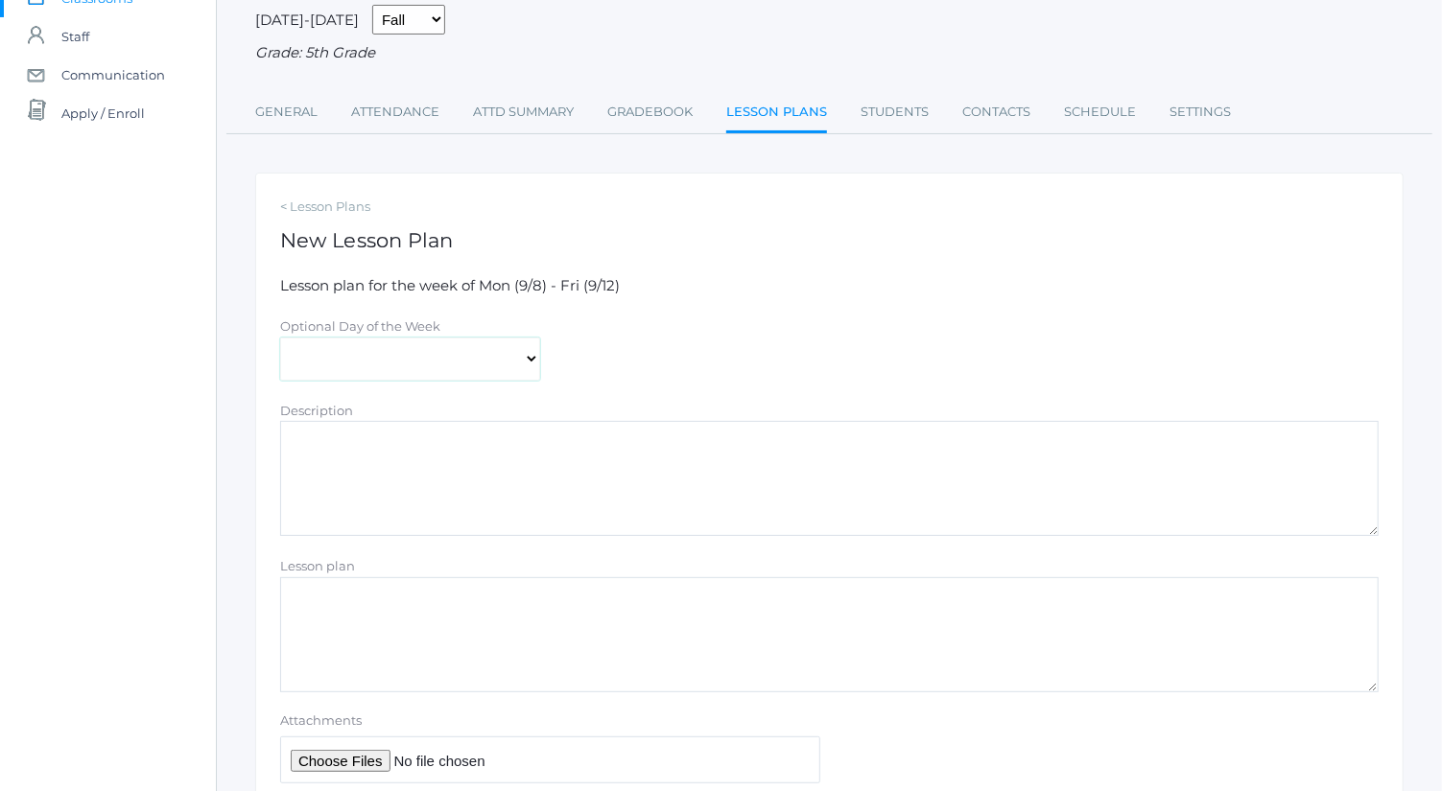
click at [437, 355] on select "[DATE] [DATE] [DATE] [DATE] [DATE]" at bounding box center [410, 359] width 260 height 43
select select "[DATE]"
click at [280, 338] on select "[DATE] [DATE] [DATE] [DATE] [DATE]" at bounding box center [410, 359] width 260 height 43
click at [435, 486] on textarea "Description" at bounding box center [829, 478] width 1098 height 115
type textarea "History: Civil War battles"
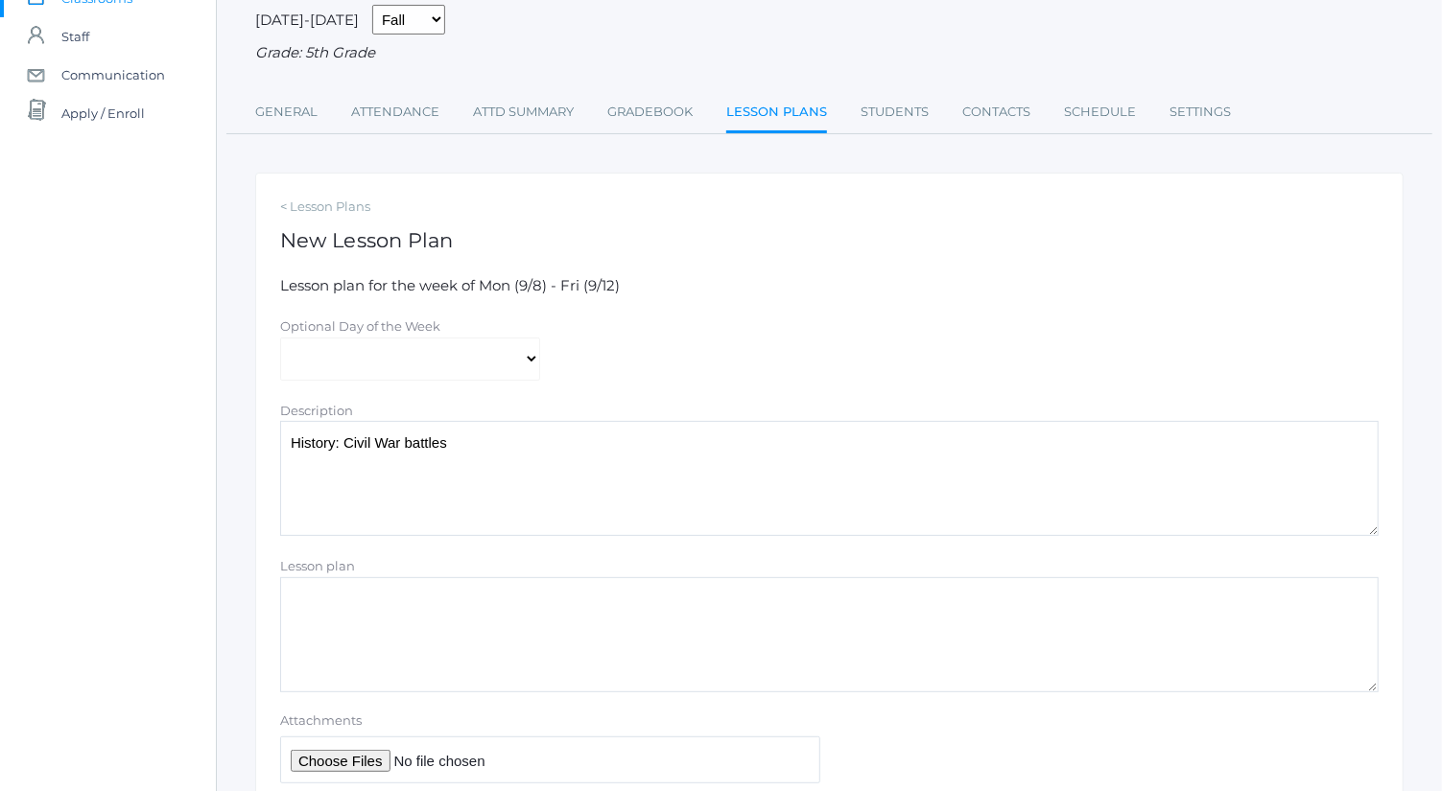
click at [375, 758] on input "Attachments" at bounding box center [550, 760] width 540 height 47
type input "C:\fakepath\Battles and [GEOGRAPHIC_DATA]pdf"
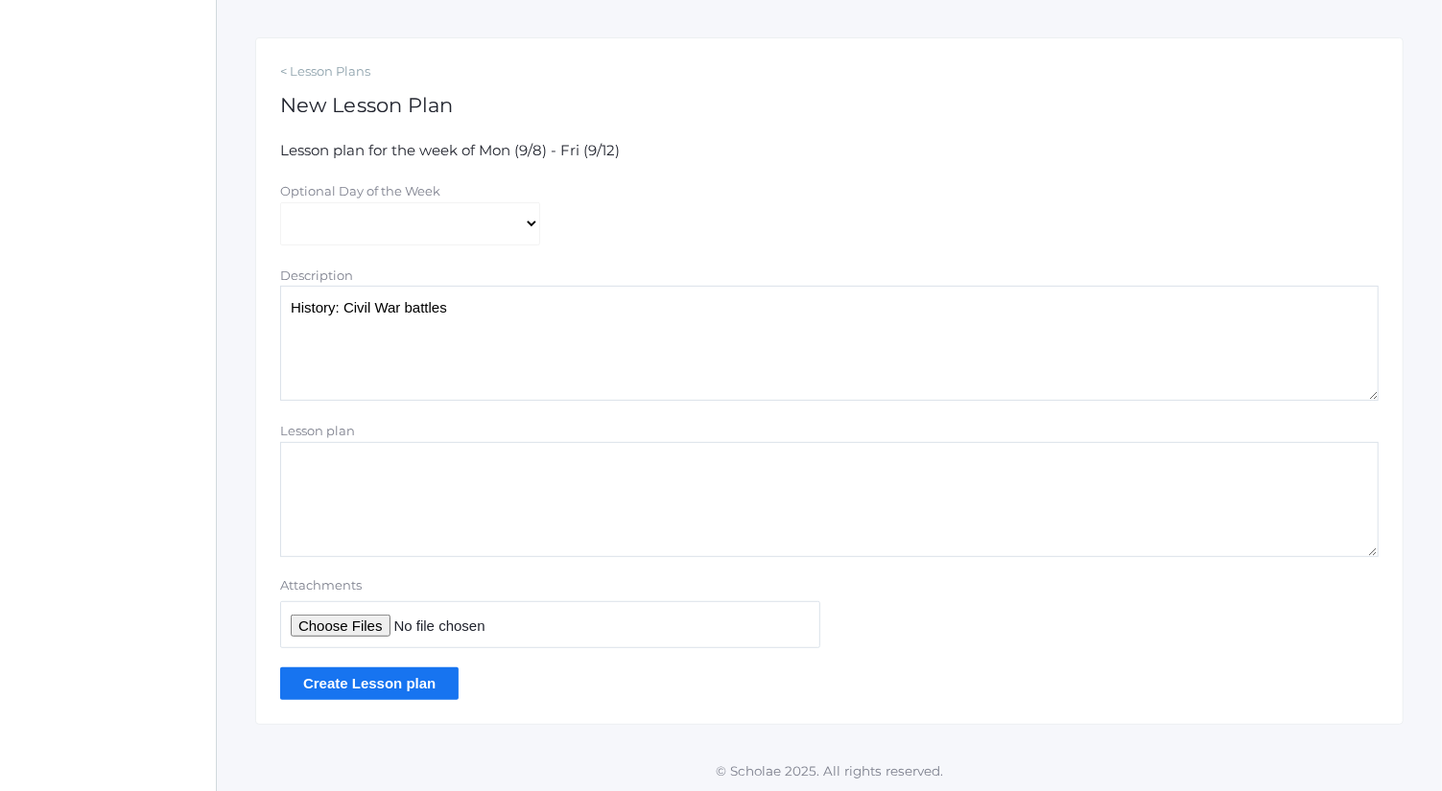
click at [419, 691] on input "Create Lesson plan" at bounding box center [369, 684] width 178 height 32
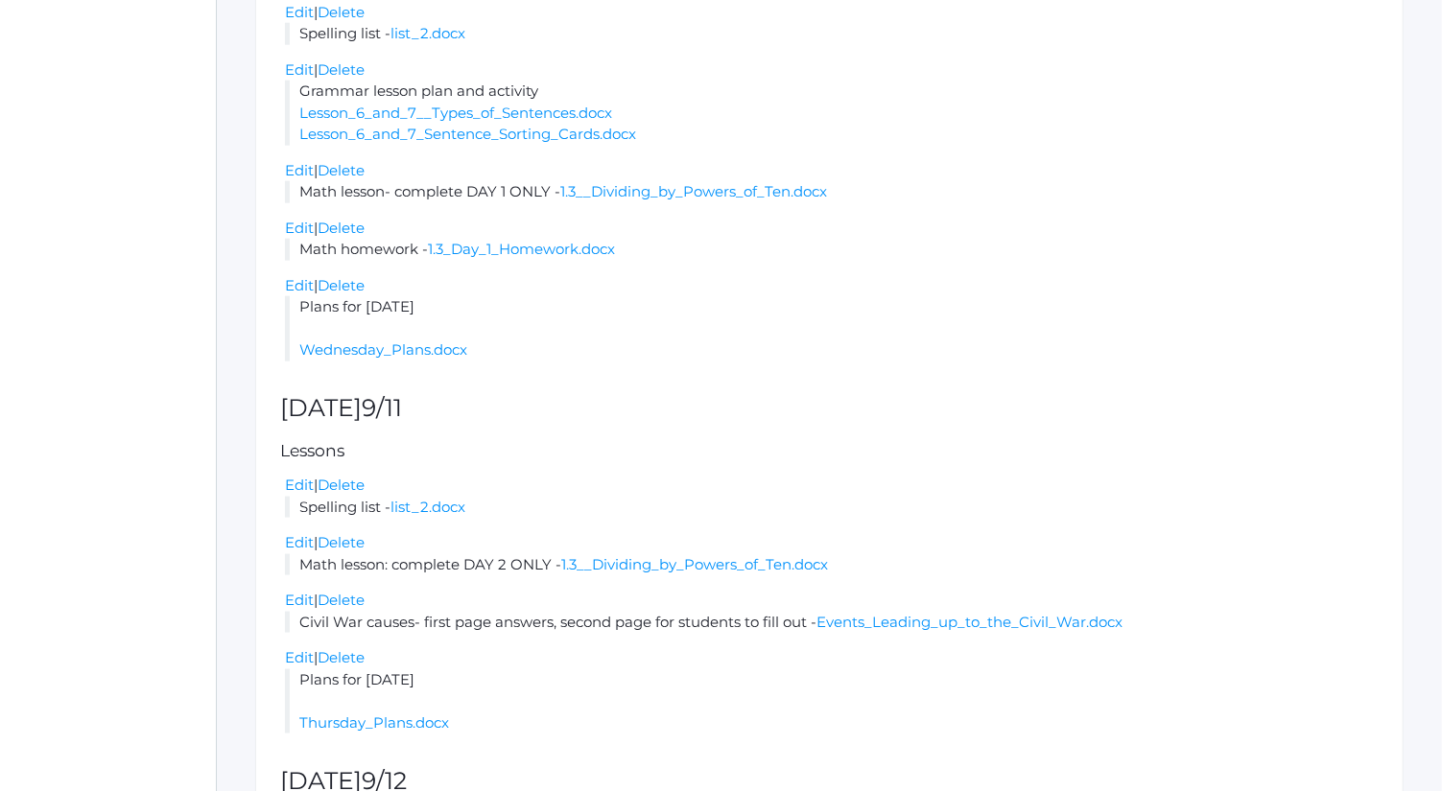
scroll to position [1573, 0]
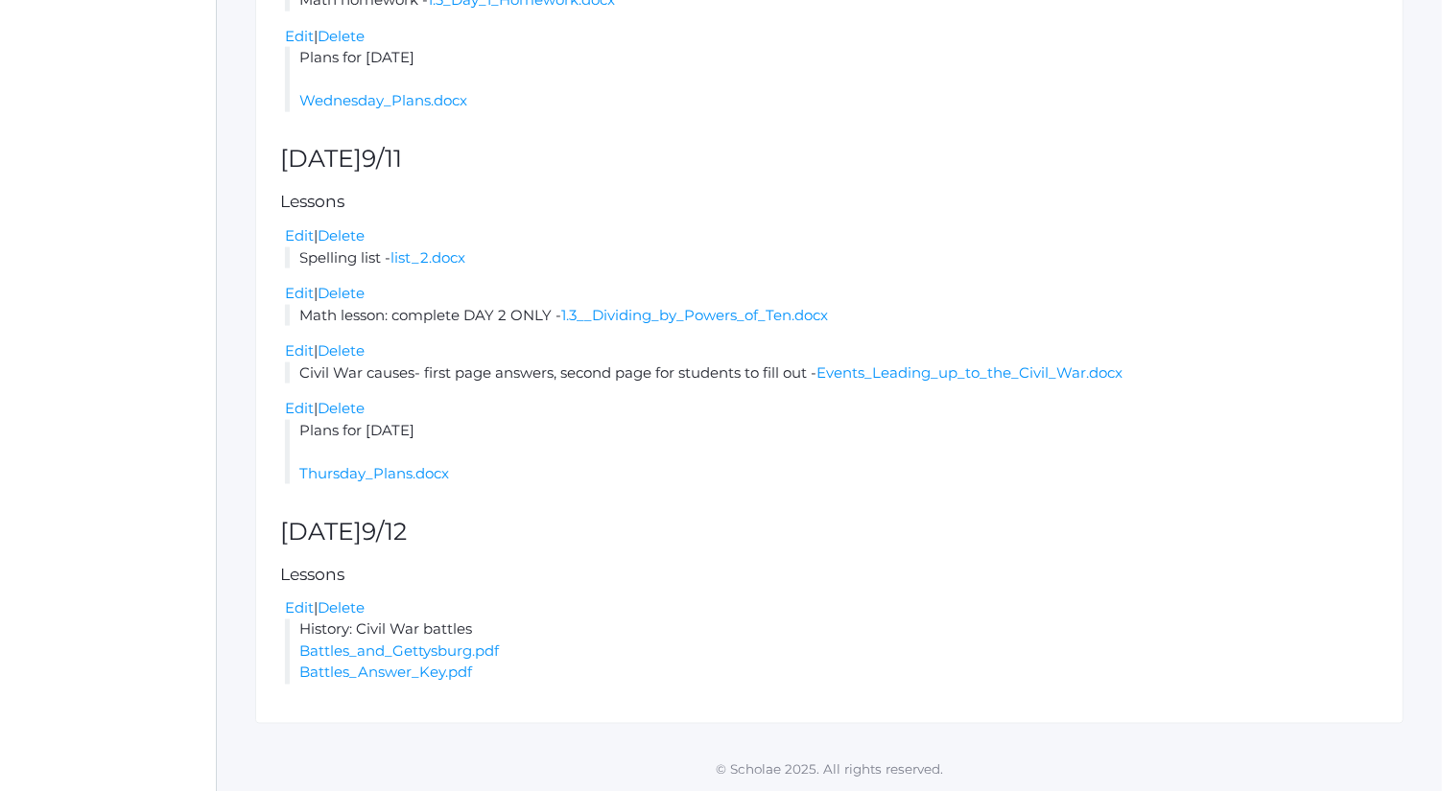
click at [555, 605] on div "Edit | Delete" at bounding box center [832, 610] width 1094 height 22
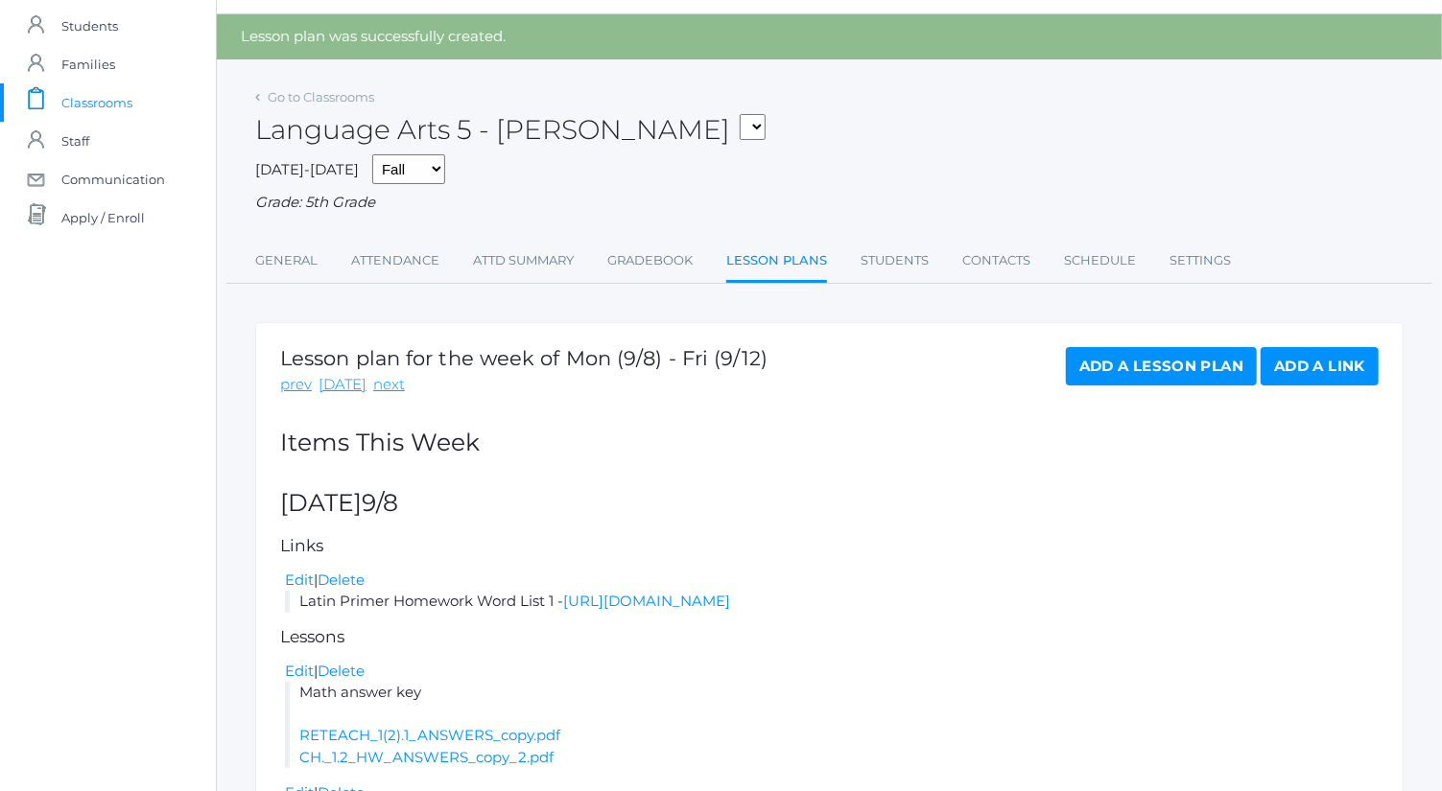
scroll to position [0, 0]
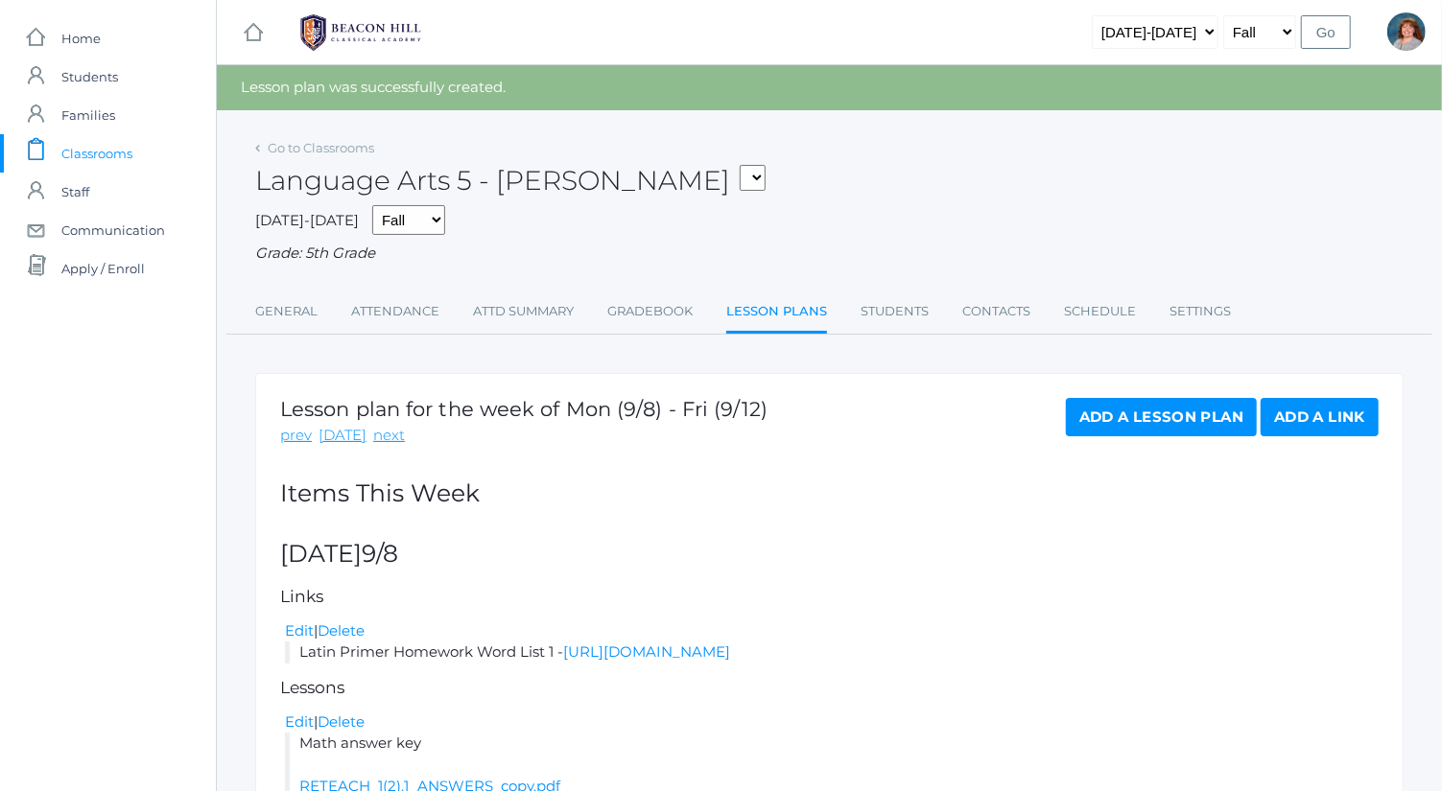
click at [1181, 409] on link "Add a Lesson Plan" at bounding box center [1161, 417] width 191 height 38
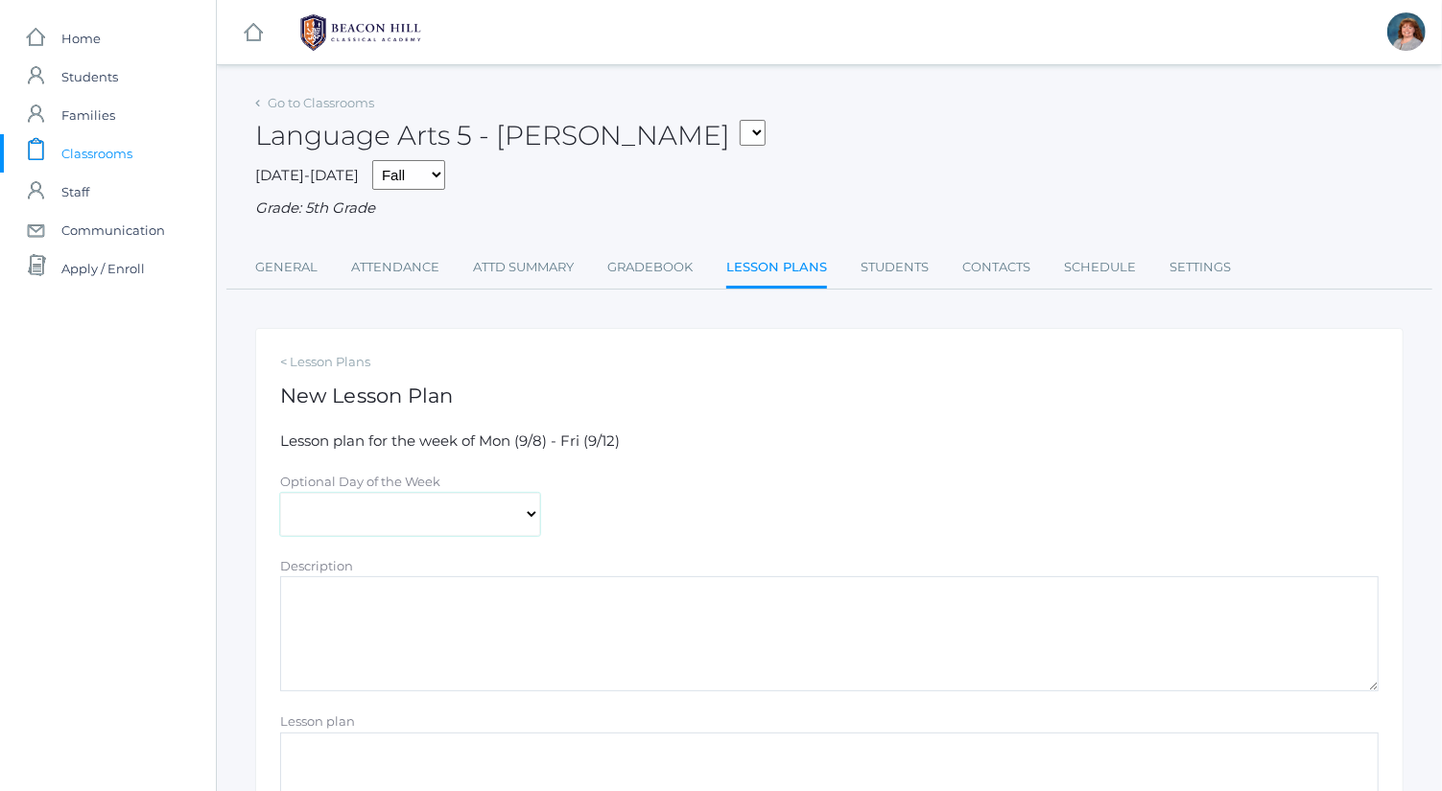
click at [413, 508] on select "[DATE] [DATE] [DATE] [DATE] [DATE]" at bounding box center [410, 514] width 260 height 43
select select "[DATE]"
click at [280, 493] on select "Monday Tuesday Wednesday Thursday Friday" at bounding box center [410, 514] width 260 height 43
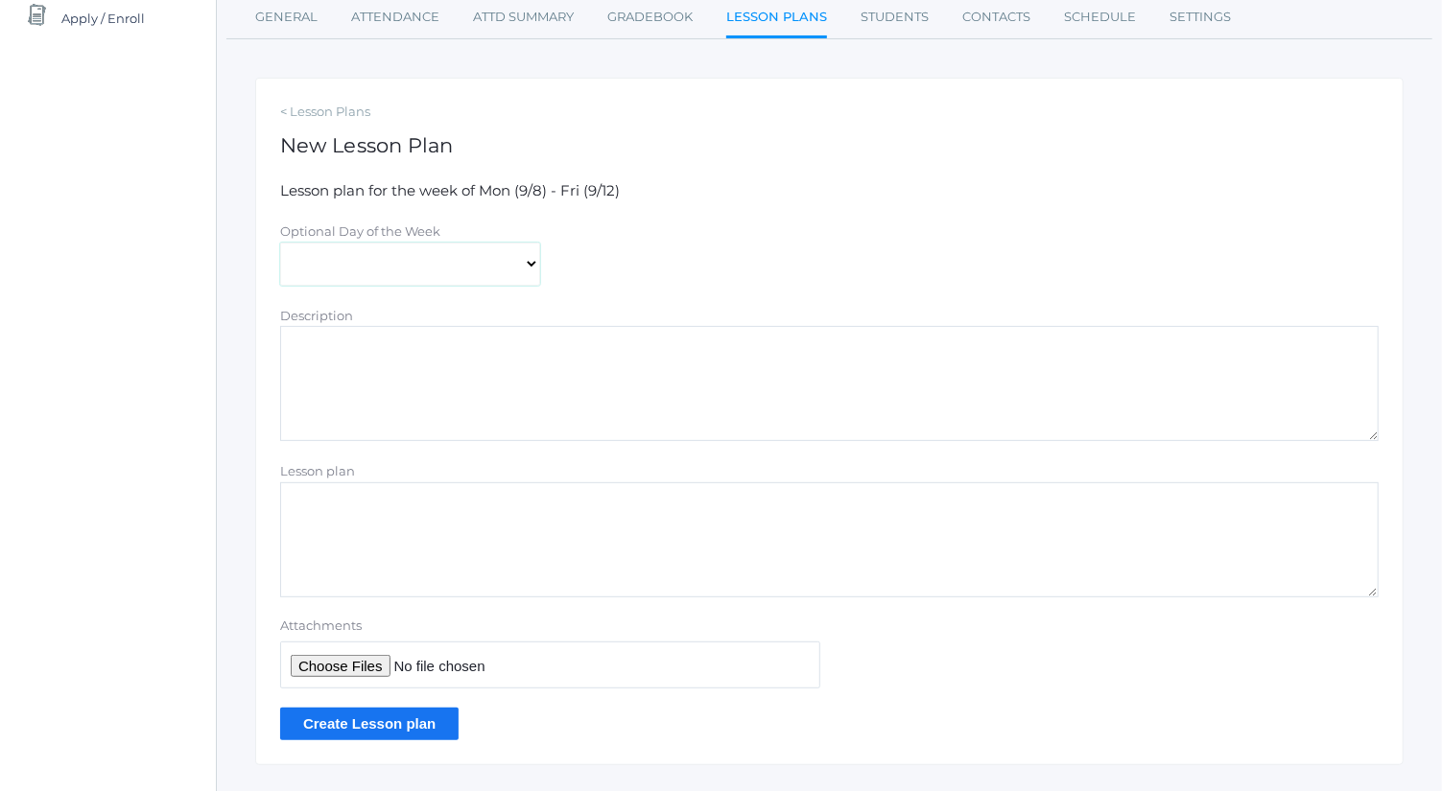
scroll to position [291, 0]
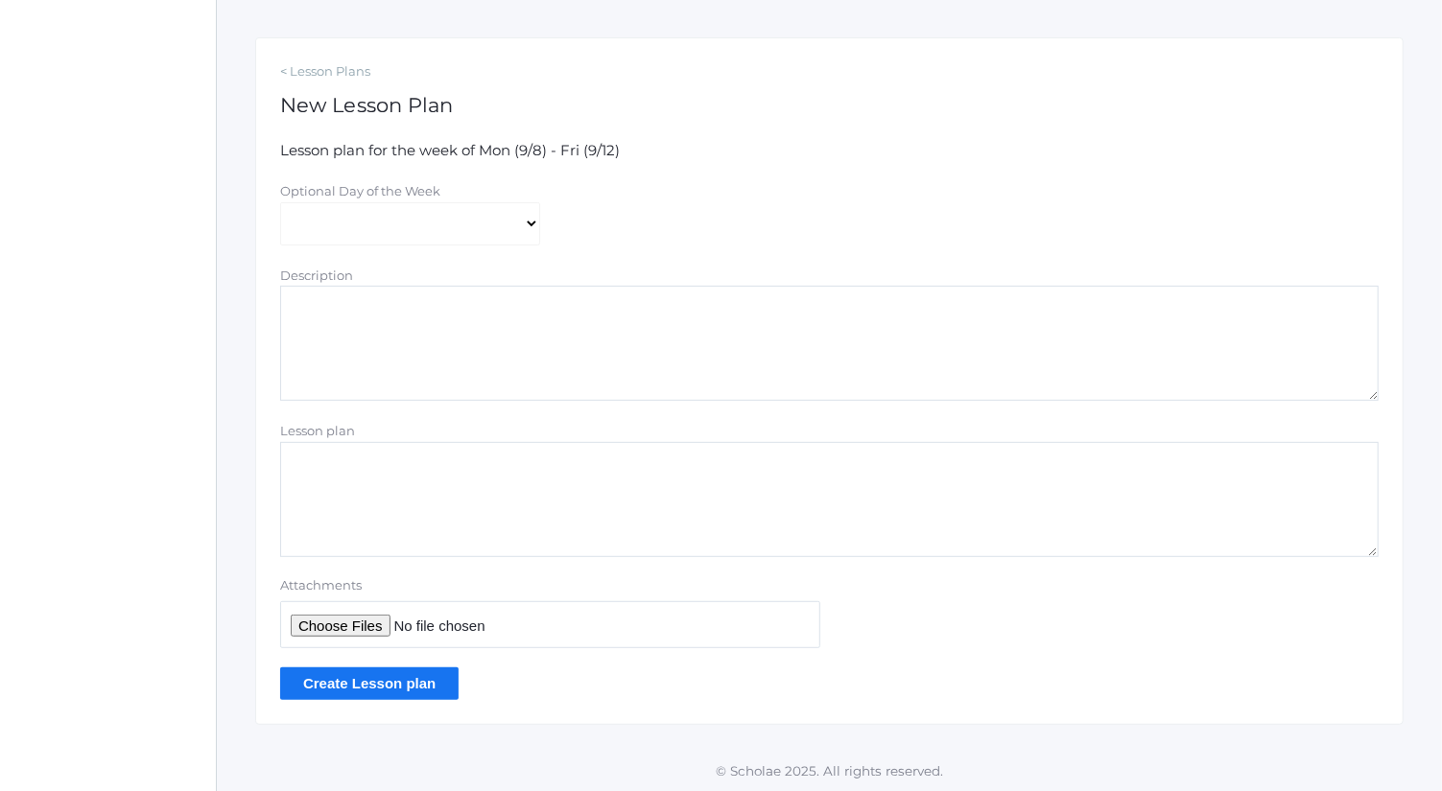
click at [484, 342] on textarea "Description" at bounding box center [829, 343] width 1098 height 115
type textarea "History: comparing the Union and Confederacy"
click at [351, 630] on input "Attachments" at bounding box center [550, 625] width 540 height 47
type input "C:\fakepath\Comparing the Union and Confederacy.pdf"
click at [421, 693] on input "Create Lesson plan" at bounding box center [369, 684] width 178 height 32
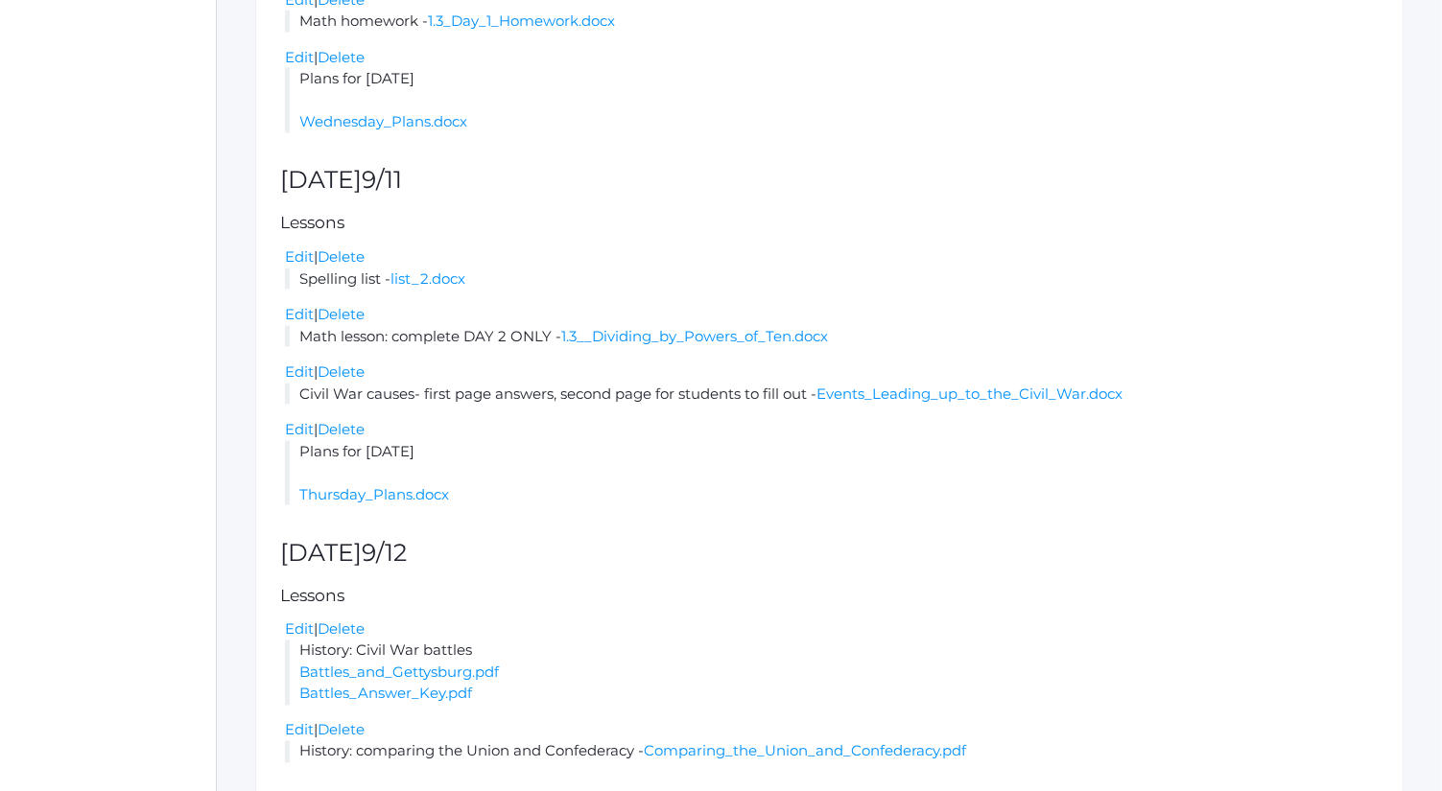
scroll to position [1631, 0]
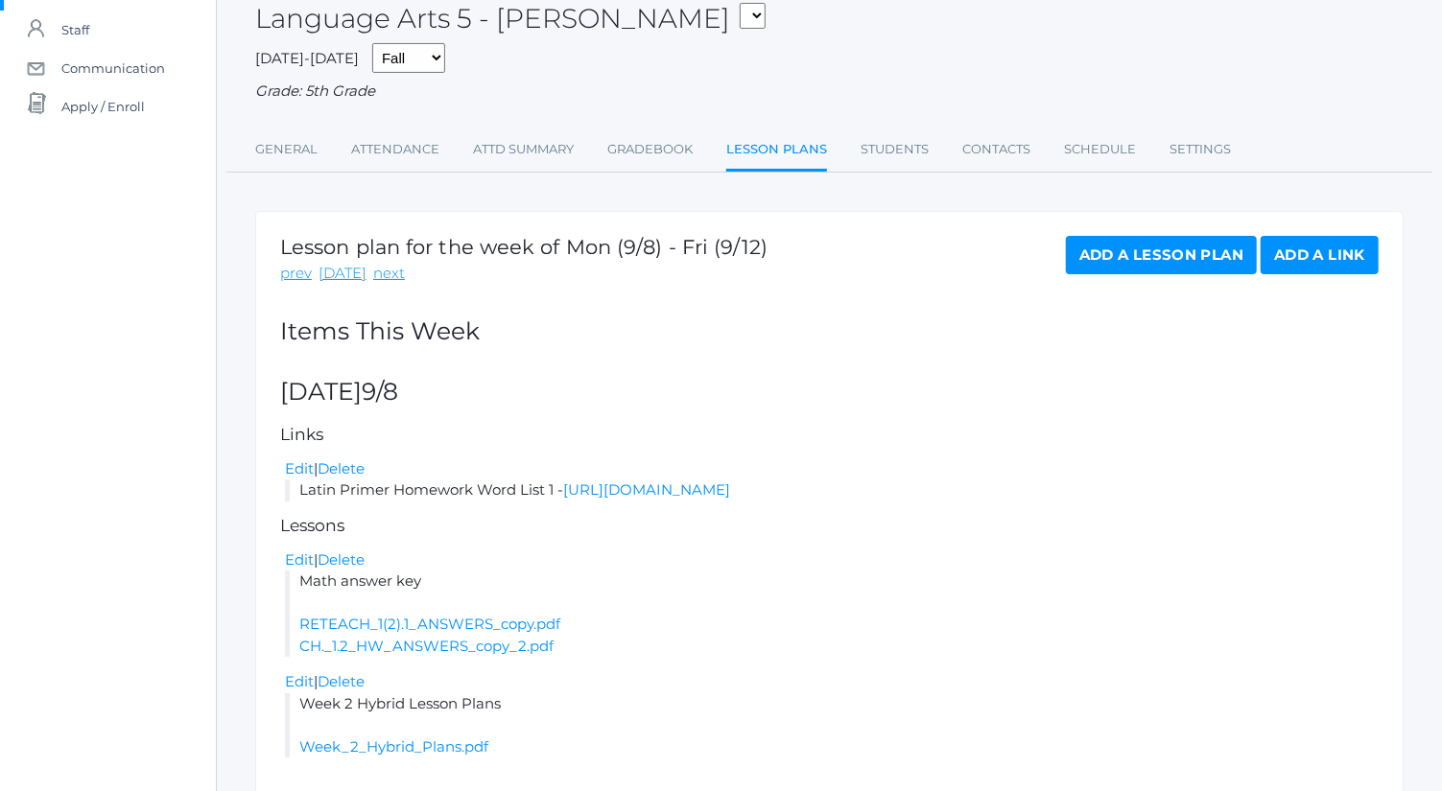
scroll to position [142, 0]
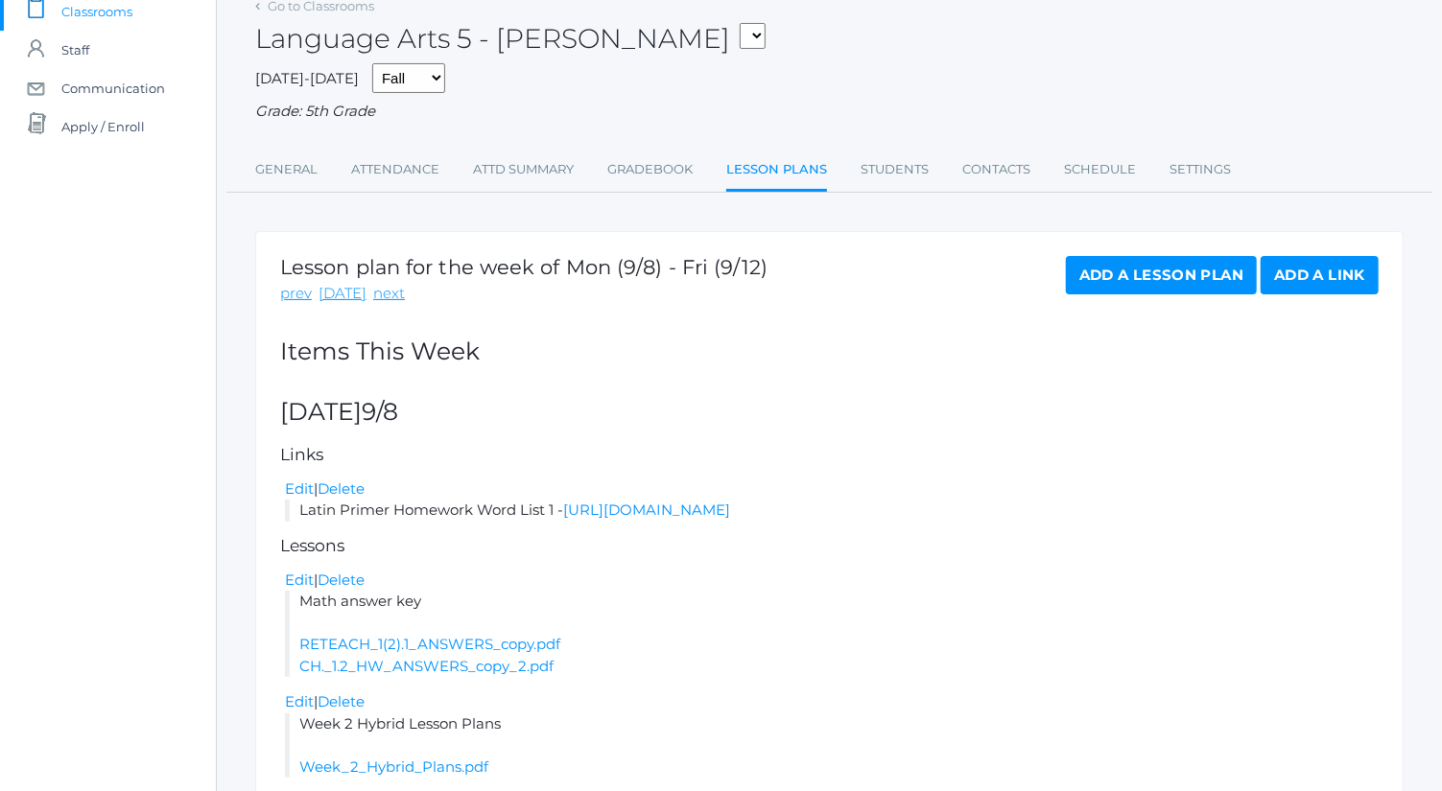
click at [1155, 270] on link "Add a Lesson Plan" at bounding box center [1161, 275] width 191 height 38
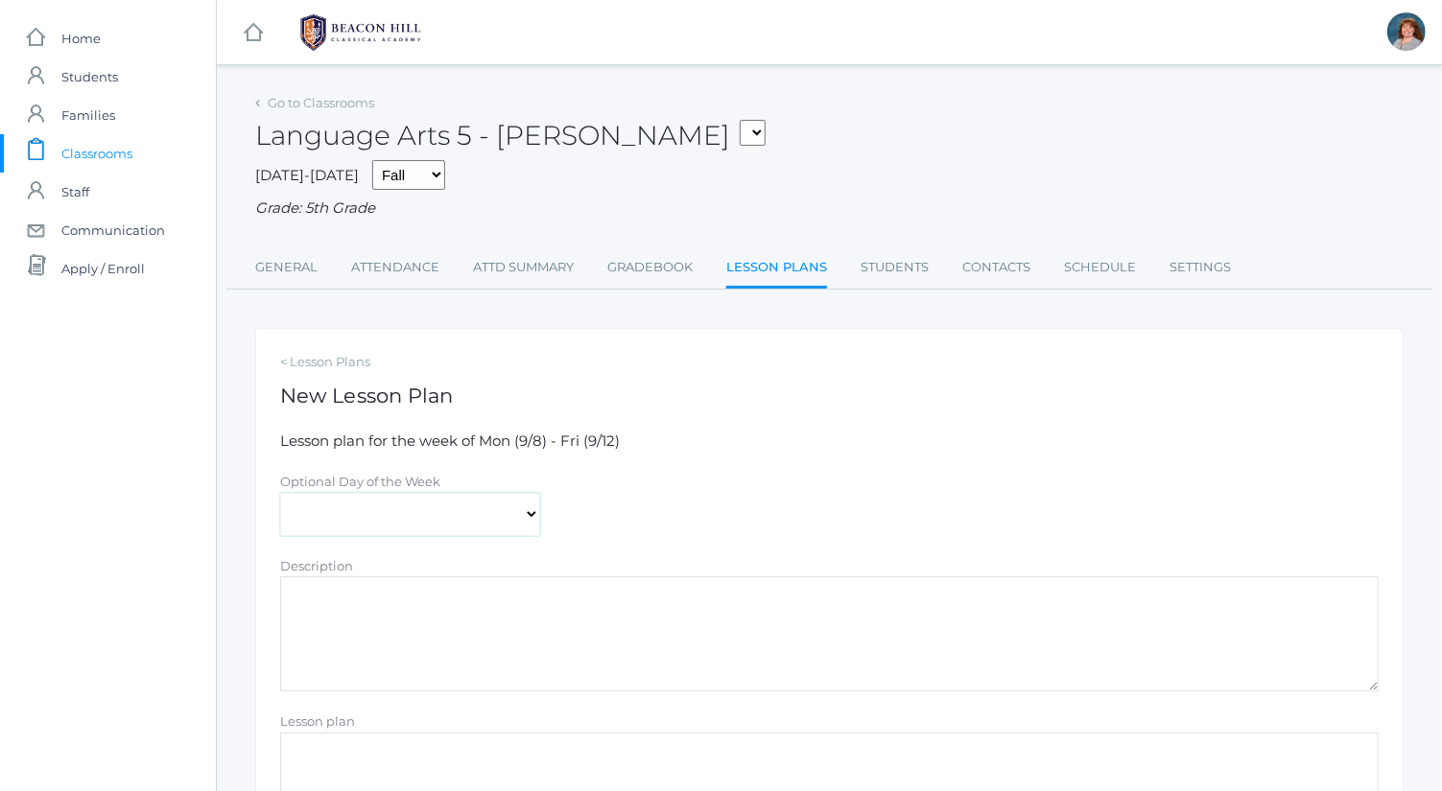
click at [488, 513] on select "[DATE] [DATE] [DATE] [DATE] [DATE]" at bounding box center [410, 514] width 260 height 43
select select "[DATE]"
click at [280, 493] on select "[DATE] [DATE] [DATE] [DATE] [DATE]" at bounding box center [410, 514] width 260 height 43
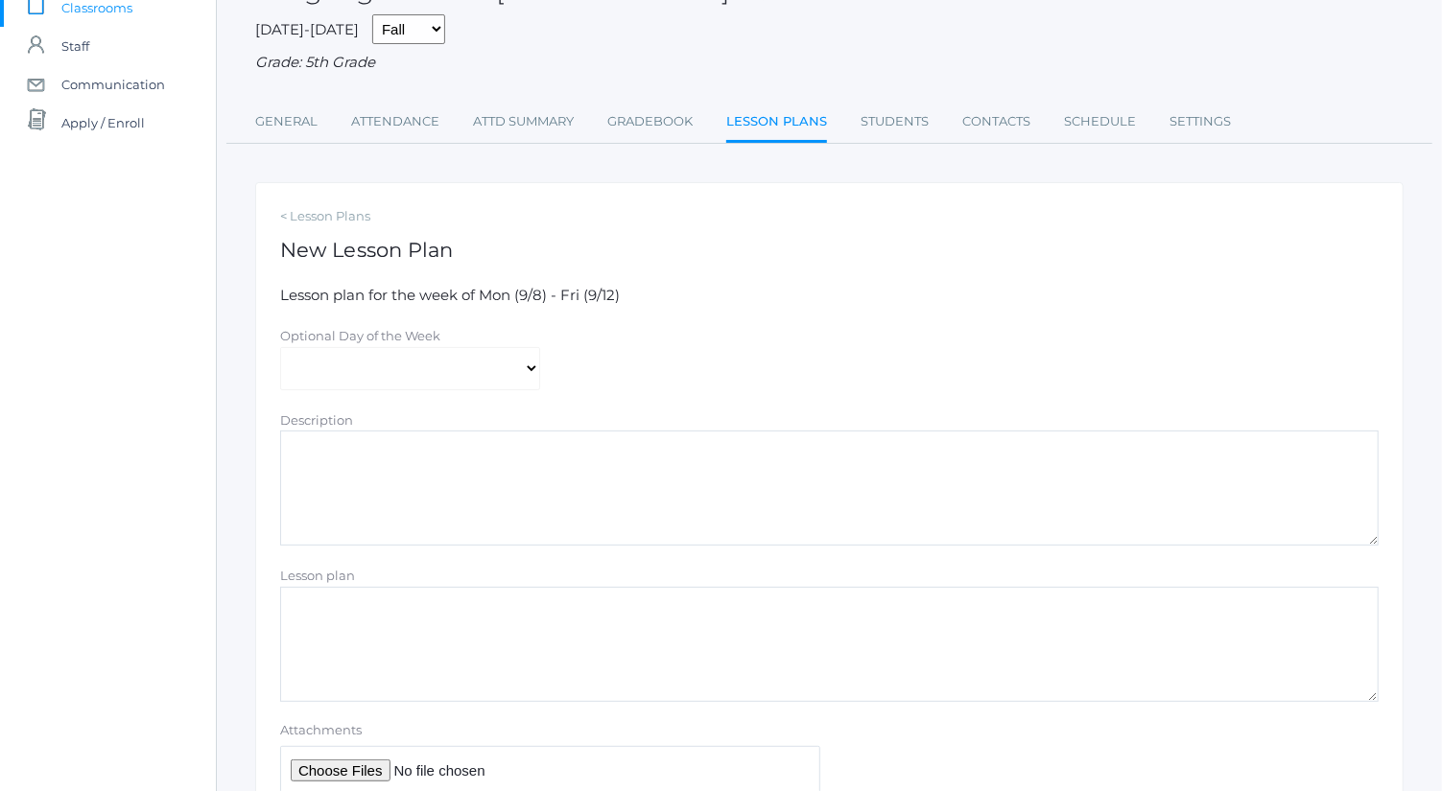
click at [488, 406] on form "Lesson plan for the week of Mon (9/8) - Fri (9/12) Optional Day of the Week Mon…" at bounding box center [829, 565] width 1098 height 560
click at [526, 484] on textarea "Description" at bounding box center [829, 488] width 1098 height 115
type textarea "Math lesson: complete DAY 1 ONLY"
click at [360, 768] on input "Attachments" at bounding box center [550, 769] width 540 height 47
type input "C:\fakepath\1.4_ Multiplying and Dividing Fluently.docx"
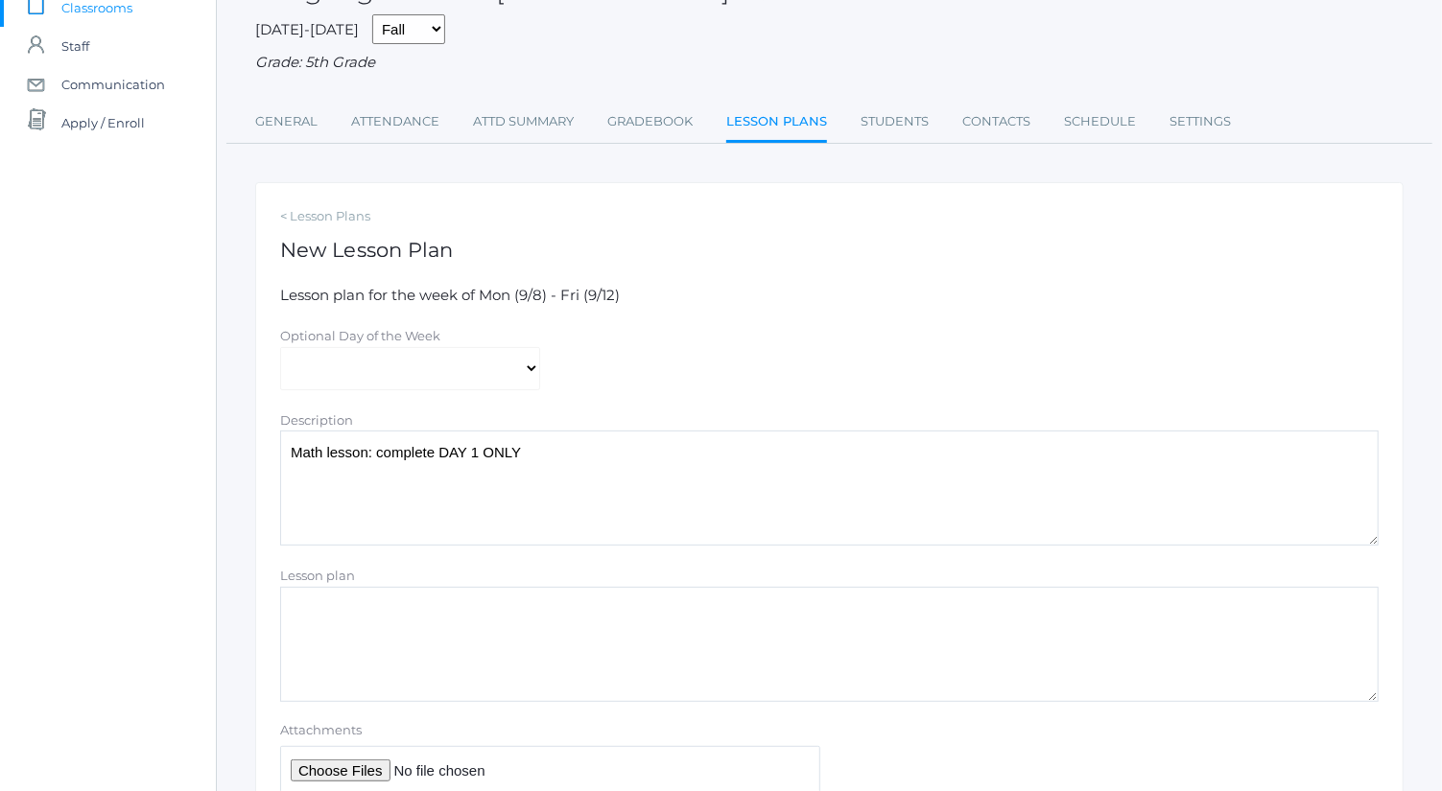
scroll to position [291, 0]
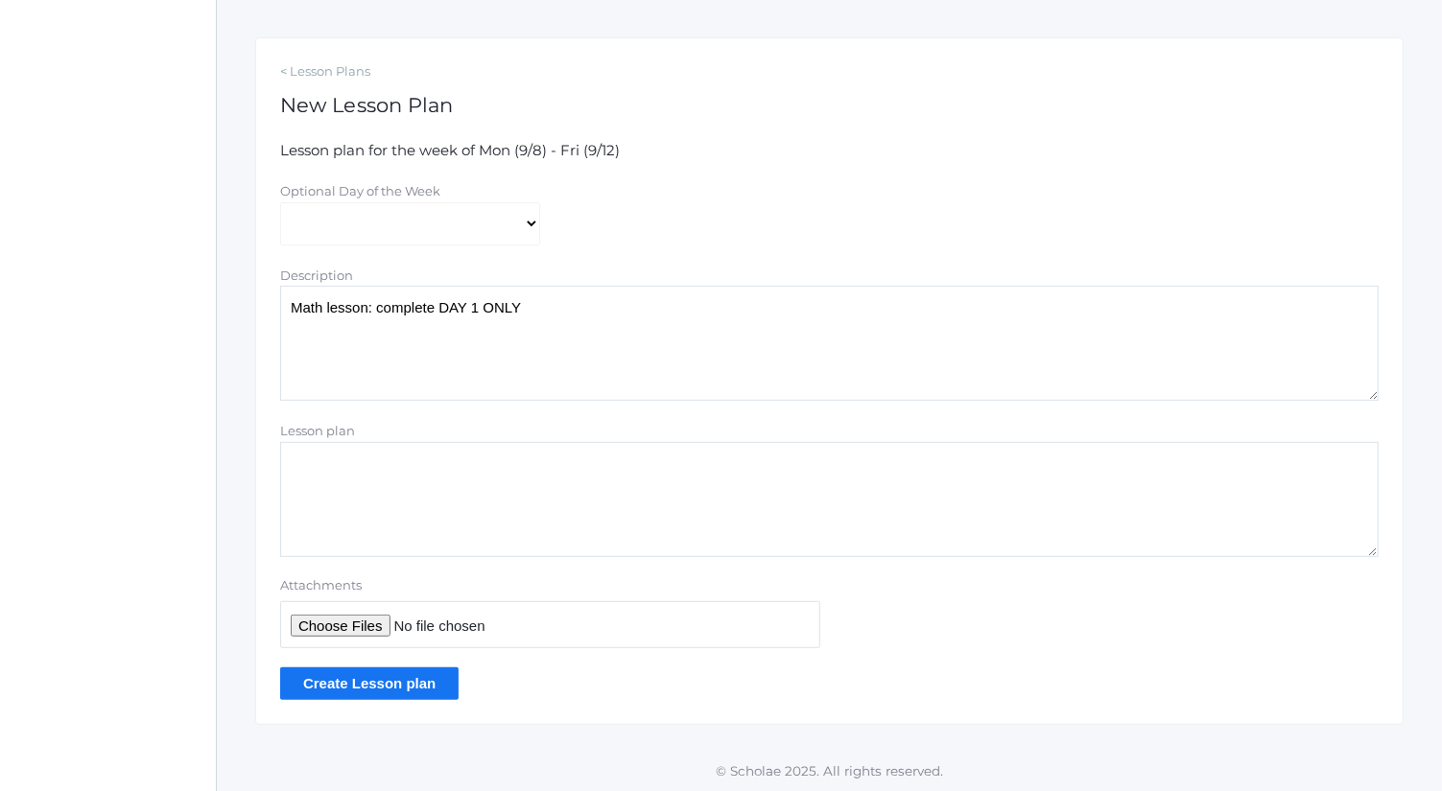
click at [382, 673] on input "Create Lesson plan" at bounding box center [369, 684] width 178 height 32
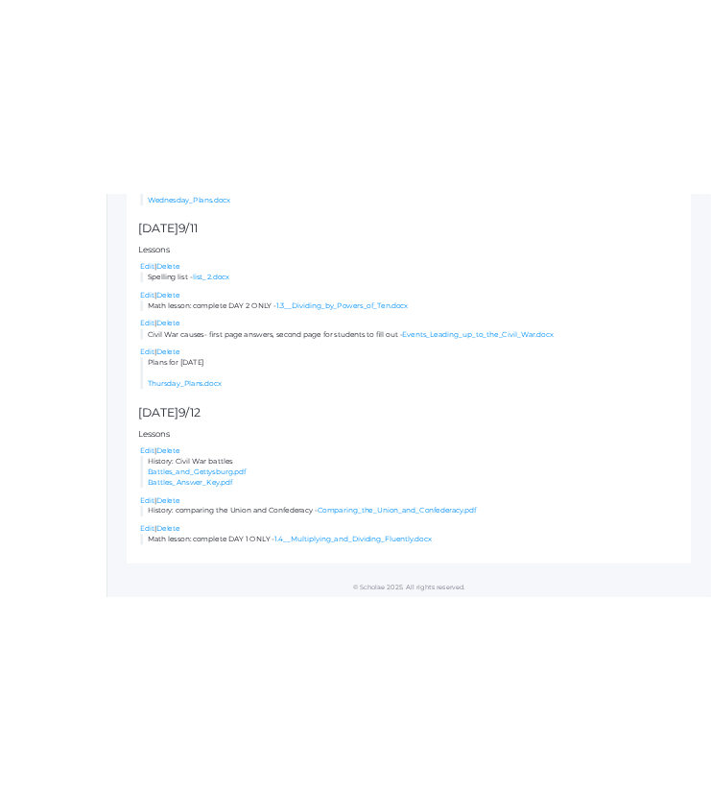
scroll to position [1688, 0]
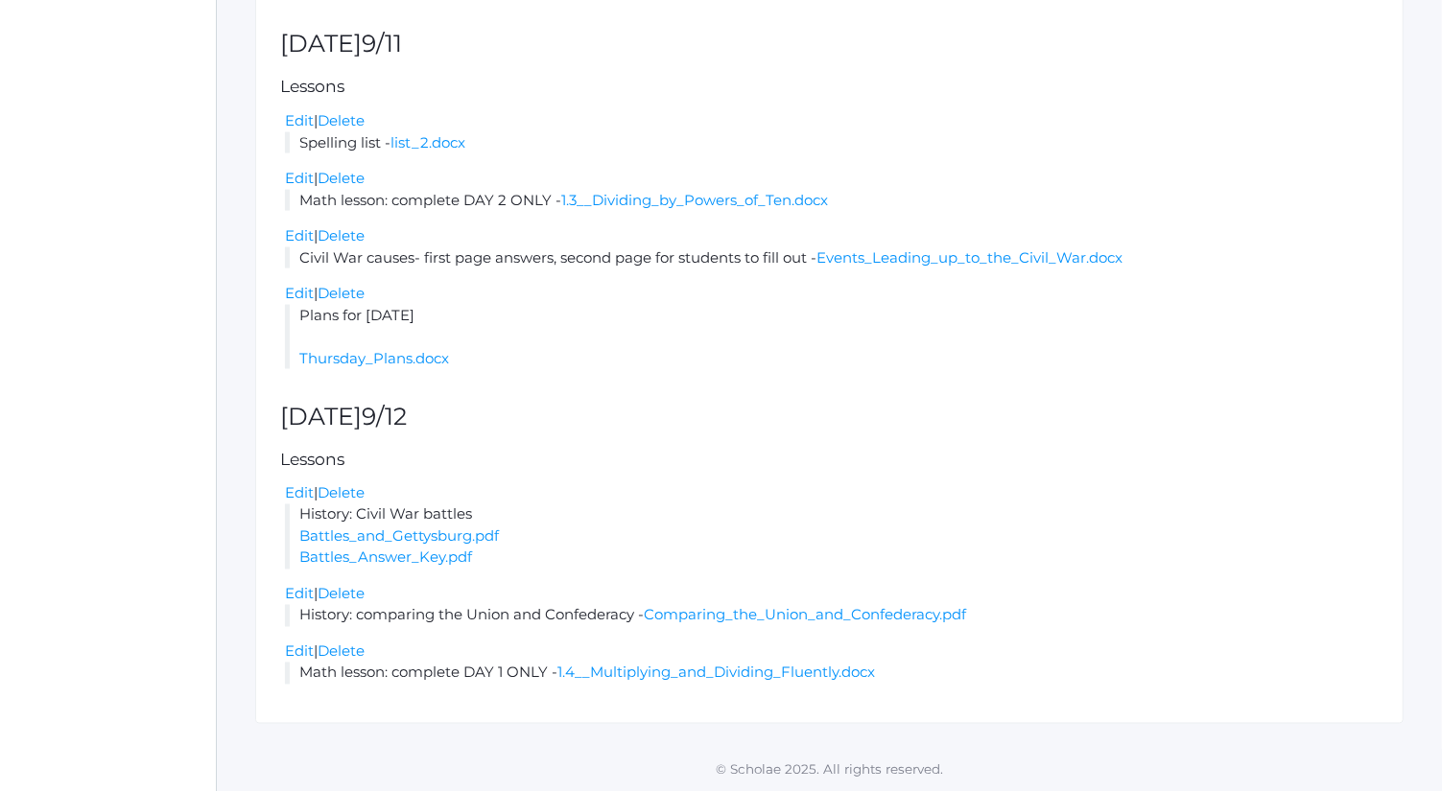
click at [443, 556] on link "Battles_Answer_Key.pdf" at bounding box center [385, 558] width 173 height 18
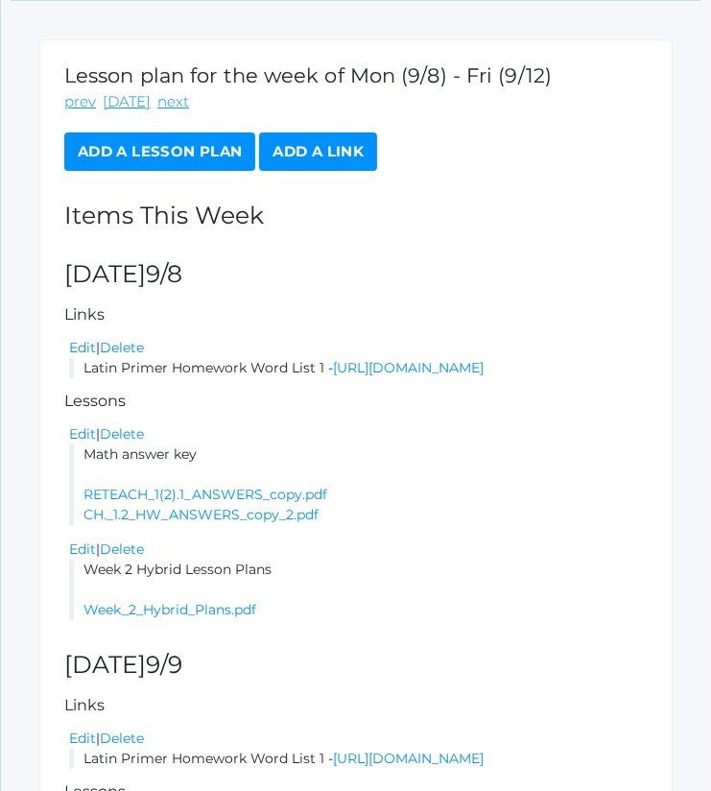
scroll to position [188, 0]
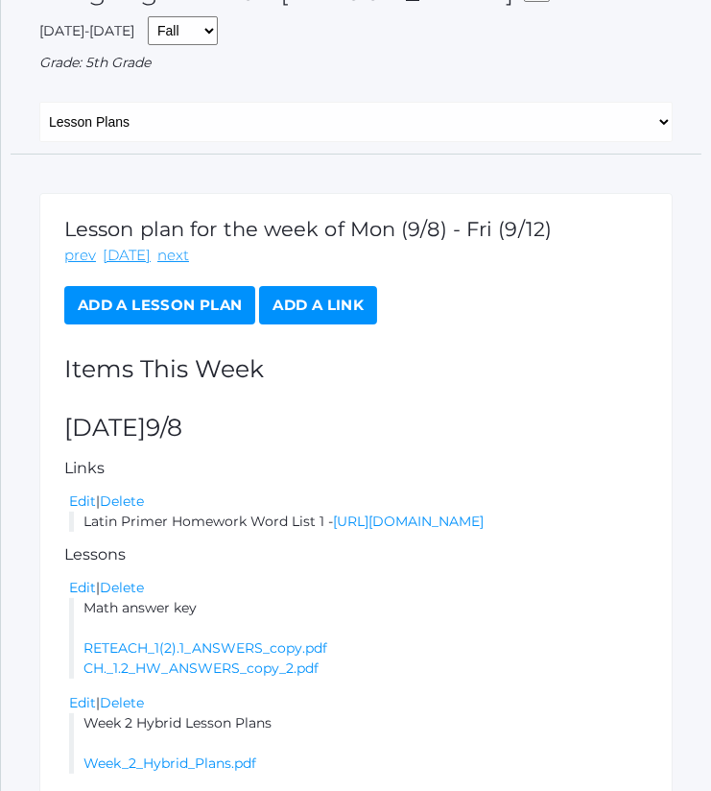
click at [179, 310] on link "Add a Lesson Plan" at bounding box center [159, 305] width 191 height 38
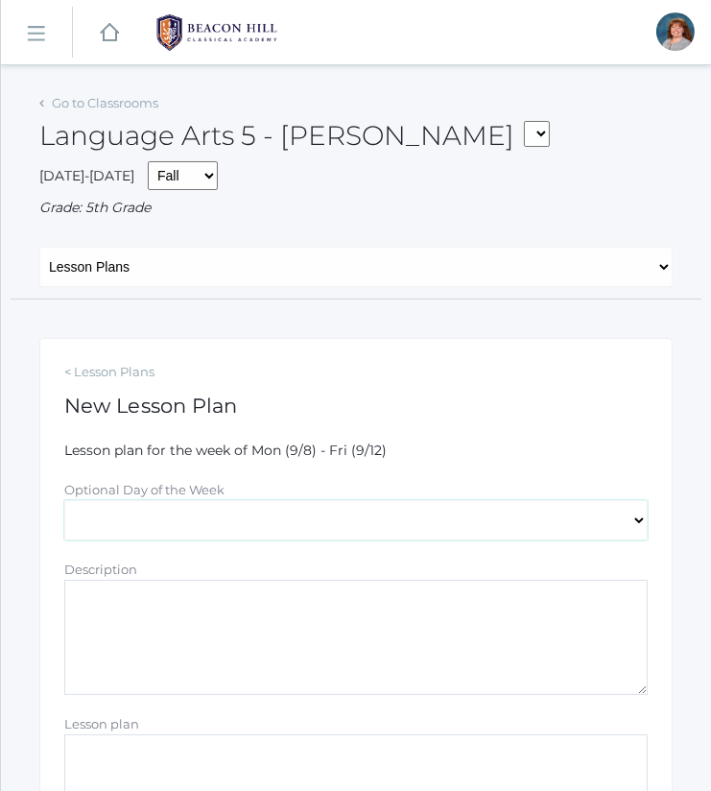
click at [224, 522] on select "[DATE] [DATE] [DATE] [DATE] [DATE]" at bounding box center [355, 520] width 583 height 40
select select "[DATE]"
click at [64, 500] on select "[DATE] [DATE] [DATE] [DATE] [DATE]" at bounding box center [355, 520] width 583 height 40
click at [289, 612] on textarea "Description" at bounding box center [355, 636] width 583 height 115
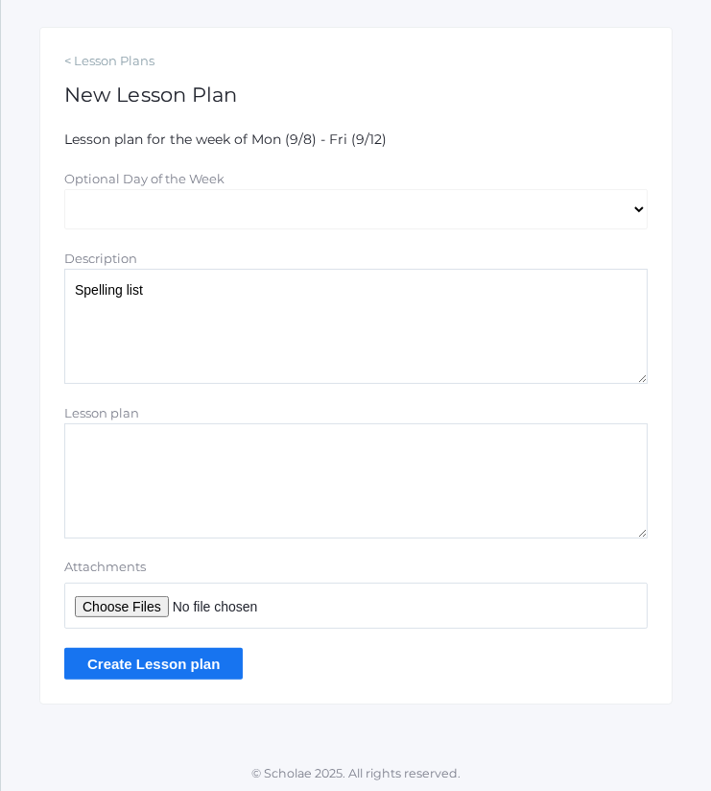
type textarea "Spelling list"
click at [149, 614] on input "Attachments" at bounding box center [355, 605] width 583 height 46
type input "C:\fakepath\list 2.docx"
click at [190, 664] on input "Create Lesson plan" at bounding box center [153, 664] width 178 height 32
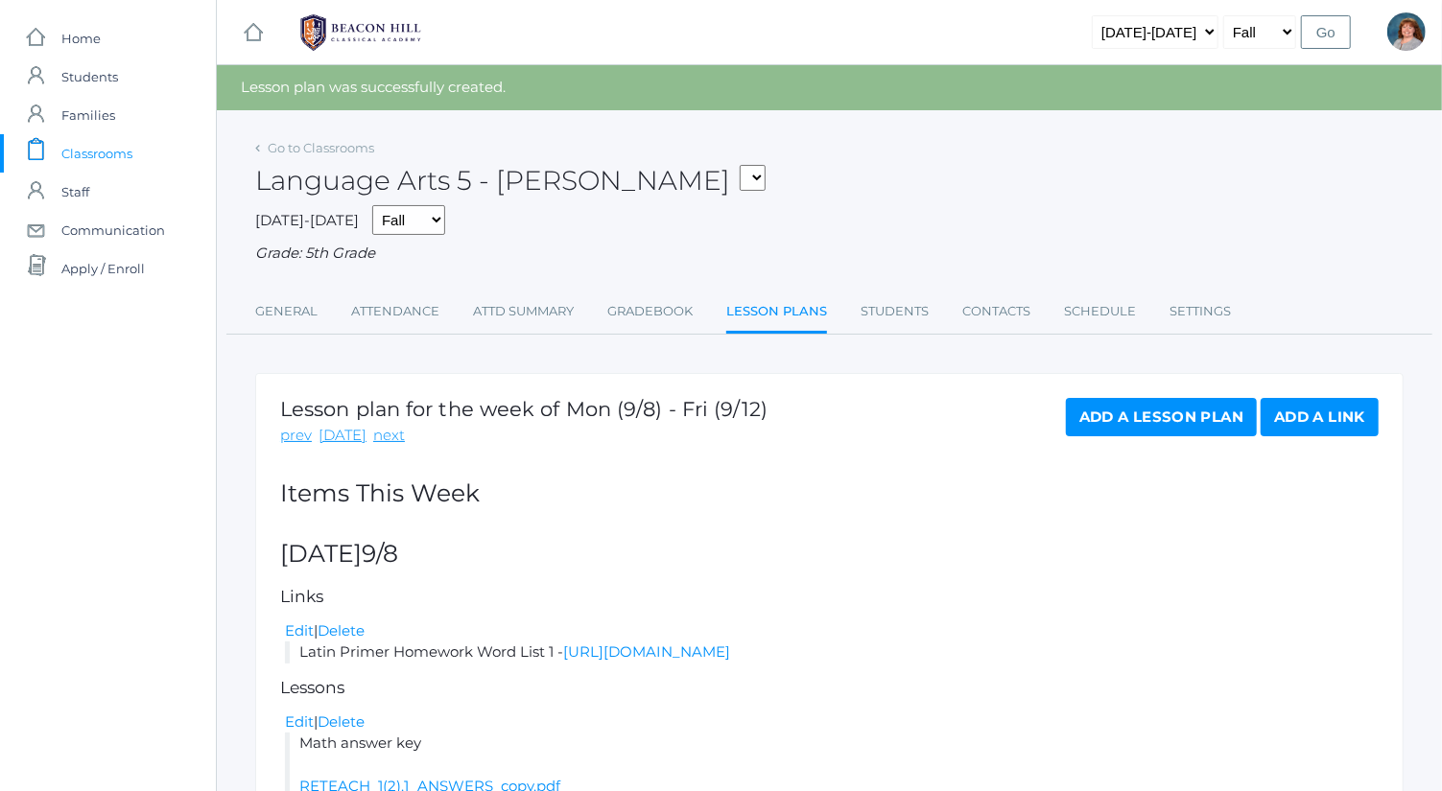
click at [710, 424] on link "Add a Lesson Plan" at bounding box center [1161, 417] width 191 height 38
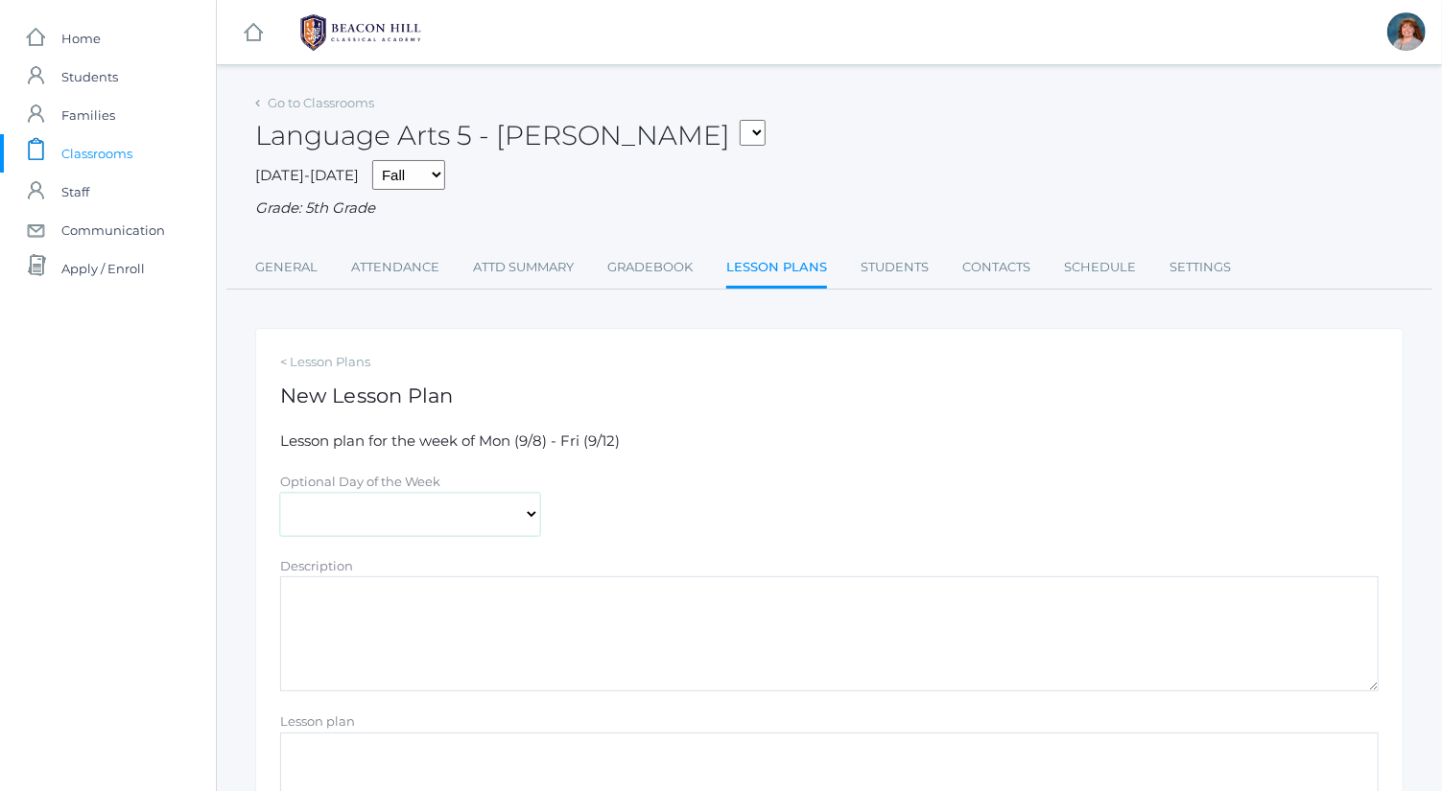
click at [447, 526] on select "[DATE] [DATE] [DATE] [DATE] [DATE]" at bounding box center [410, 514] width 260 height 43
select select "[DATE]"
click at [280, 493] on select "[DATE] [DATE] [DATE] [DATE] [DATE]" at bounding box center [410, 514] width 260 height 43
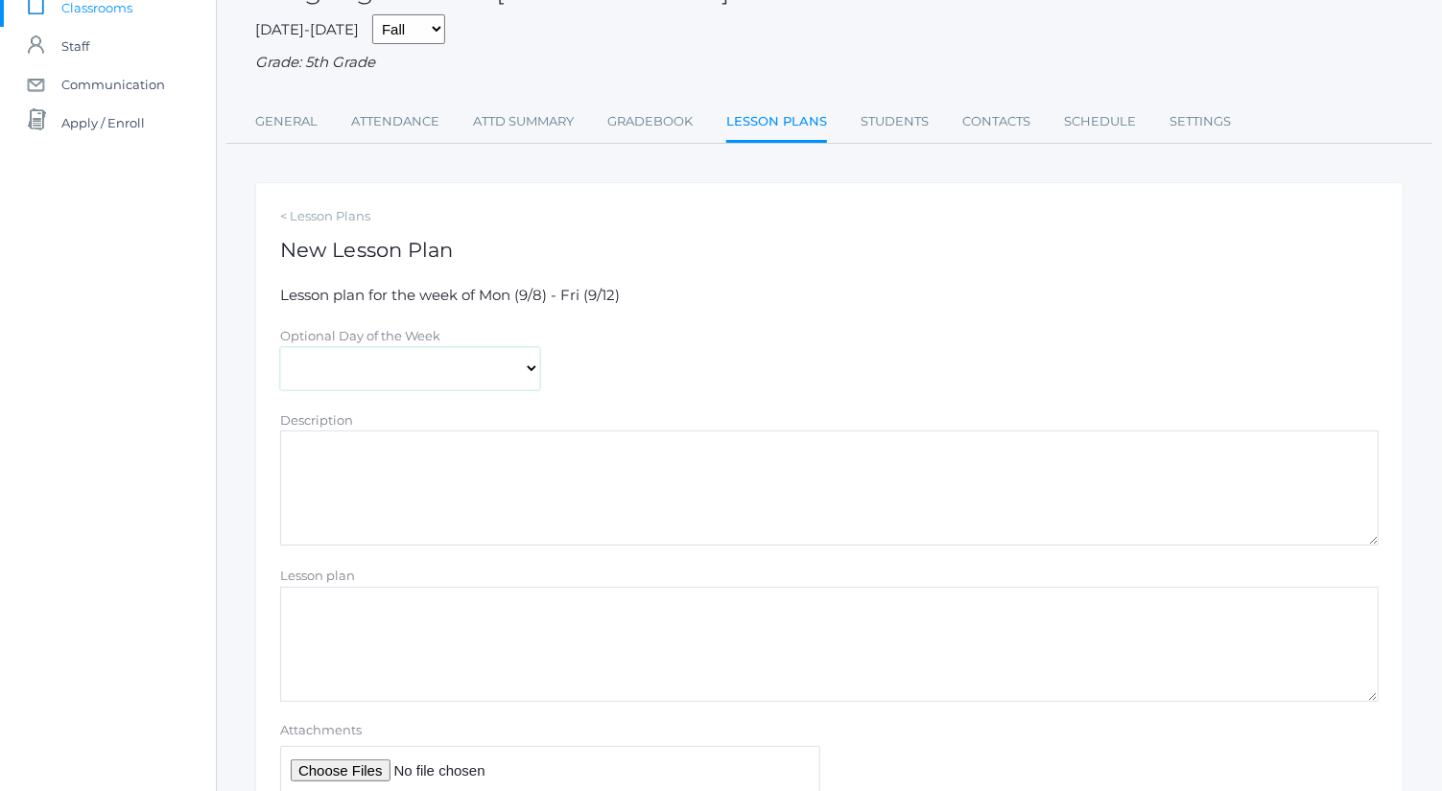
scroll to position [158, 0]
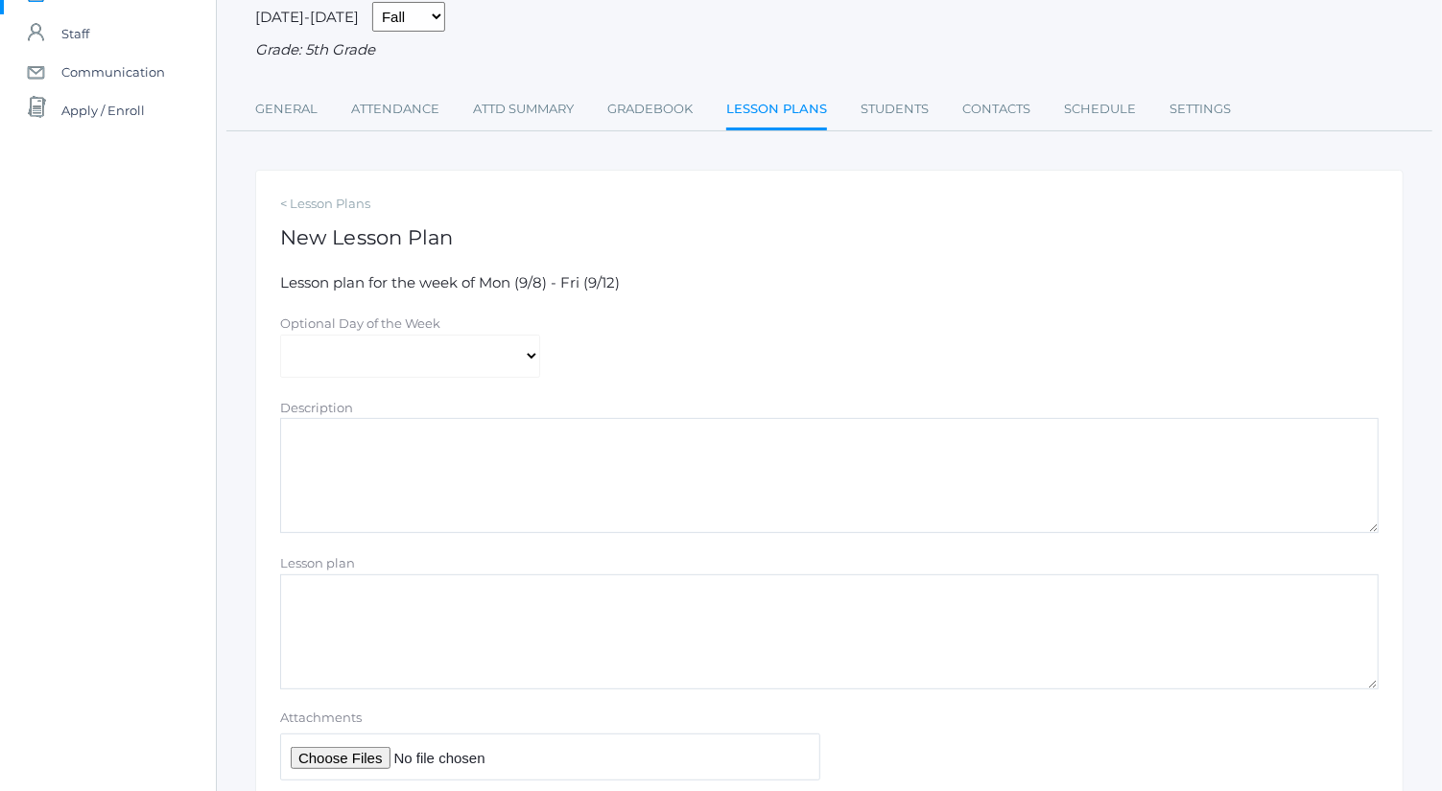
click at [456, 460] on textarea "Description" at bounding box center [829, 475] width 1098 height 115
type textarea "Science notes"
click at [361, 757] on input "Attachments" at bounding box center [550, 757] width 540 height 47
type input "C:\fakepath\1 Astronomy notes.docx"
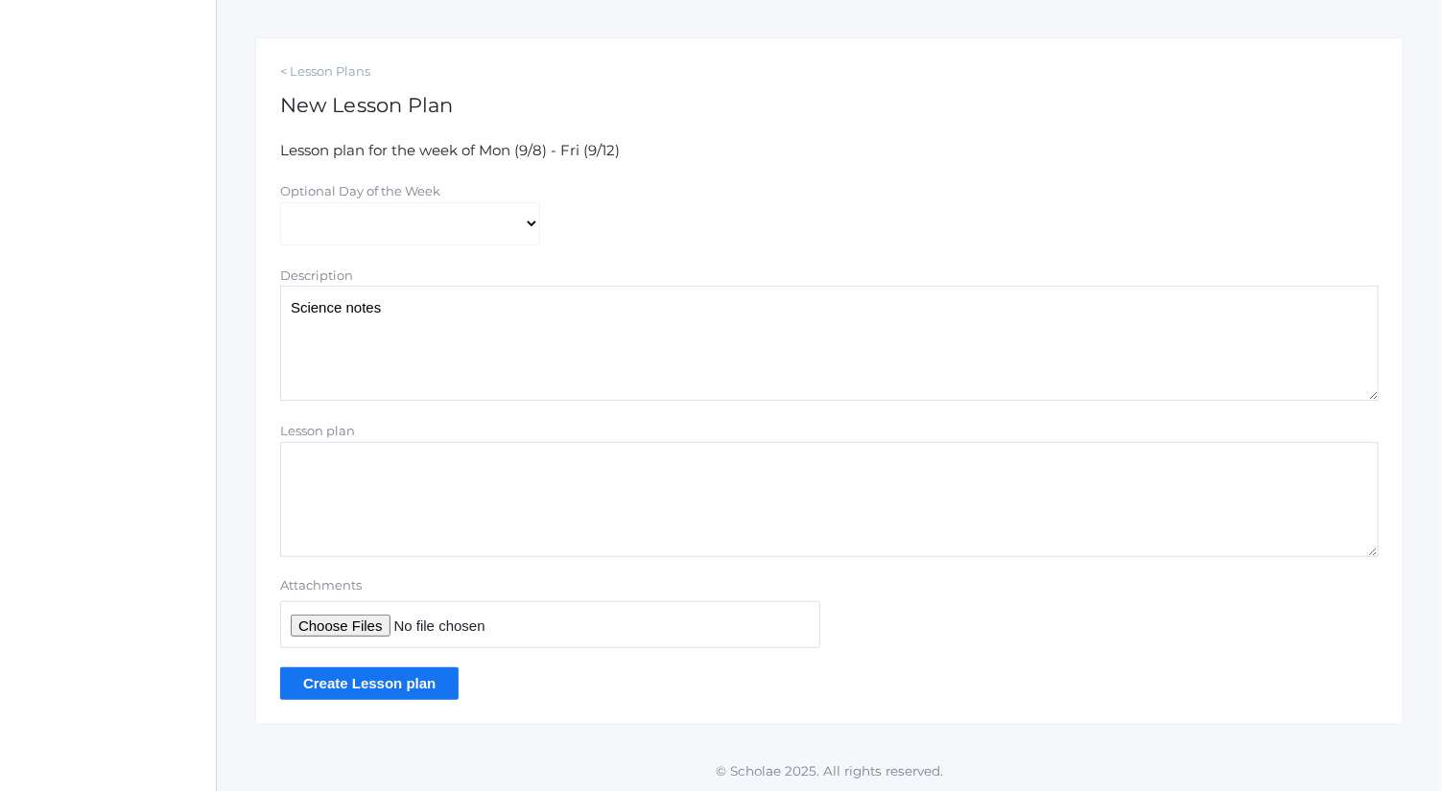
click at [413, 689] on input "Create Lesson plan" at bounding box center [369, 684] width 178 height 32
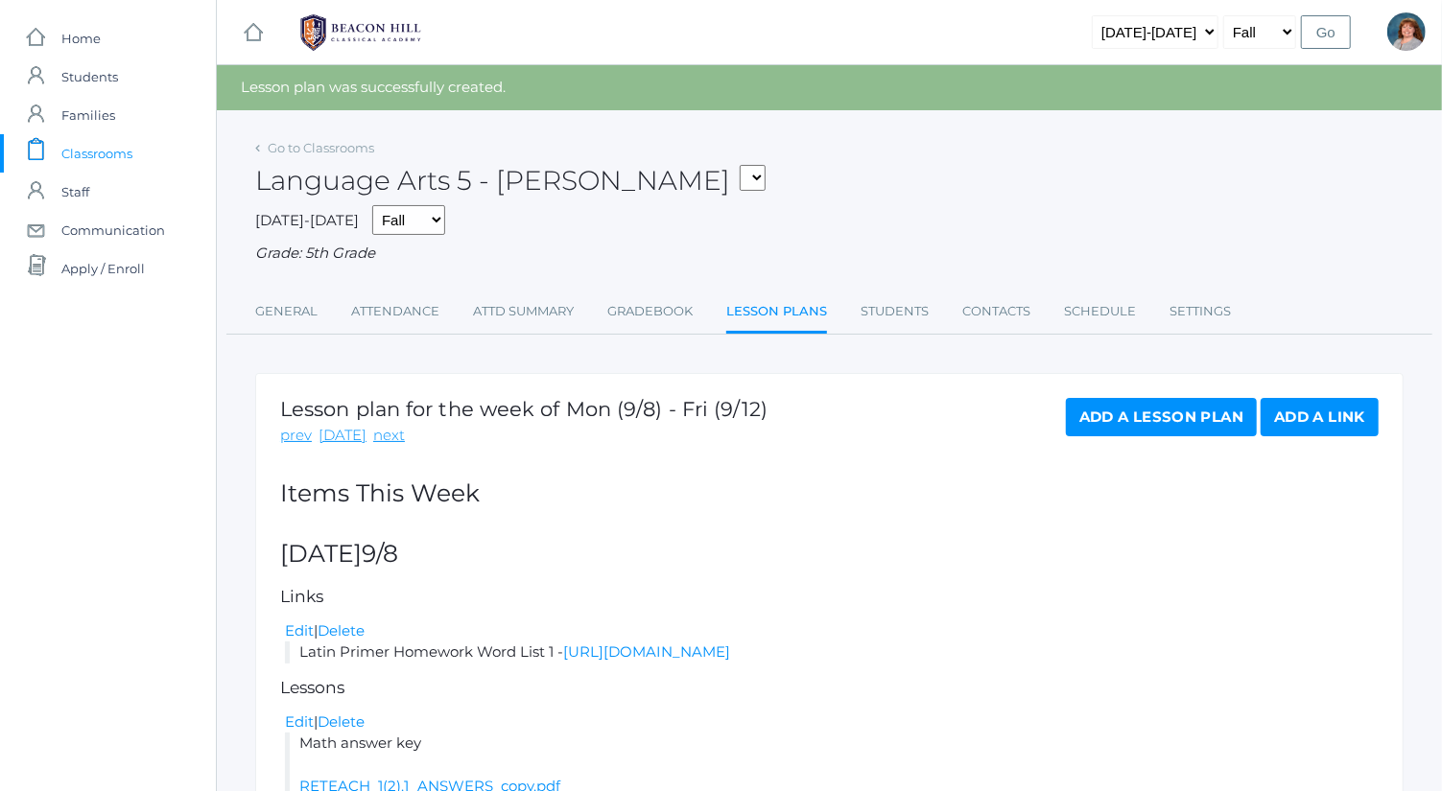
click at [1067, 404] on link "Add a Lesson Plan" at bounding box center [1161, 417] width 191 height 38
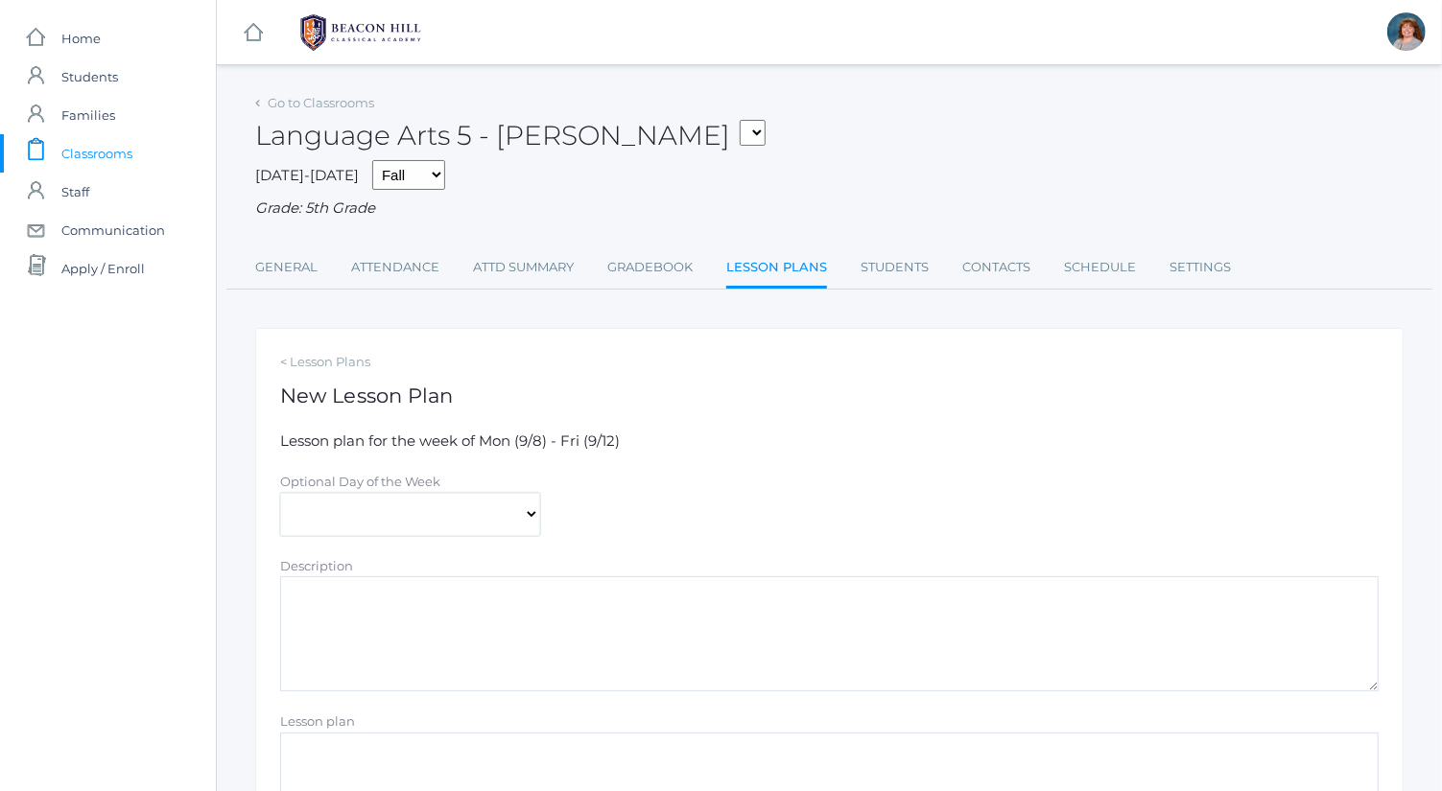
click at [445, 499] on select "[DATE] [DATE] [DATE] [DATE] [DATE]" at bounding box center [410, 514] width 260 height 43
select select "[DATE]"
click at [280, 493] on select "[DATE] [DATE] [DATE] [DATE] [DATE]" at bounding box center [410, 514] width 260 height 43
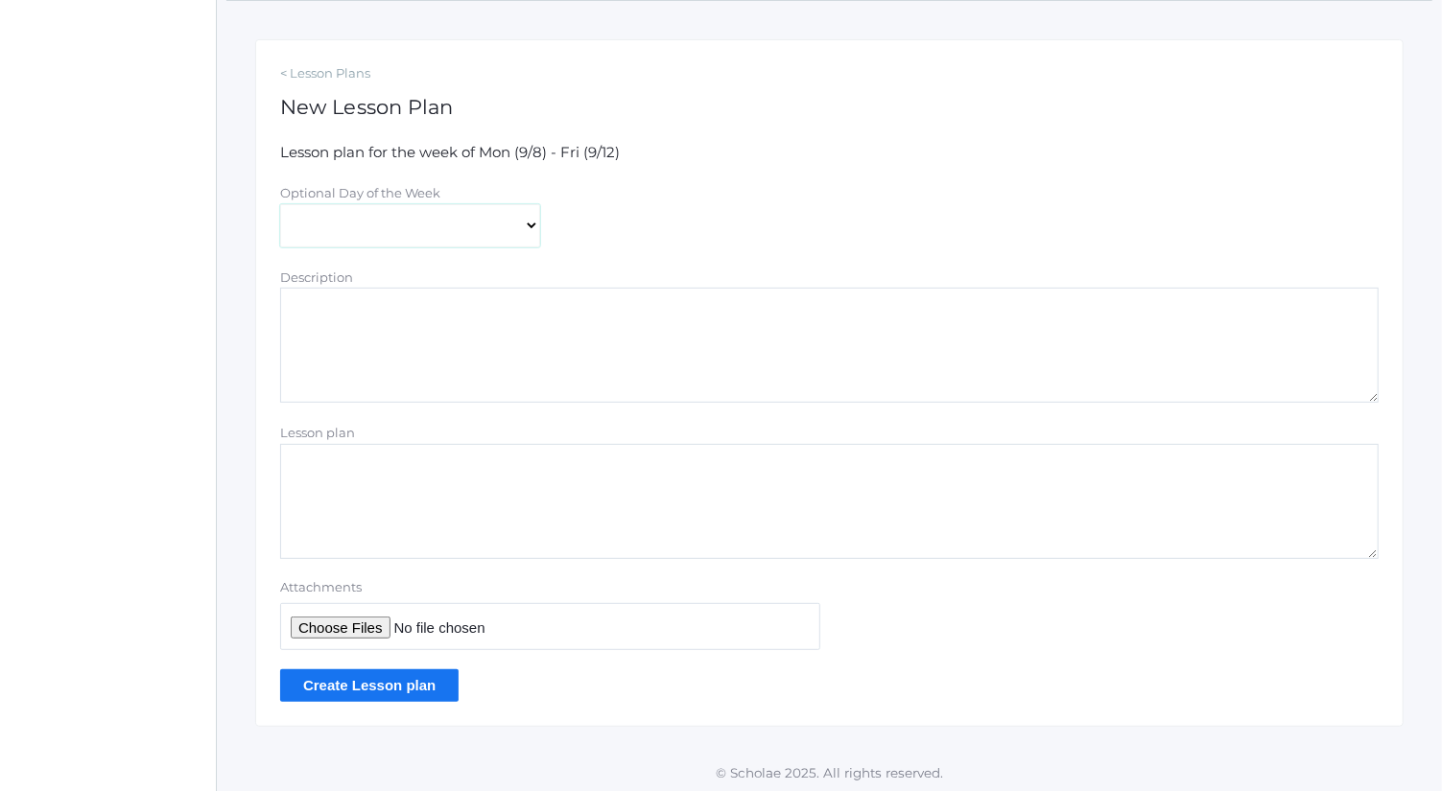
scroll to position [291, 0]
click at [499, 484] on textarea "Lesson plan" at bounding box center [829, 499] width 1098 height 115
type textarea "P"
click at [498, 374] on textarea "Description" at bounding box center [829, 343] width 1098 height 115
type textarea "Plans for [DATE]"
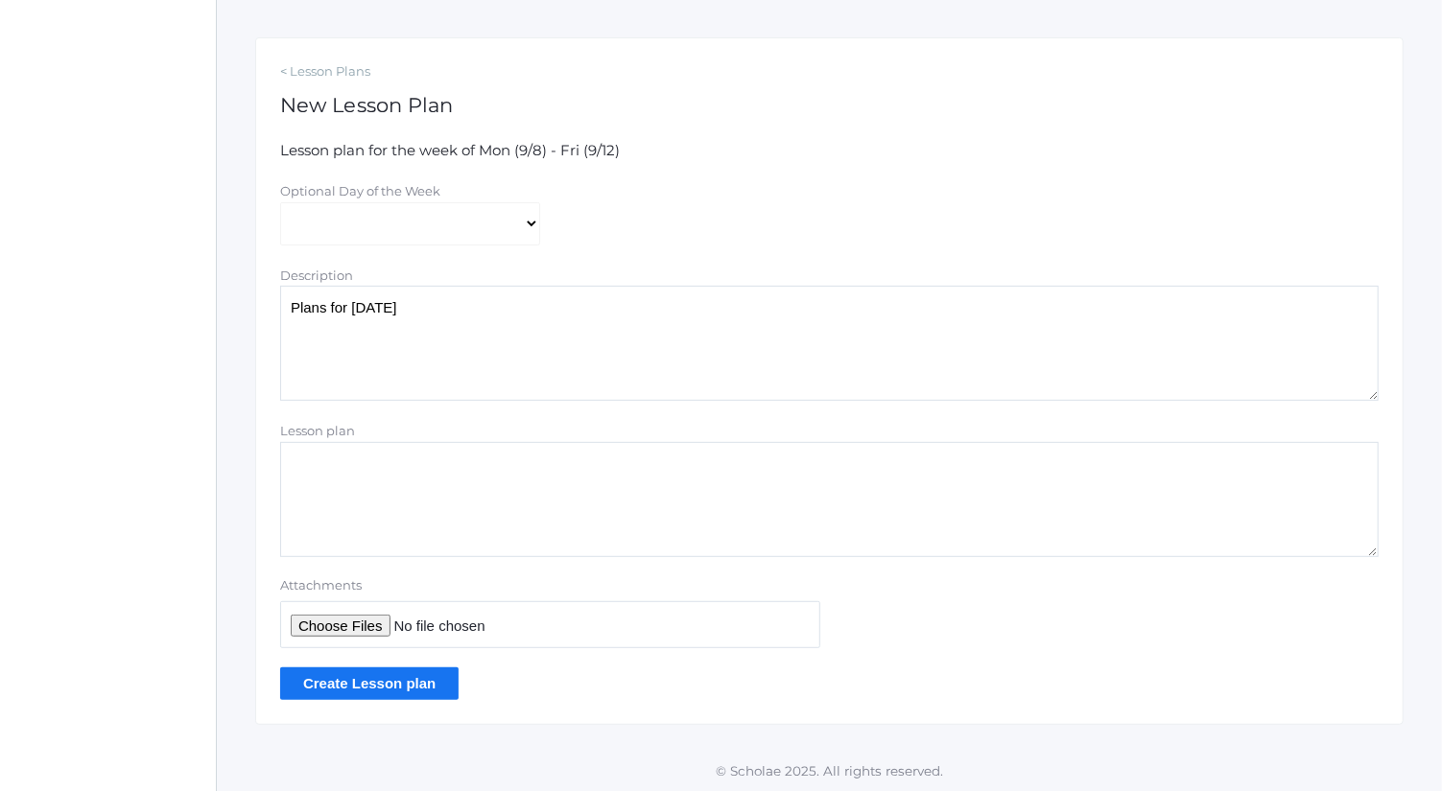
click at [362, 619] on input "Attachments" at bounding box center [550, 625] width 540 height 47
type input "C:\fakepath\[DATE] Plans.docx"
click at [437, 672] on input "Create Lesson plan" at bounding box center [369, 684] width 178 height 32
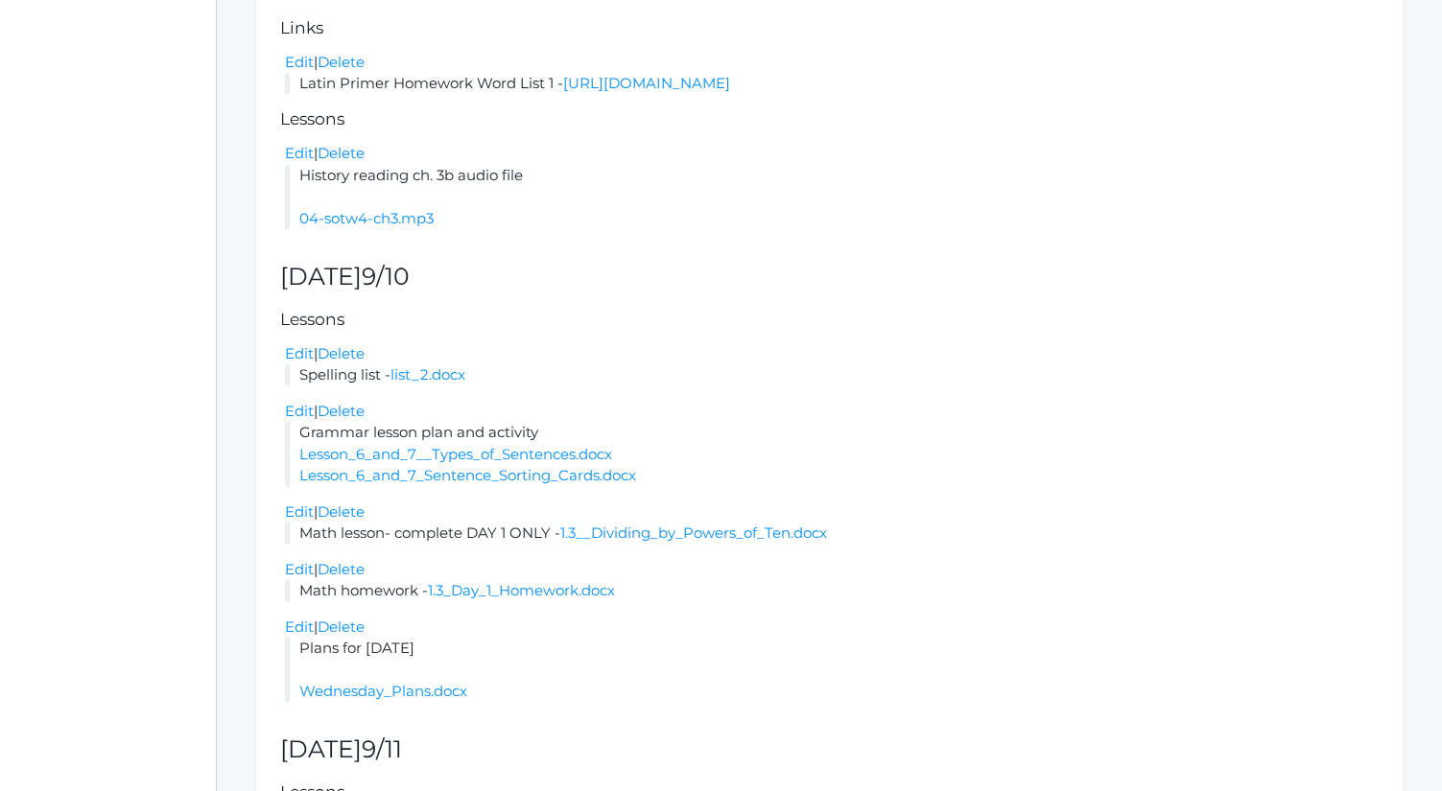
scroll to position [984, 0]
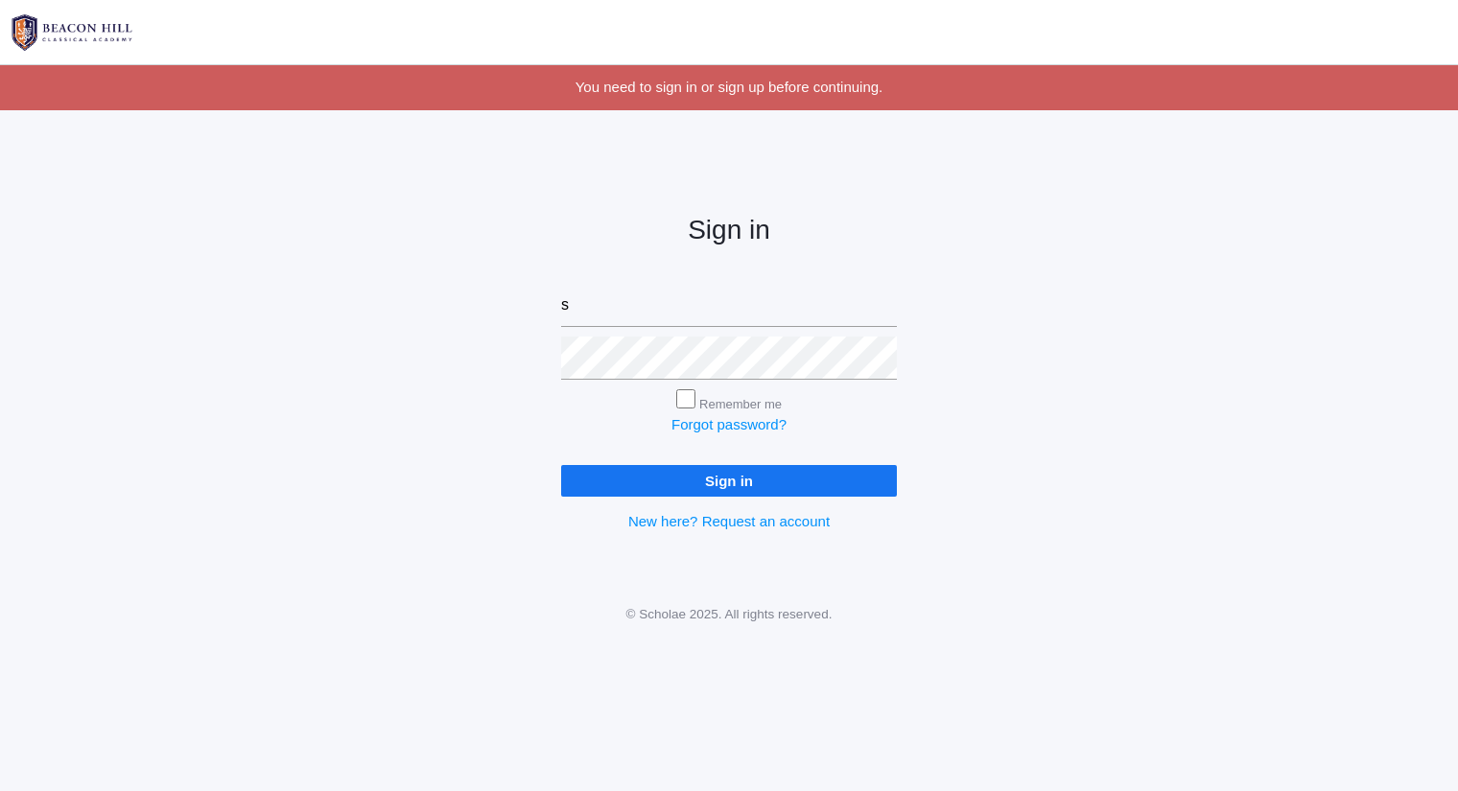
type input "[PERSON_NAME][EMAIL_ADDRESS][DOMAIN_NAME]"
click at [561, 465] on input "Sign in" at bounding box center [729, 481] width 336 height 32
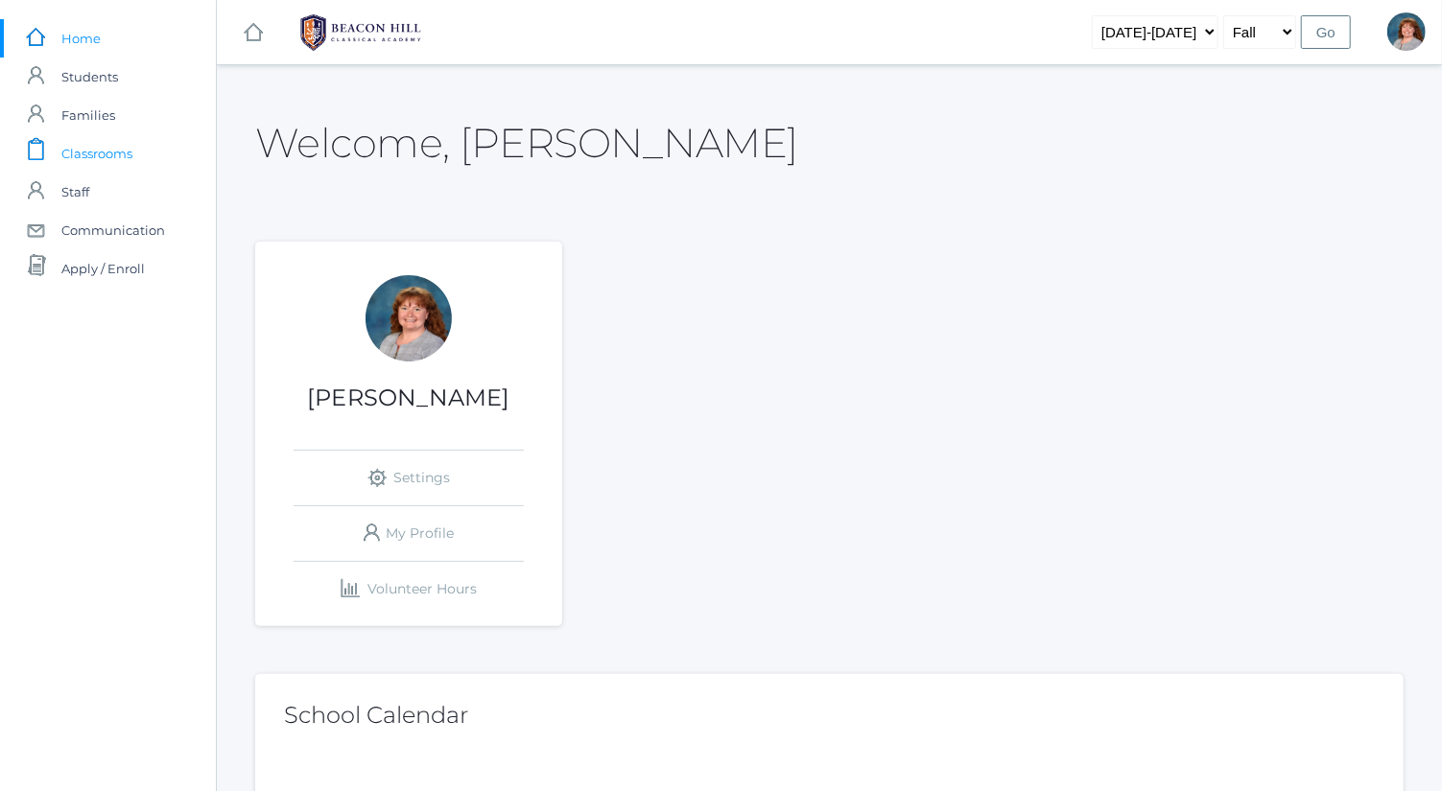
click at [128, 166] on span "Classrooms" at bounding box center [96, 153] width 71 height 38
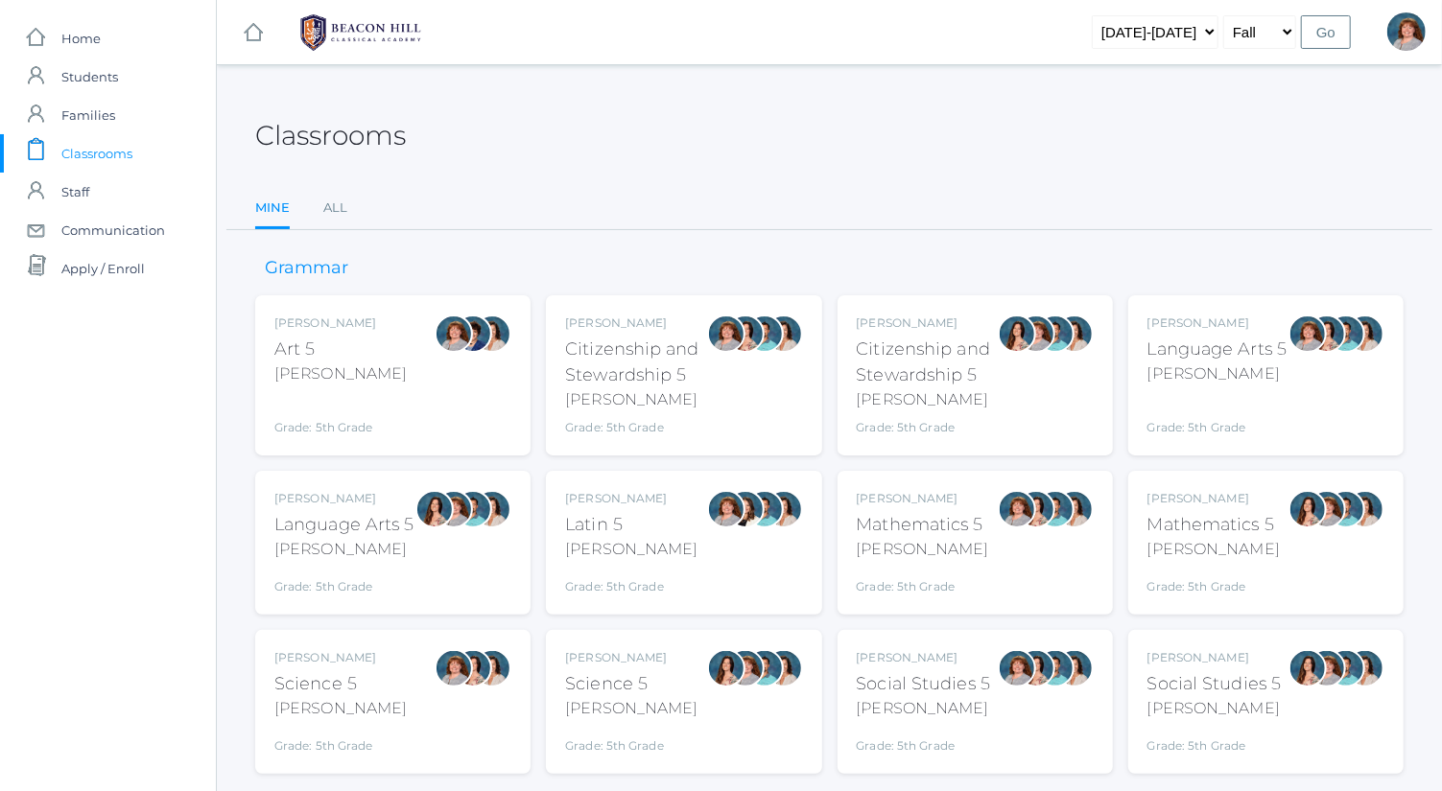
click at [1222, 370] on div "[PERSON_NAME]" at bounding box center [1217, 374] width 140 height 23
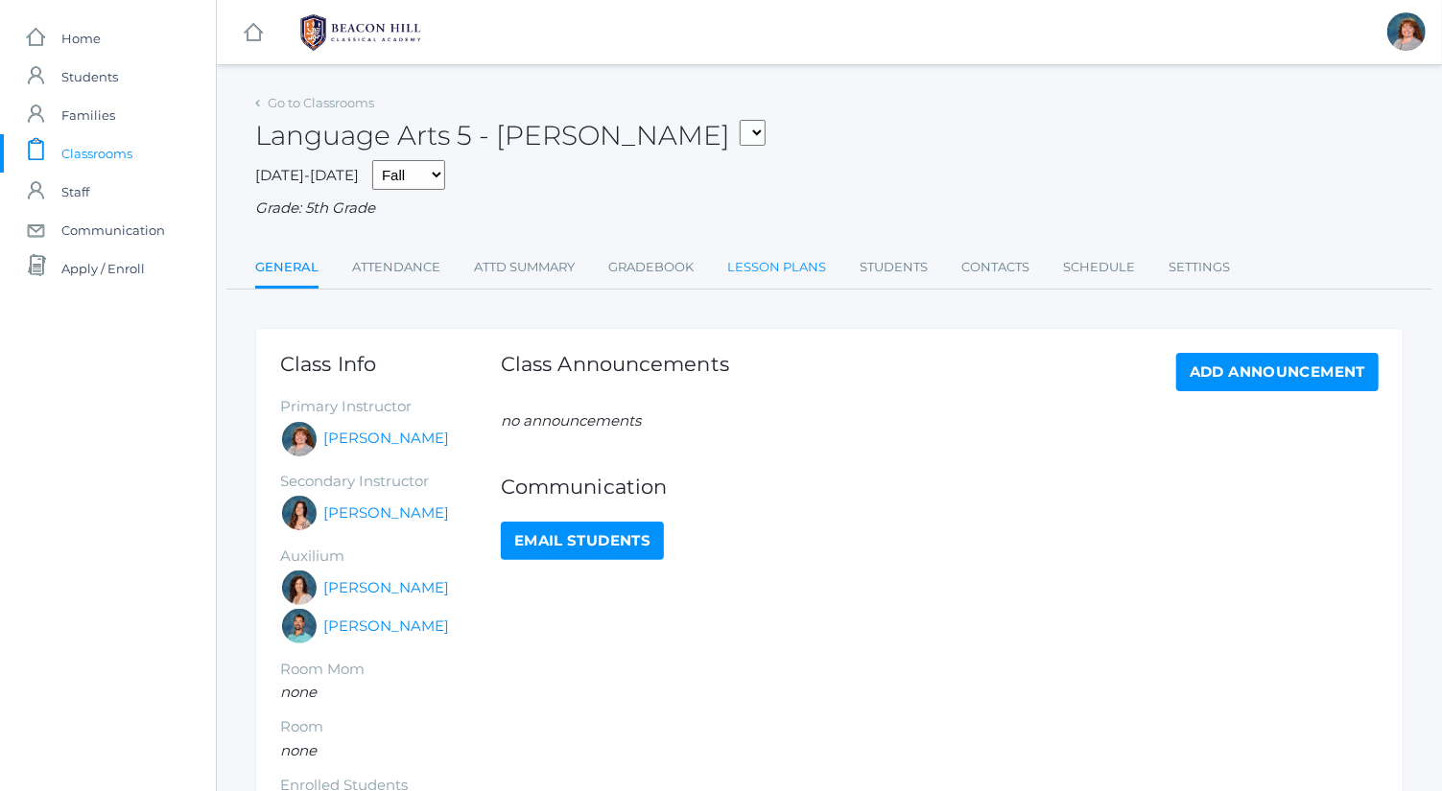
click at [763, 280] on link "Lesson Plans" at bounding box center [776, 267] width 99 height 38
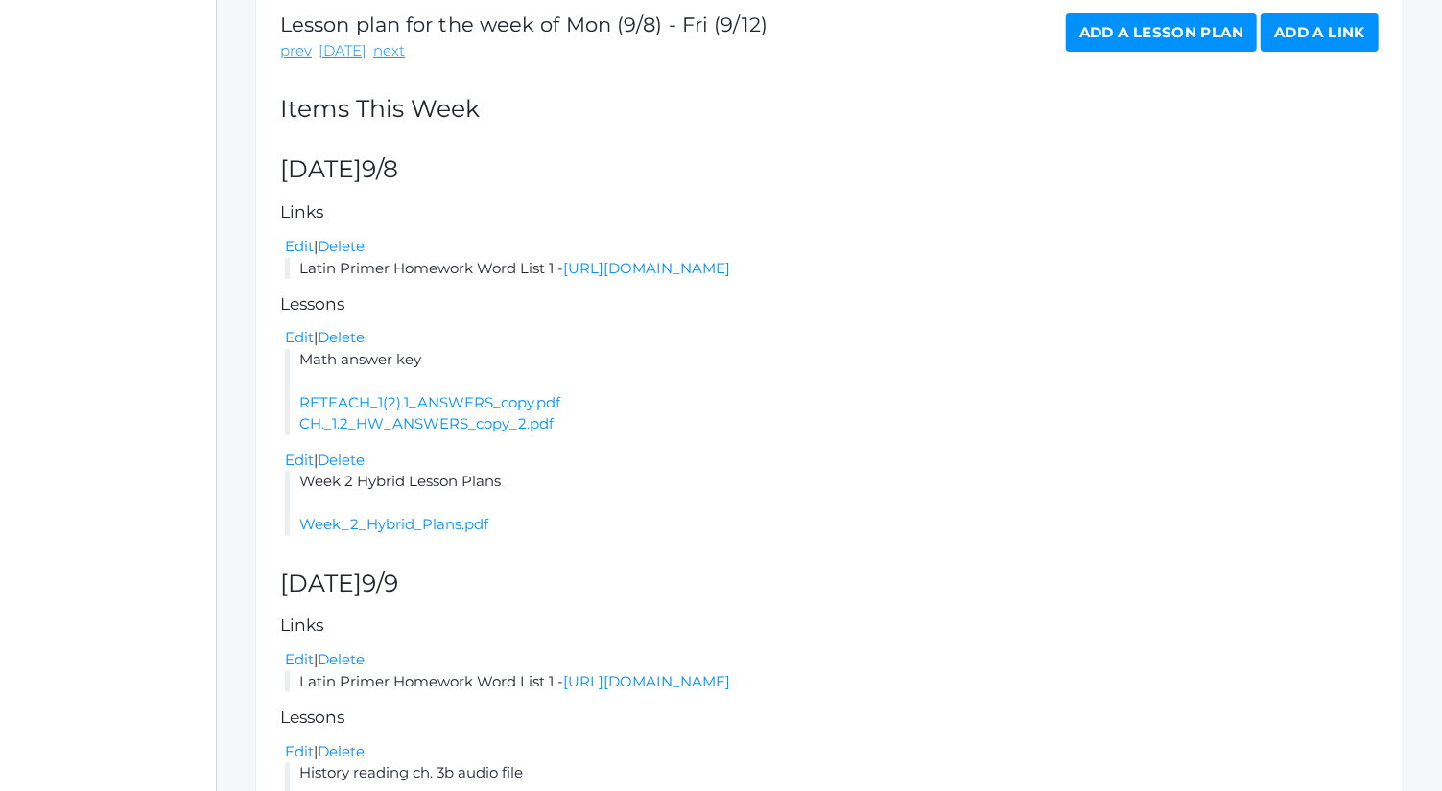
scroll to position [339, 0]
click at [1139, 44] on link "Add a Lesson Plan" at bounding box center [1161, 33] width 191 height 38
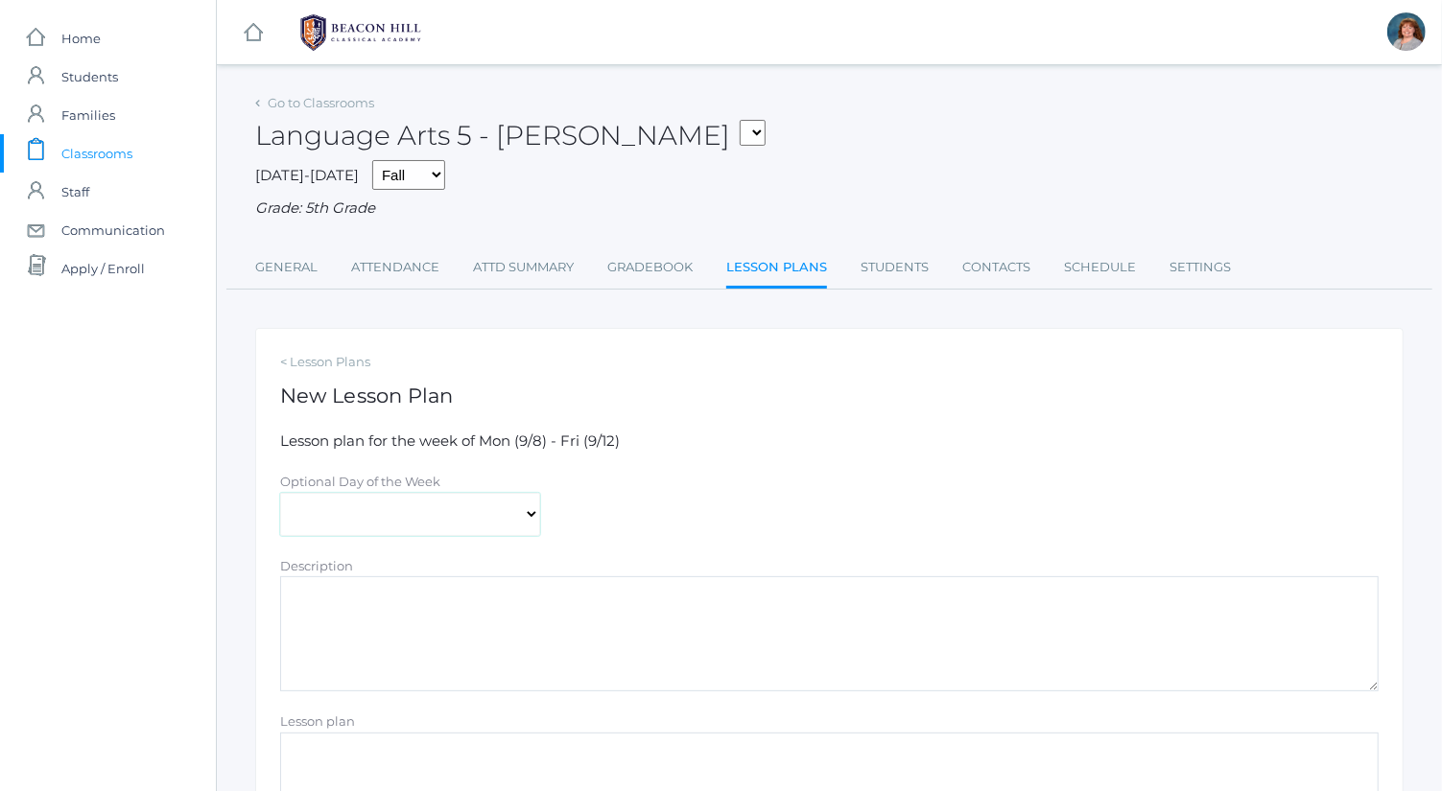
click at [516, 516] on select "Monday Tuesday Wednesday Thursday Friday" at bounding box center [410, 514] width 260 height 43
select select "2025-09-10"
click at [280, 493] on select "Monday Tuesday Wednesday Thursday Friday" at bounding box center [410, 514] width 260 height 43
click at [485, 627] on textarea "Description" at bounding box center [829, 634] width 1098 height 115
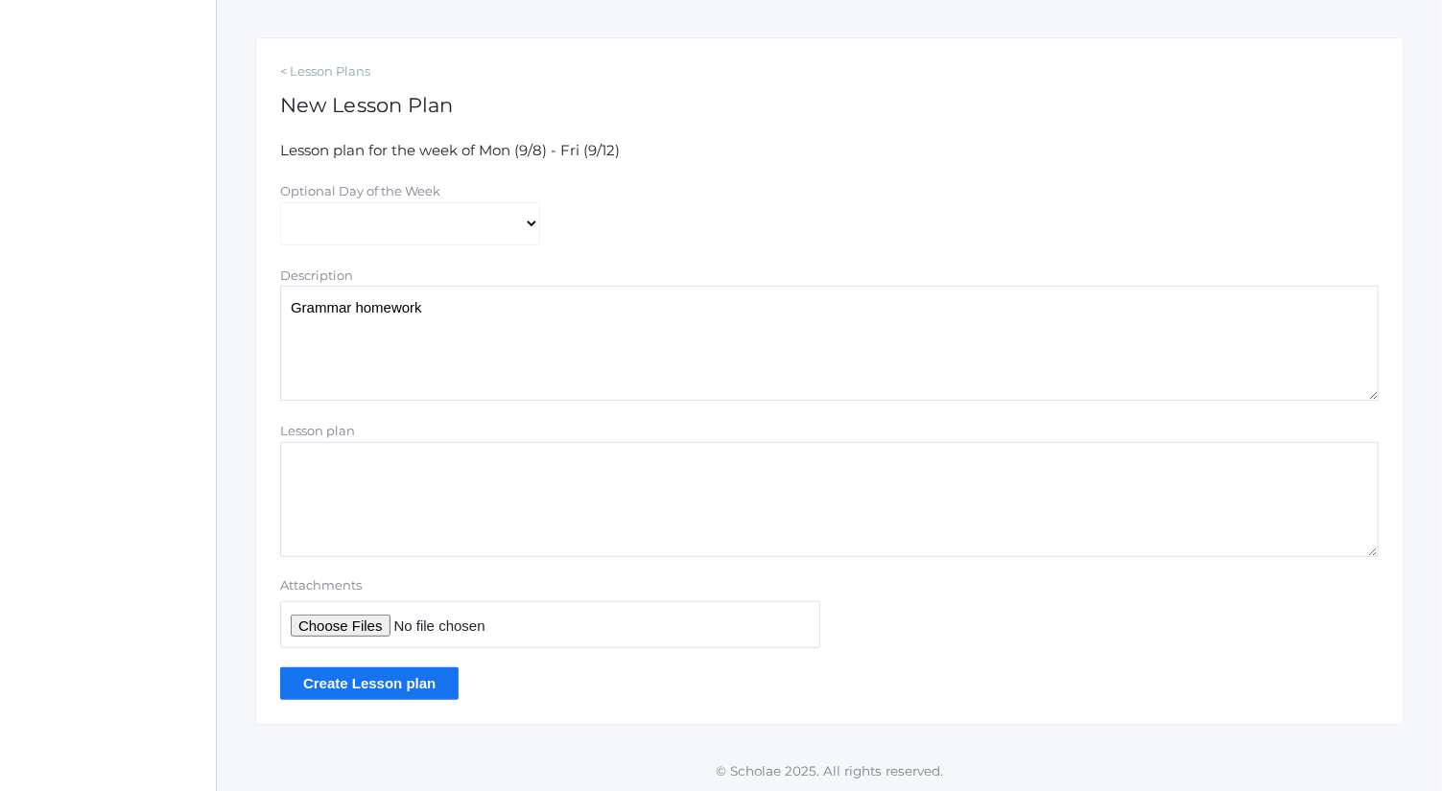
type textarea "Grammar homework"
click at [347, 609] on input "Attachments" at bounding box center [550, 625] width 540 height 47
click at [353, 625] on input "Attachments" at bounding box center [550, 625] width 540 height 47
type input "C:\fakepath\The 4 Sentence Types answers.pdf"
click at [415, 693] on input "Create Lesson plan" at bounding box center [369, 684] width 178 height 32
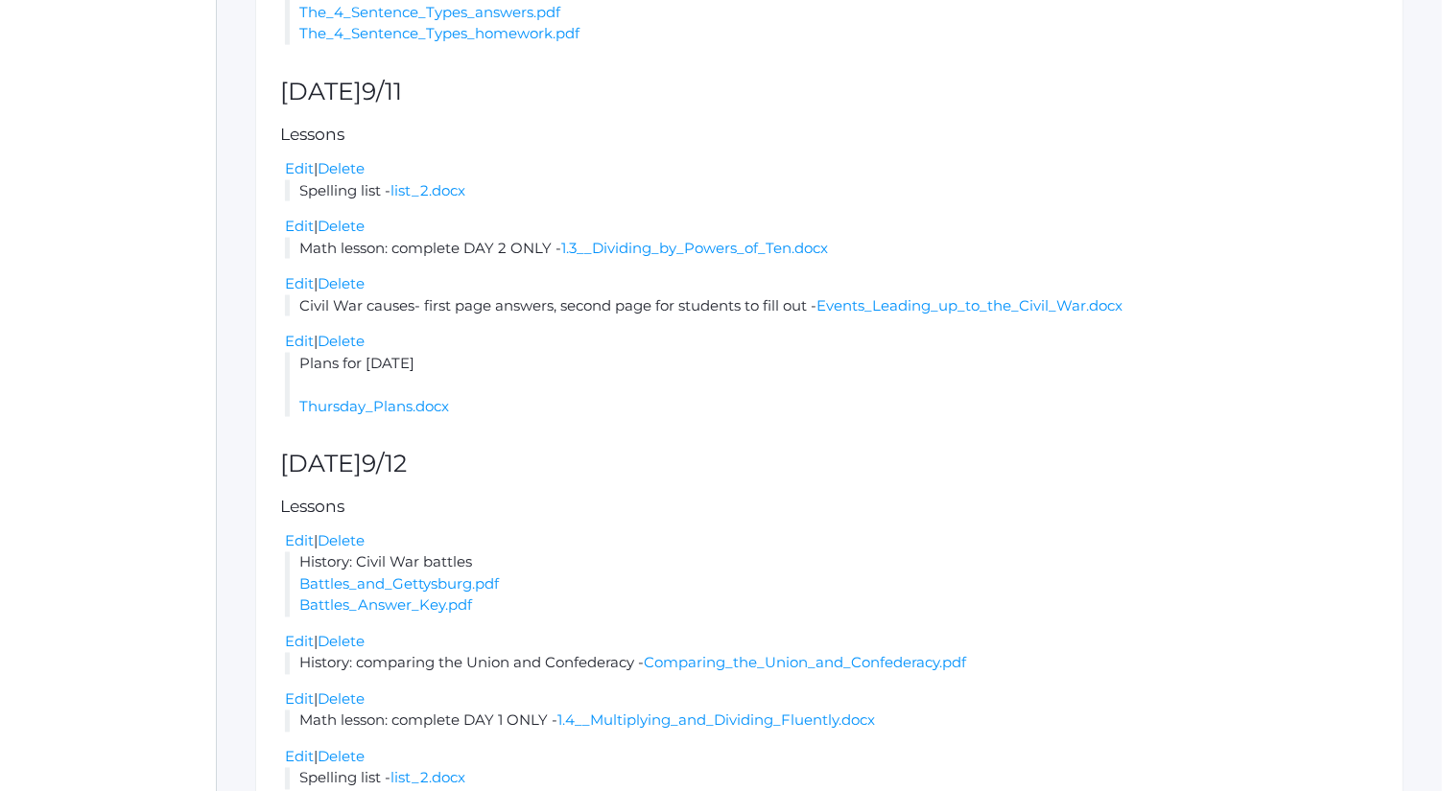
scroll to position [1873, 0]
